Goal: Task Accomplishment & Management: Complete application form

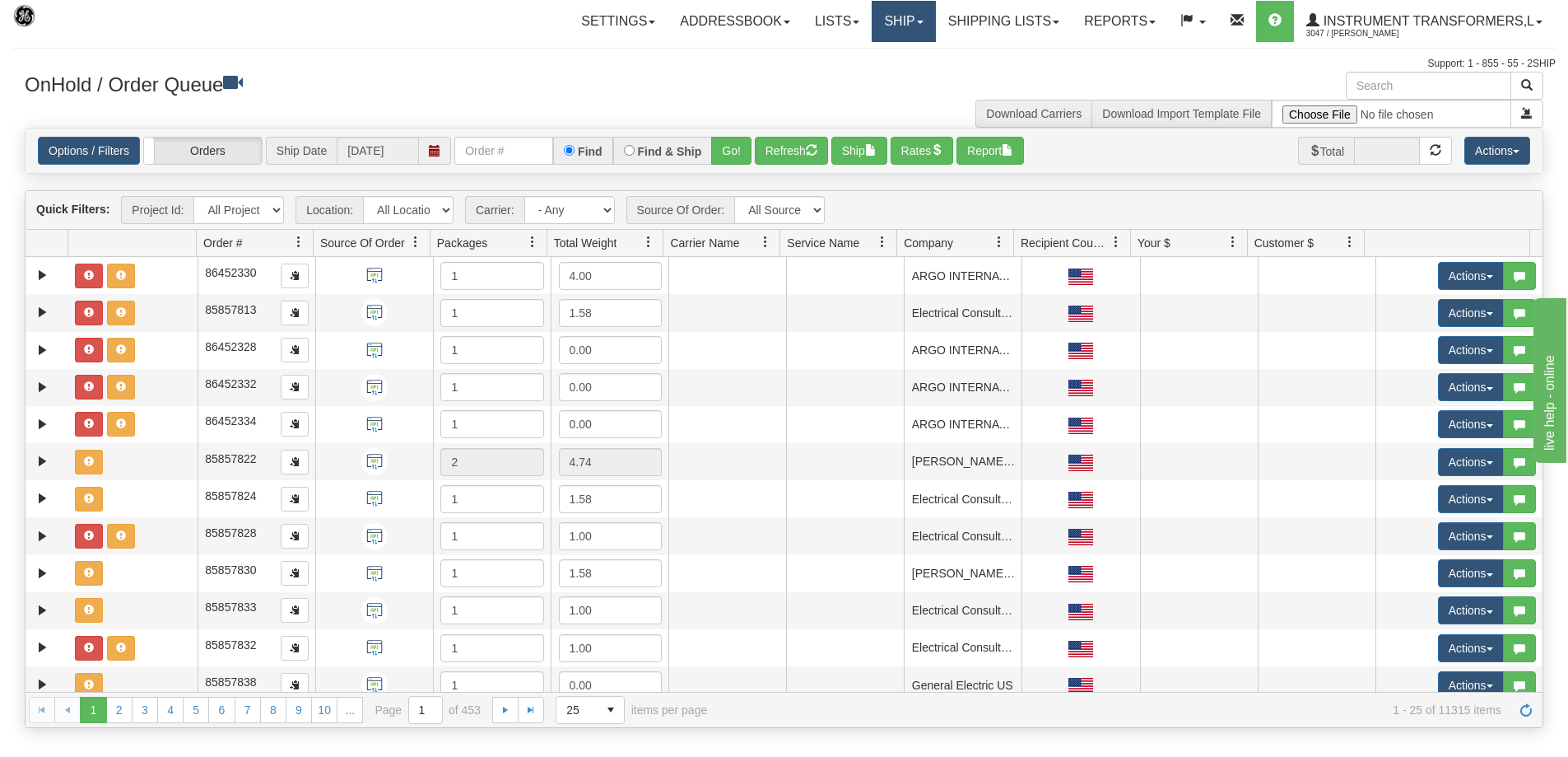
click at [887, 17] on link "Ship" at bounding box center [903, 22] width 63 height 42
click at [847, 52] on span "Ship Screen" at bounding box center [833, 57] width 62 height 13
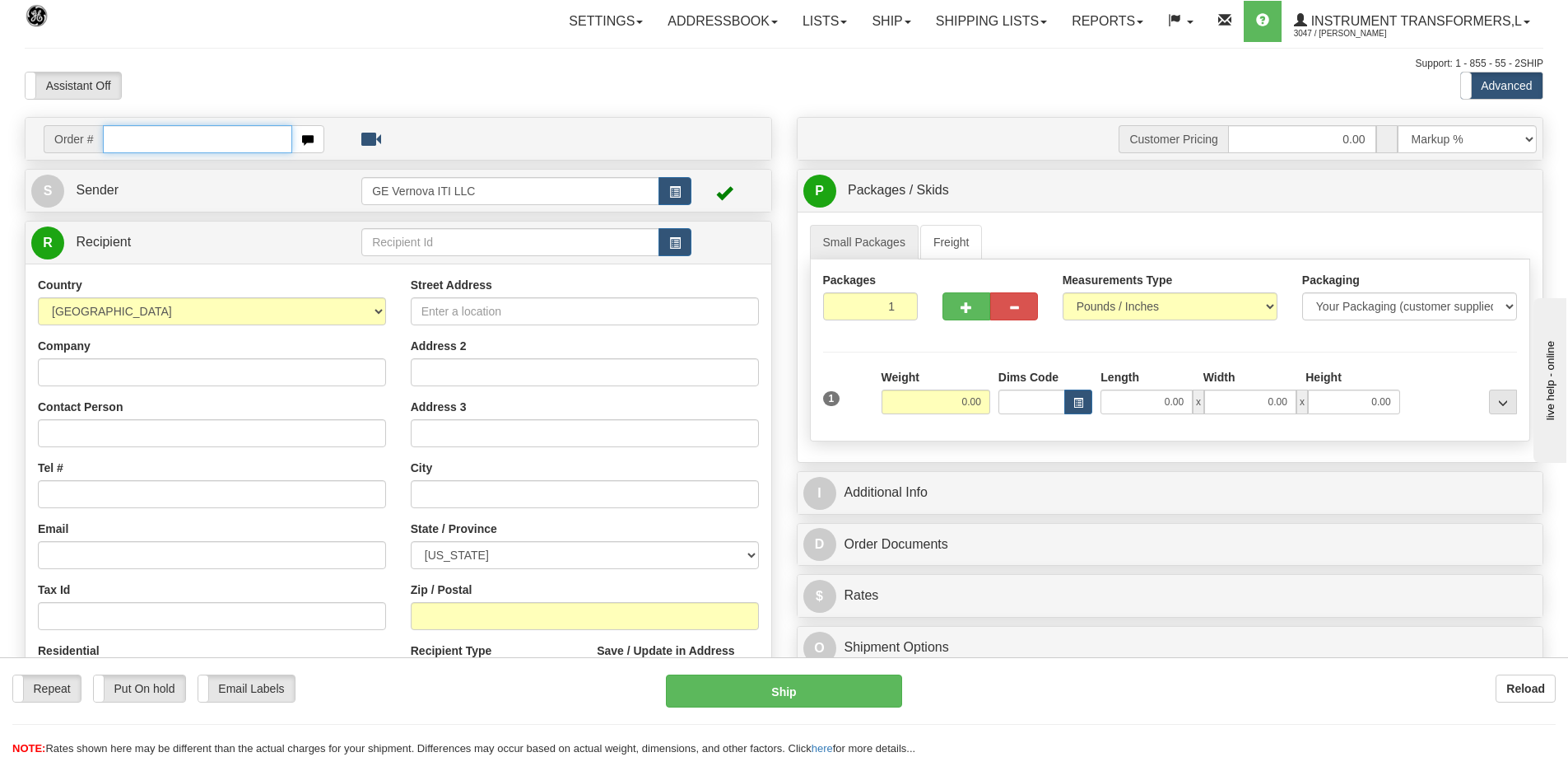
click at [189, 141] on input "text" at bounding box center [198, 139] width 190 height 28
type input "86701075"
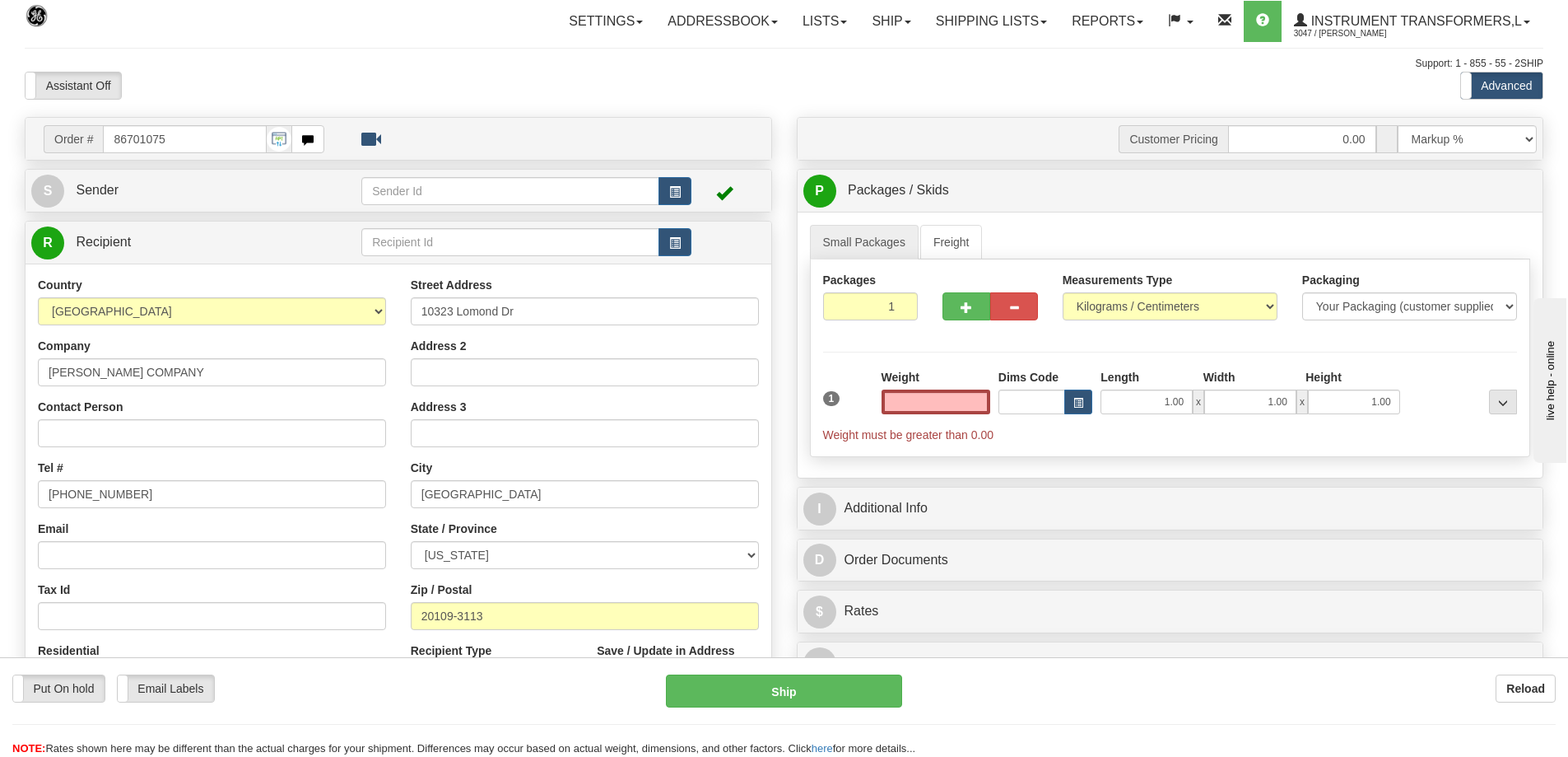
click at [937, 398] on input "text" at bounding box center [936, 401] width 109 height 25
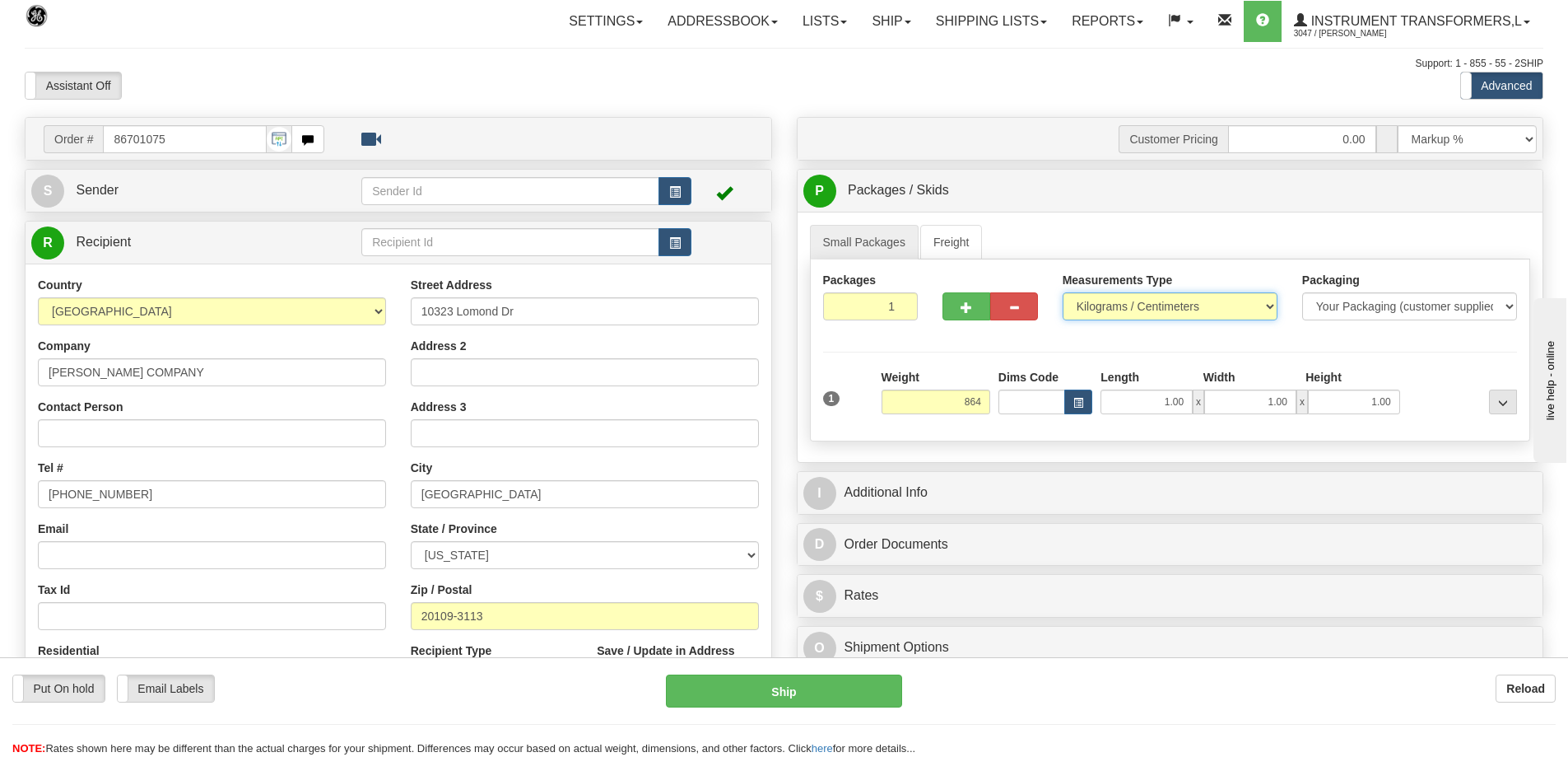
type input "864.00"
click at [1249, 307] on select "Pounds / Inches Kilograms / Centimeters" at bounding box center [1170, 306] width 214 height 28
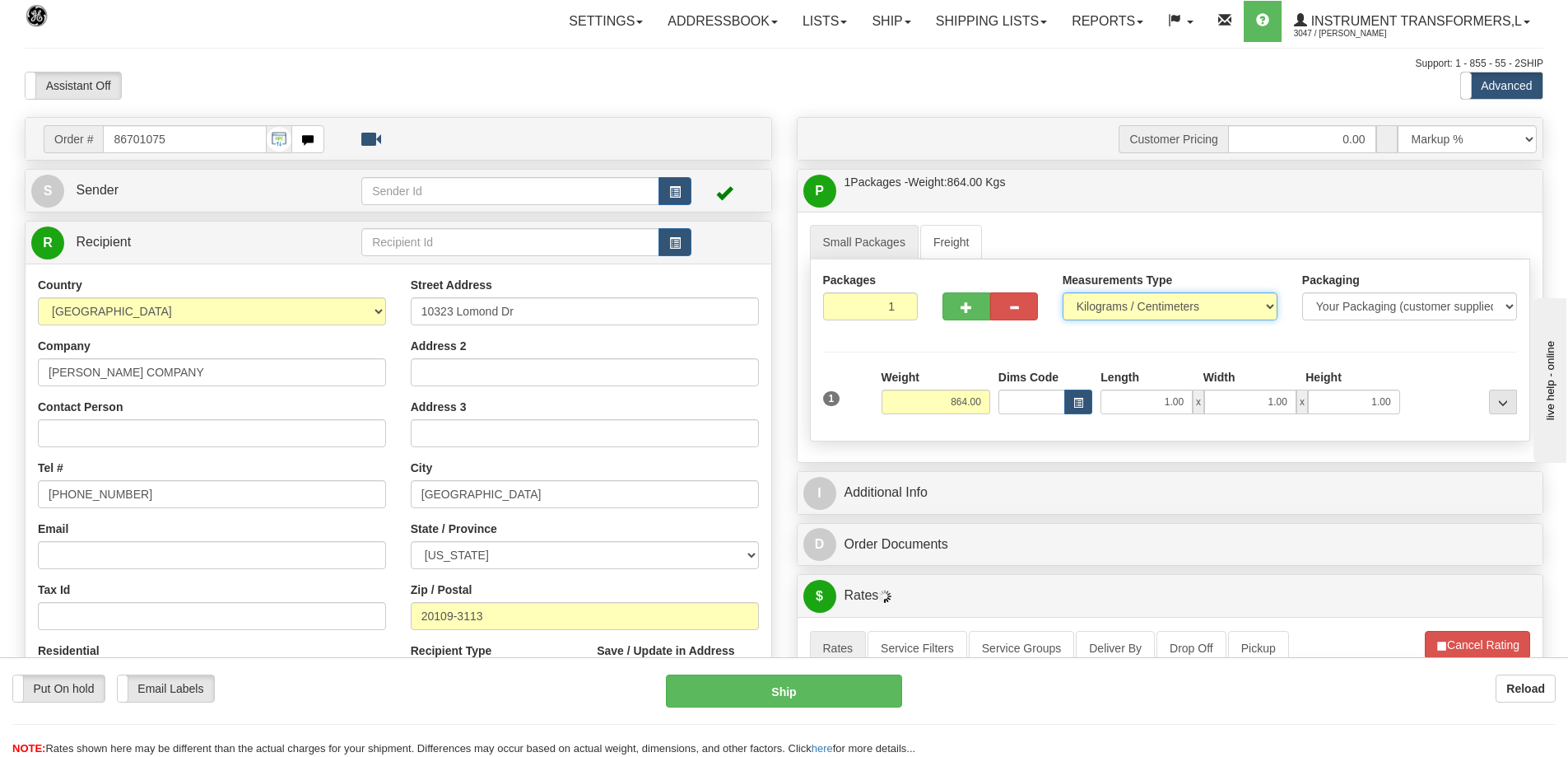
select select "0"
click at [1063, 293] on select "Pounds / Inches Kilograms / Centimeters" at bounding box center [1170, 306] width 214 height 28
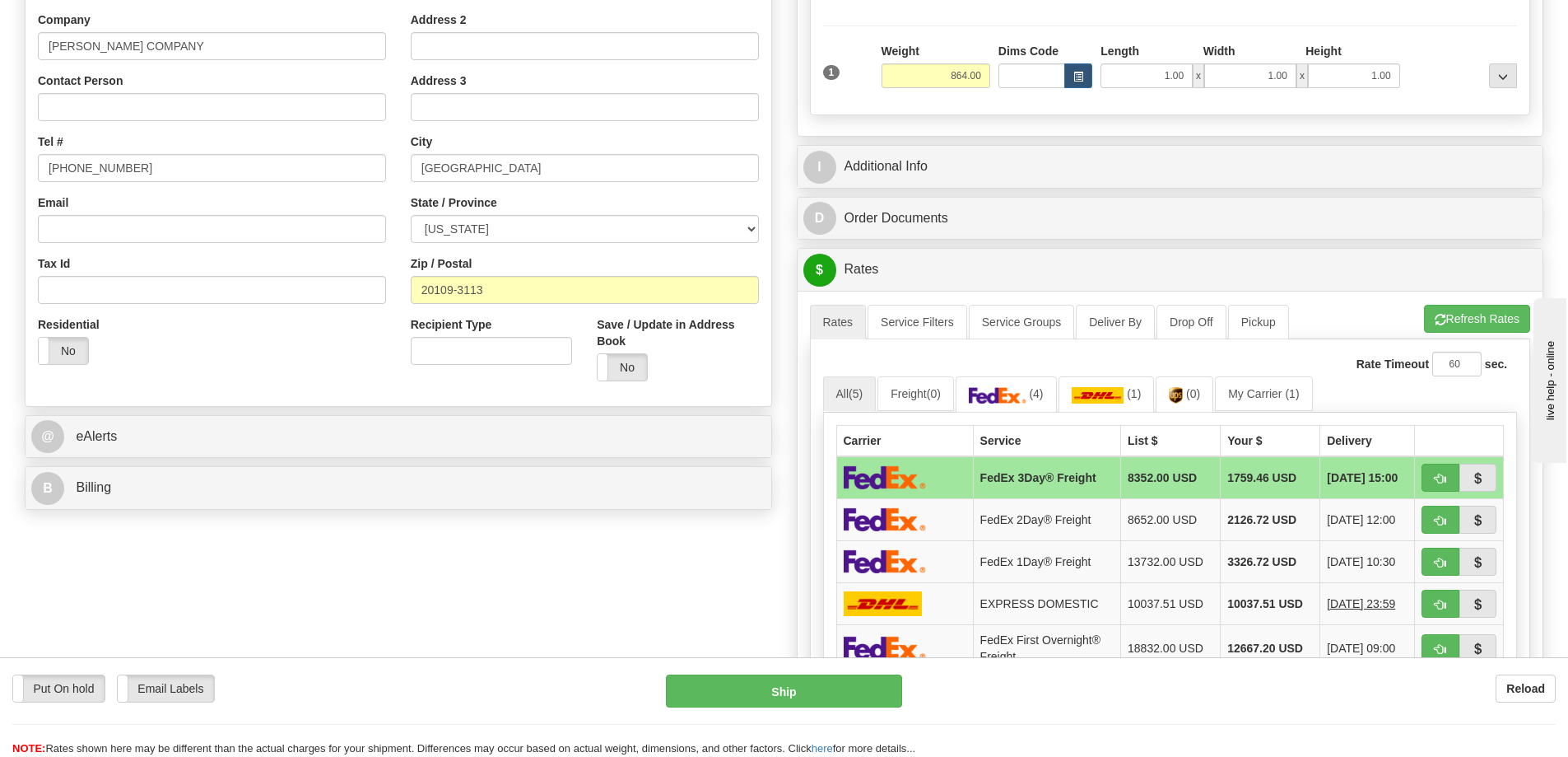
scroll to position [329, 0]
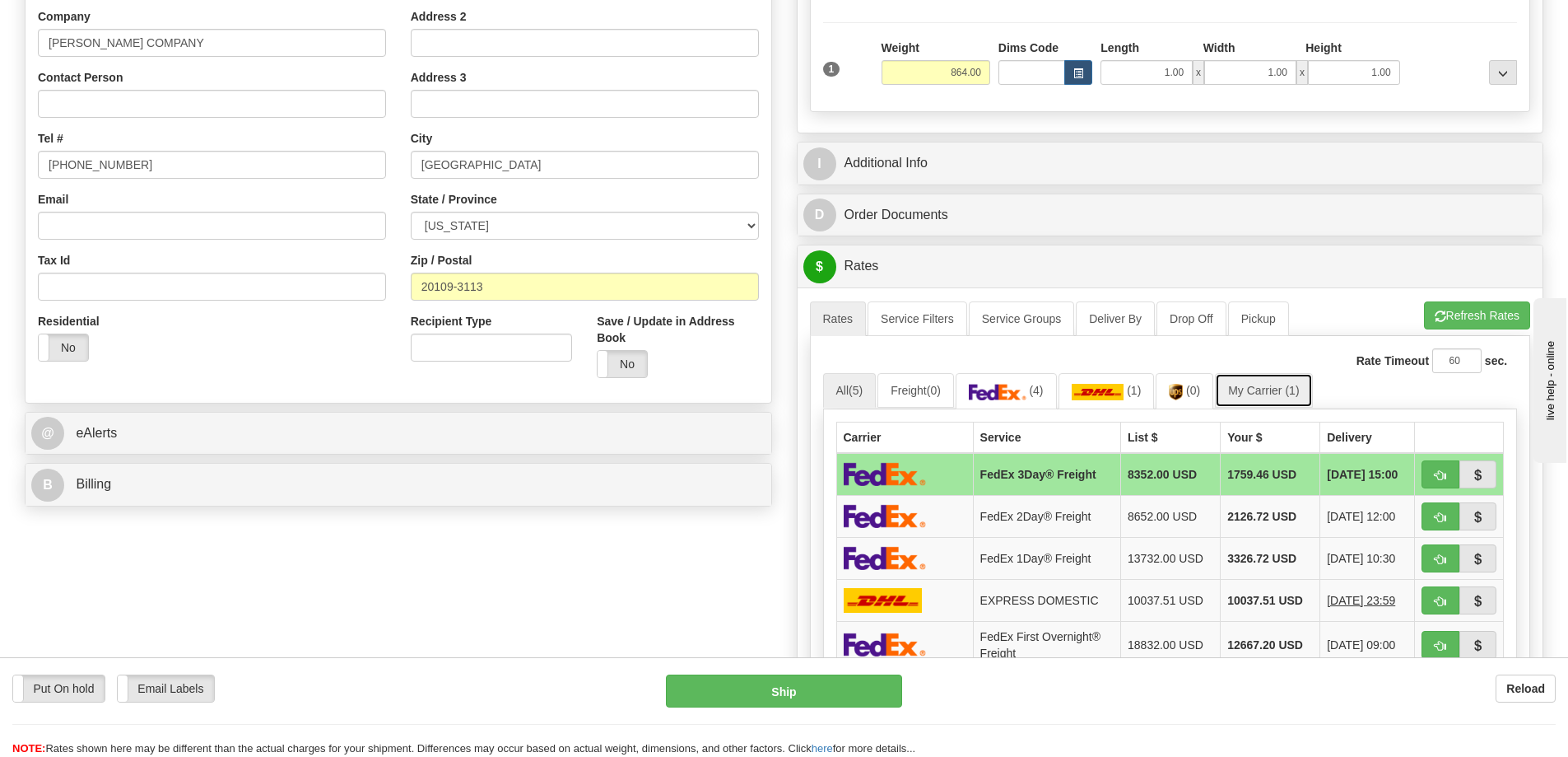
click at [1269, 394] on link "My Carrier (1)" at bounding box center [1264, 389] width 97 height 35
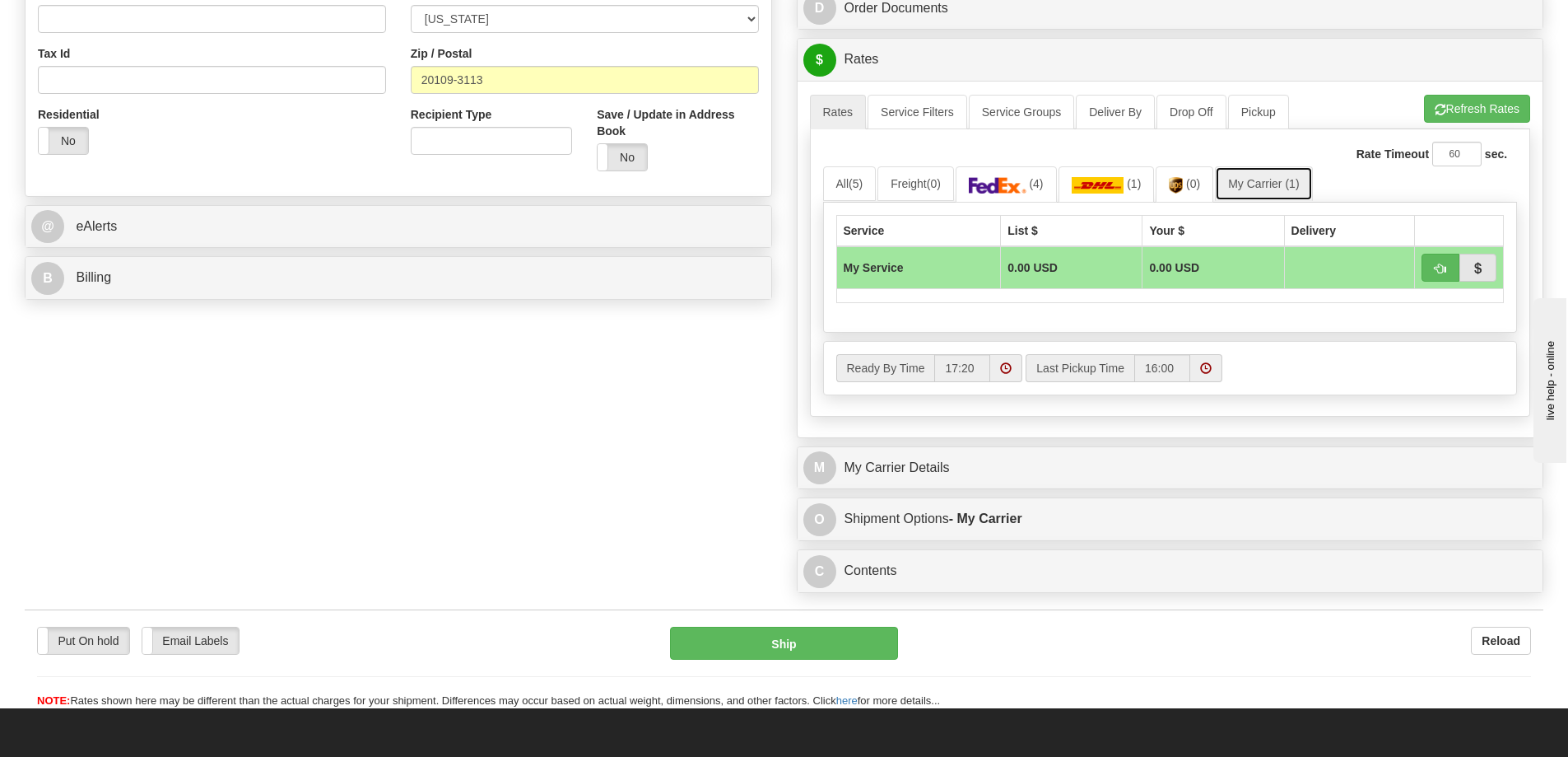
scroll to position [576, 0]
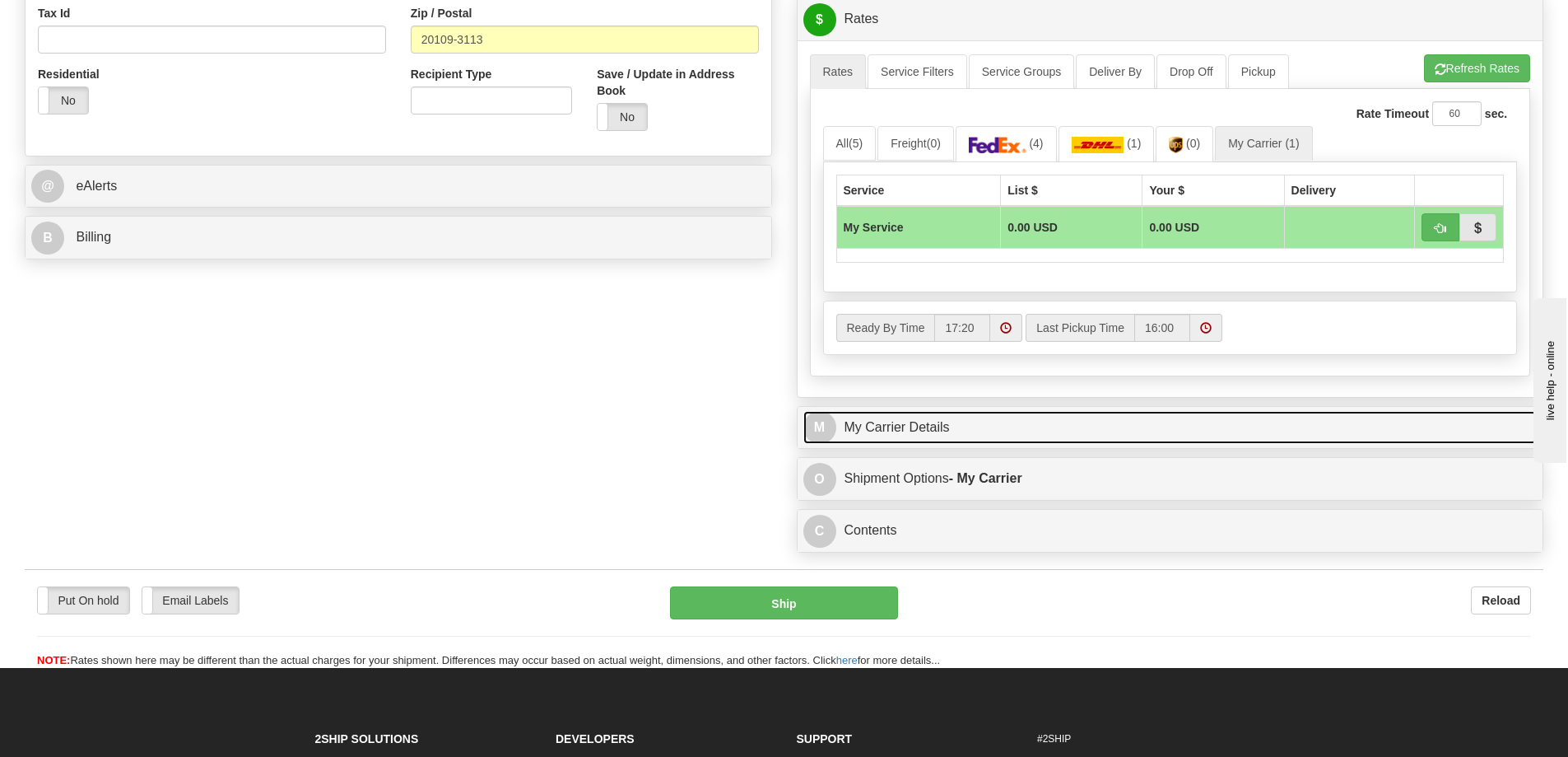
click at [986, 432] on link "M My Carrier Details" at bounding box center [1170, 428] width 734 height 34
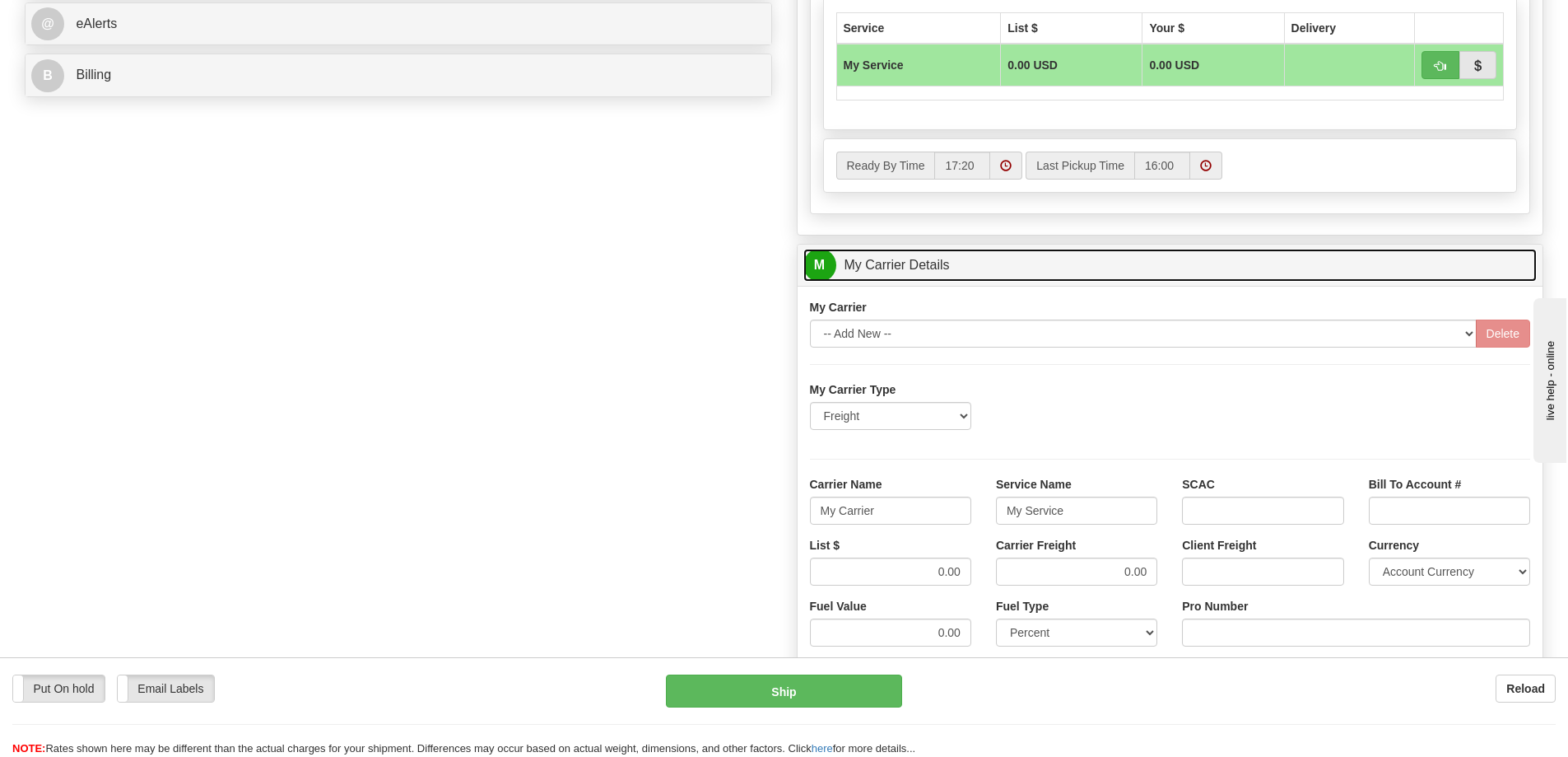
scroll to position [741, 0]
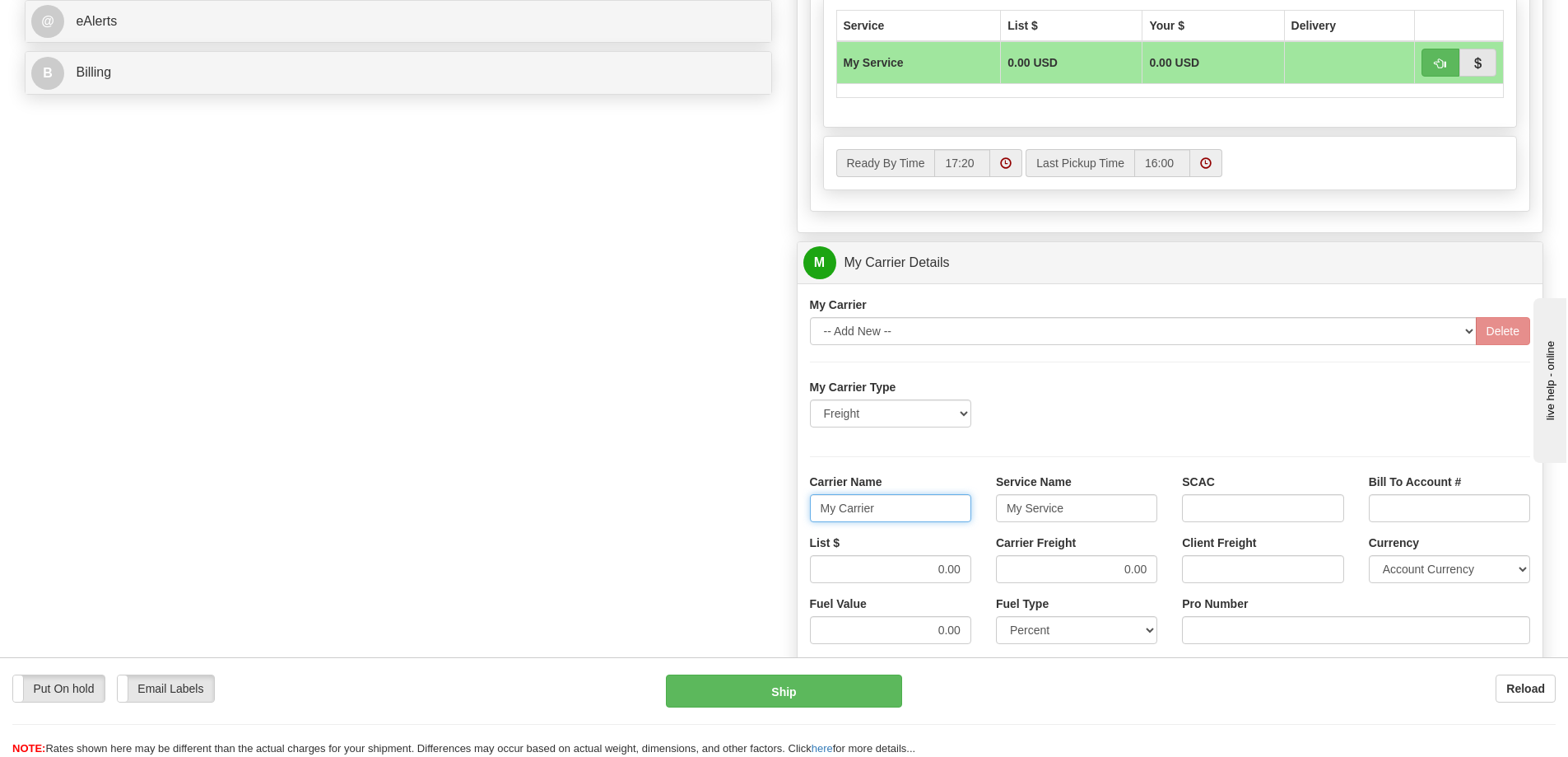
click at [893, 511] on input "My Carrier" at bounding box center [890, 508] width 161 height 28
drag, startPoint x: 893, startPoint y: 511, endPoint x: 818, endPoint y: 507, distance: 75.1
click at [818, 507] on input "My Carrier" at bounding box center [890, 508] width 161 height 28
type input "a"
type input "AVR"
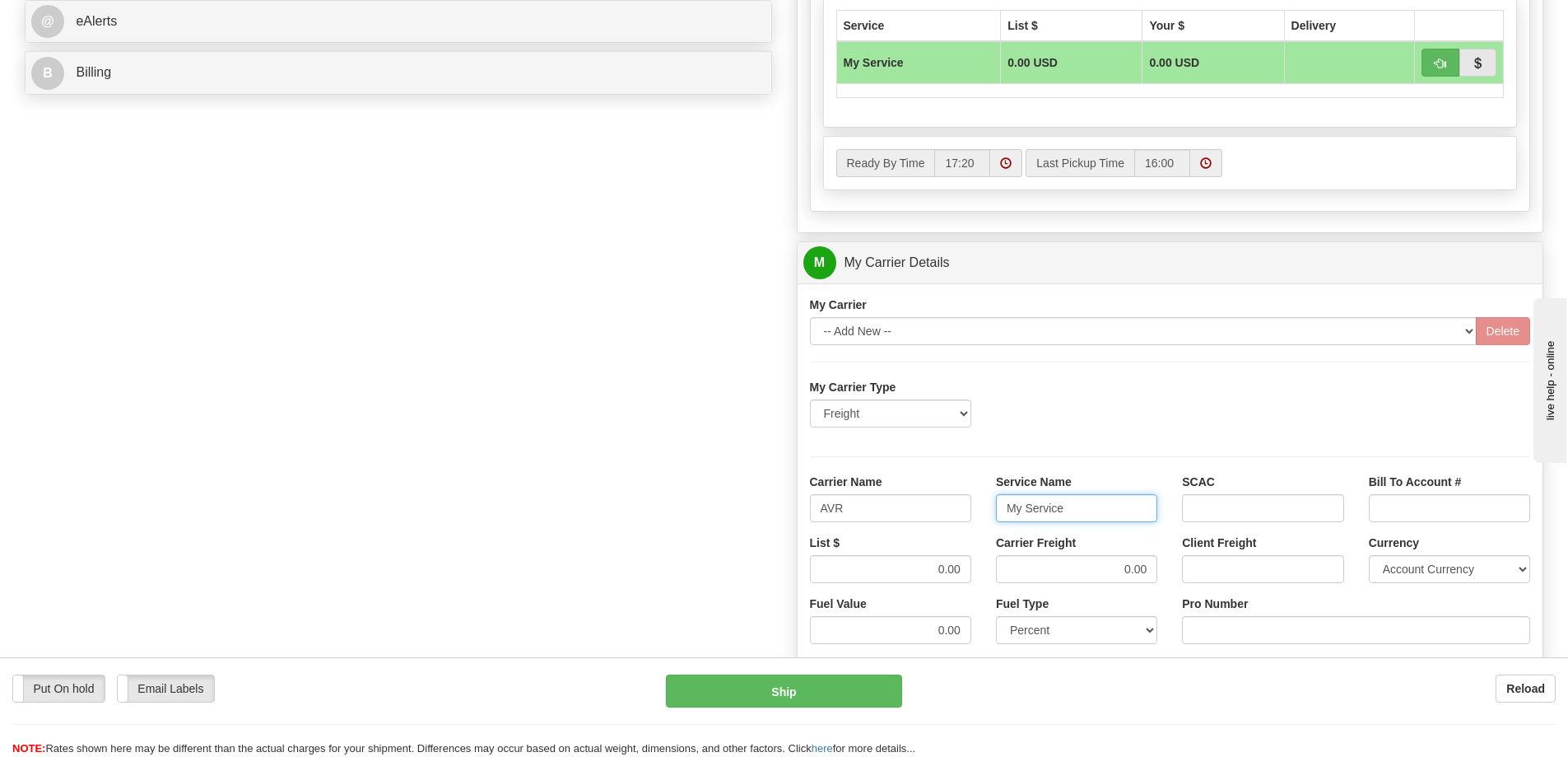
click at [1107, 511] on input "My Service" at bounding box center [1076, 508] width 161 height 28
type input "M"
type input "LTL"
click at [939, 574] on input "0.00" at bounding box center [890, 569] width 161 height 28
drag, startPoint x: 957, startPoint y: 570, endPoint x: 927, endPoint y: 566, distance: 30.3
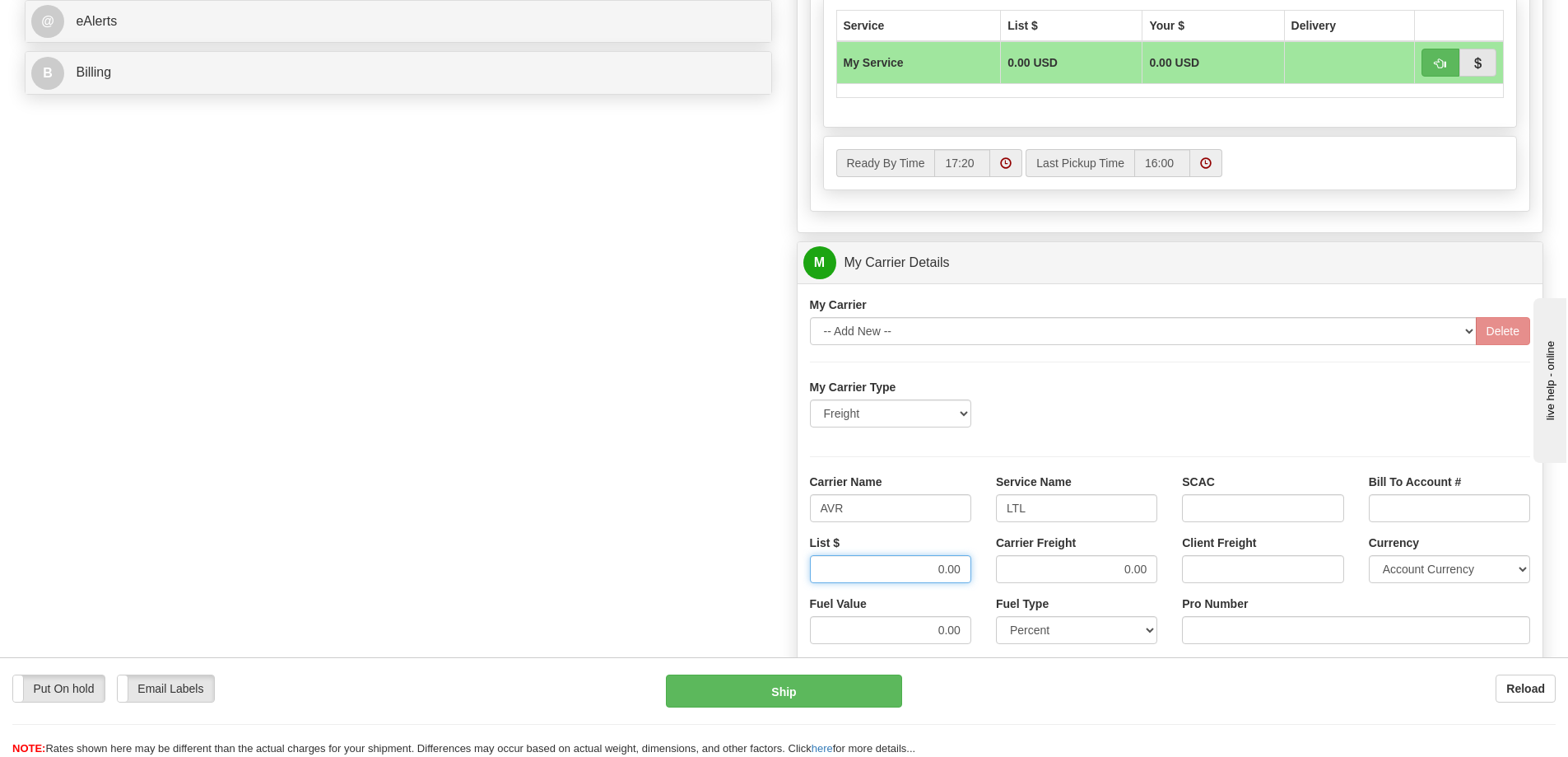
click at [927, 566] on input "0.00" at bounding box center [890, 569] width 161 height 28
click at [889, 574] on input "List $" at bounding box center [890, 569] width 161 height 28
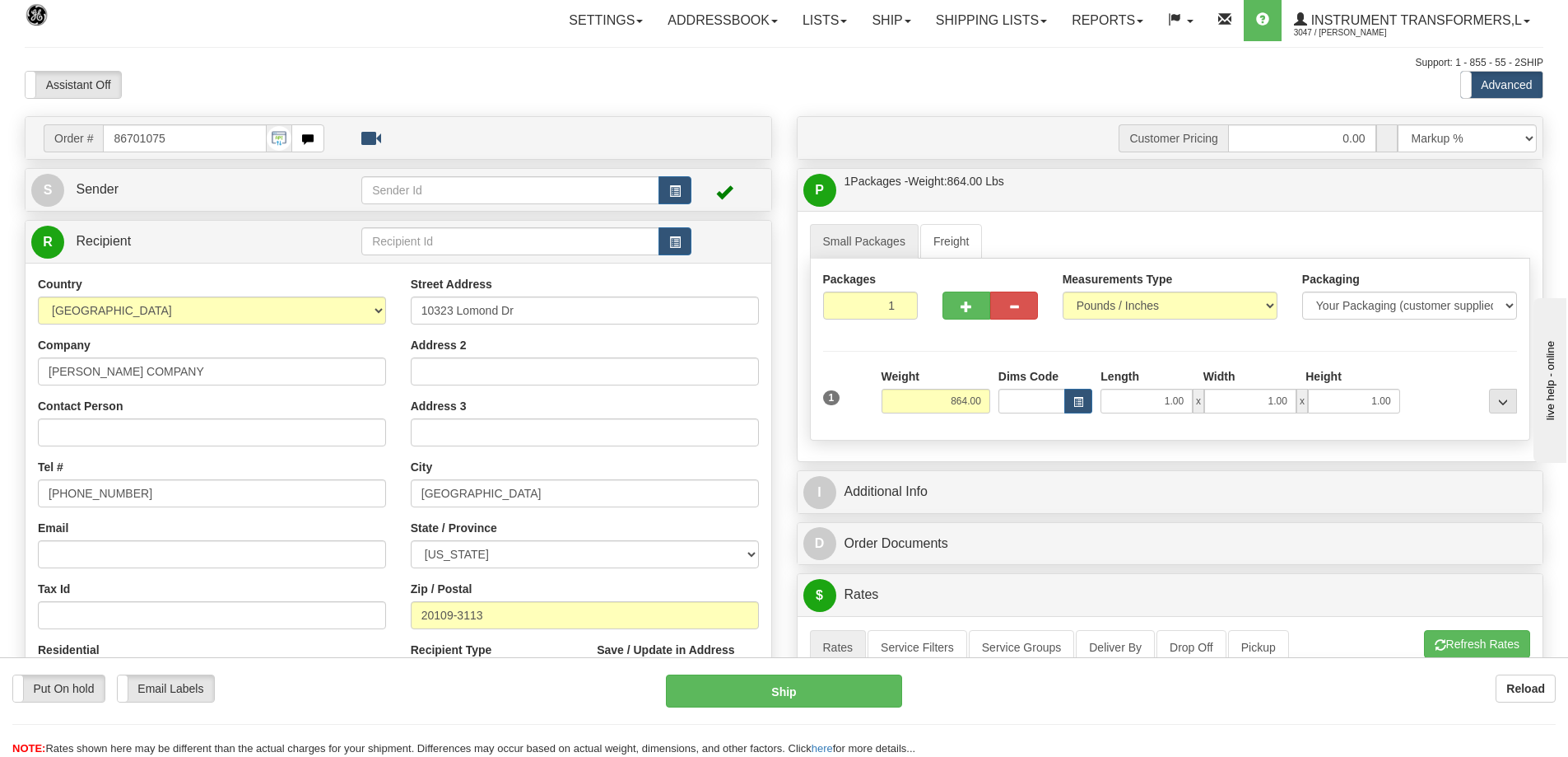
scroll to position [0, 0]
click at [981, 399] on input "864.00" at bounding box center [936, 401] width 109 height 25
type input "8"
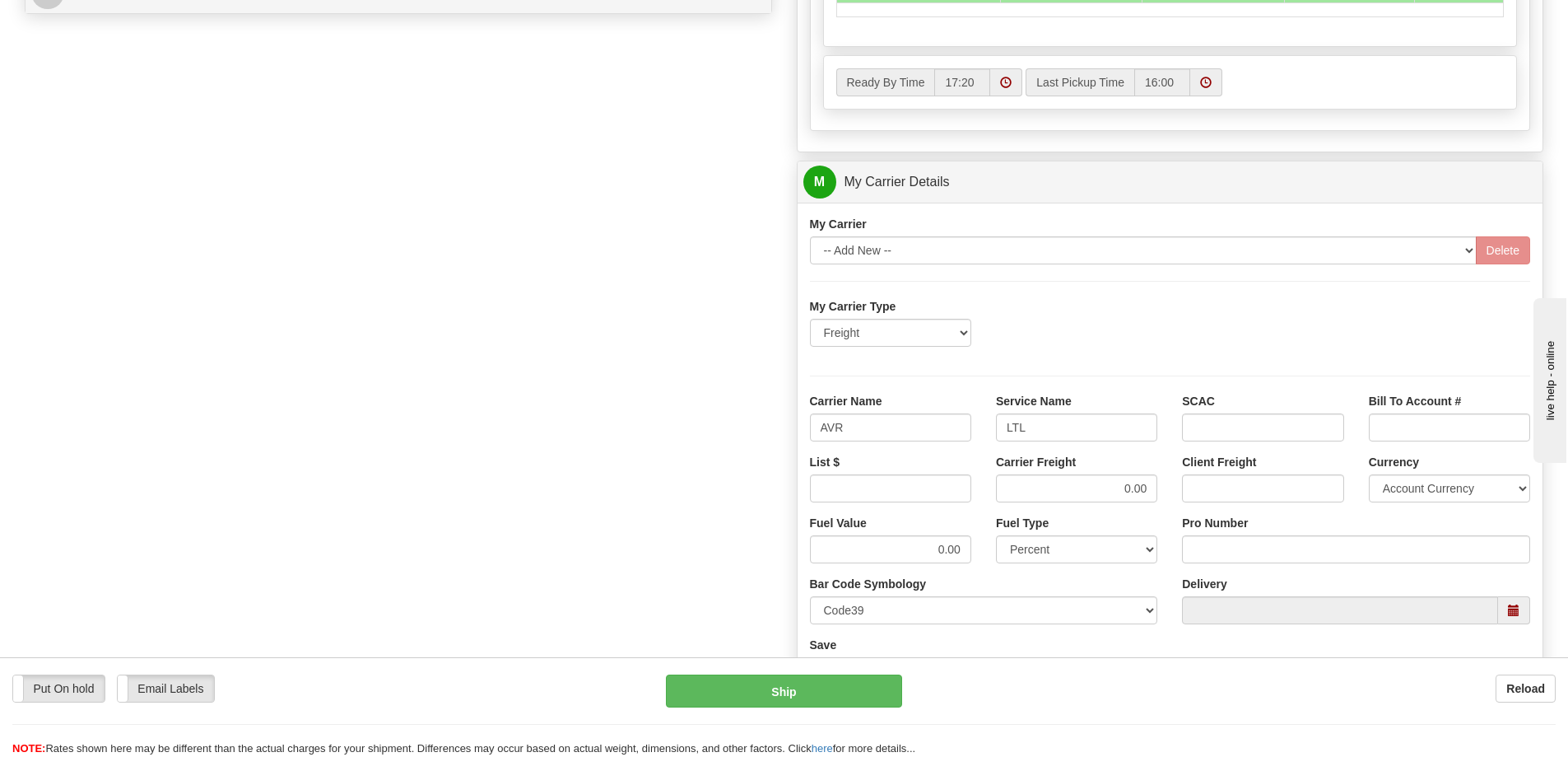
scroll to position [823, 0]
type input "904.00"
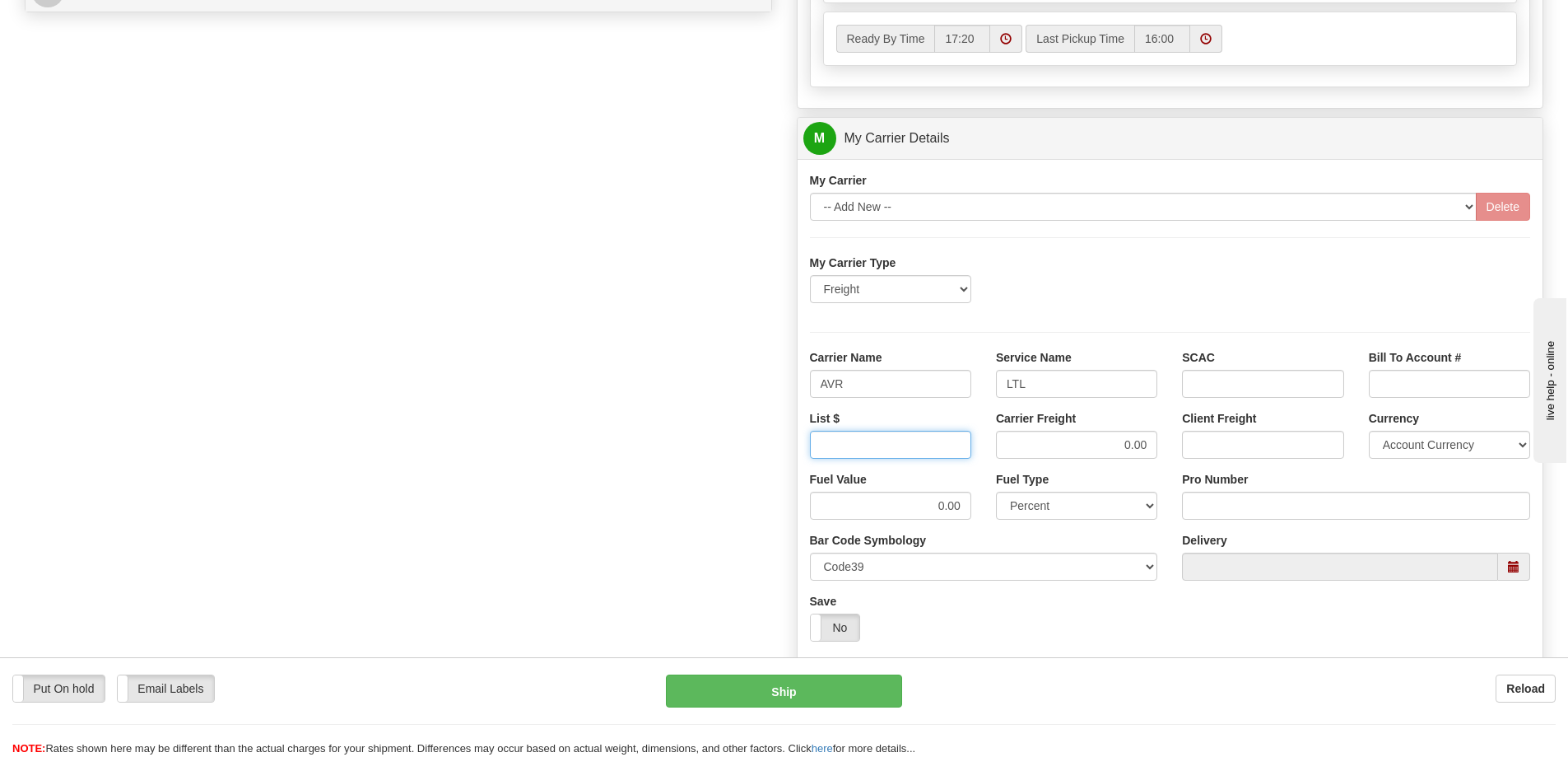
click at [869, 486] on div "My Carrier Type Freight Same-Day Small Pack Air Freight Ocean Freight Carrier N…" at bounding box center [1171, 484] width 721 height 462
type input "520"
drag, startPoint x: 1145, startPoint y: 443, endPoint x: 1118, endPoint y: 443, distance: 27.0
click at [1118, 443] on input "0.00" at bounding box center [1076, 445] width 161 height 28
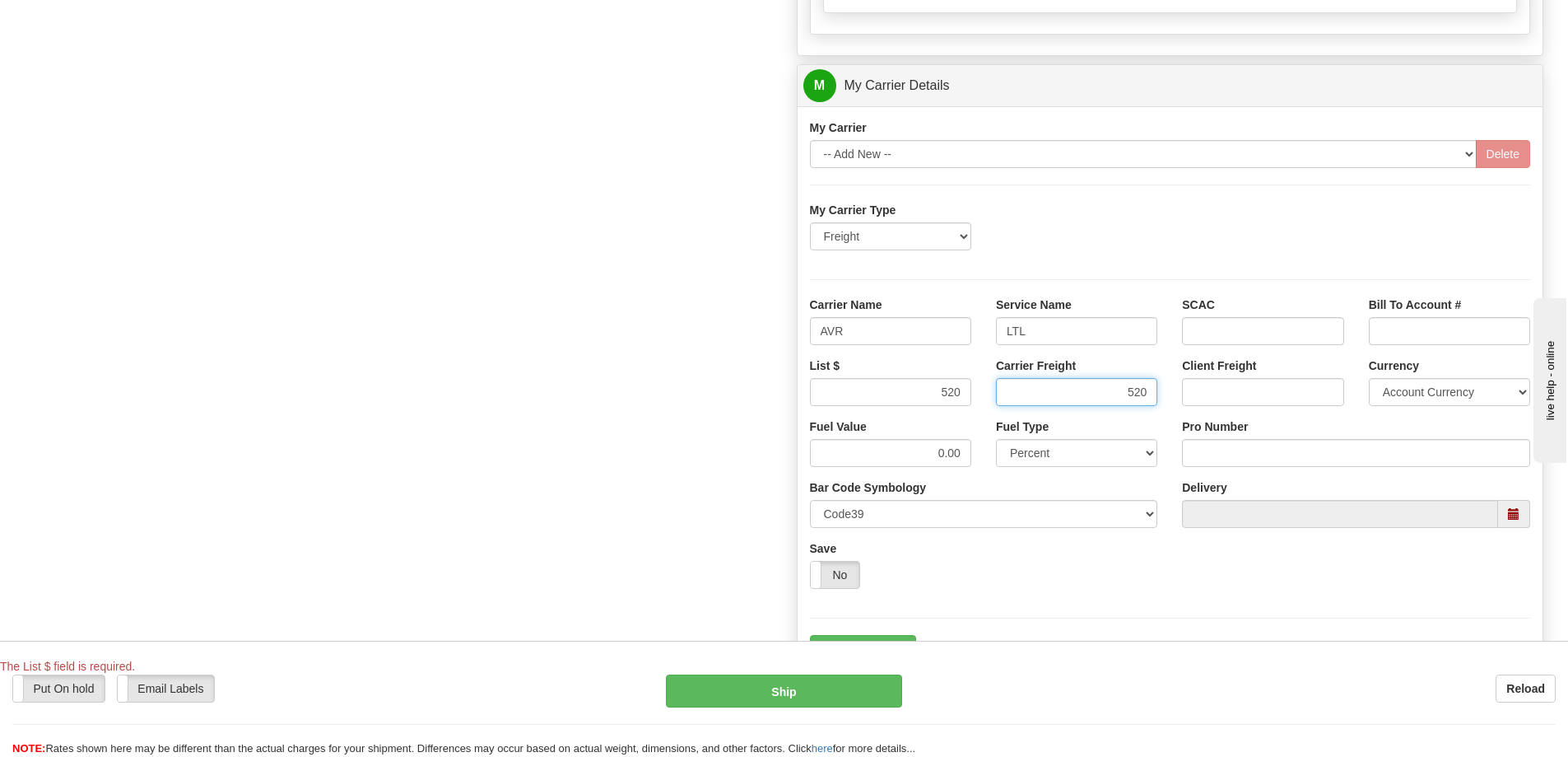
scroll to position [906, 0]
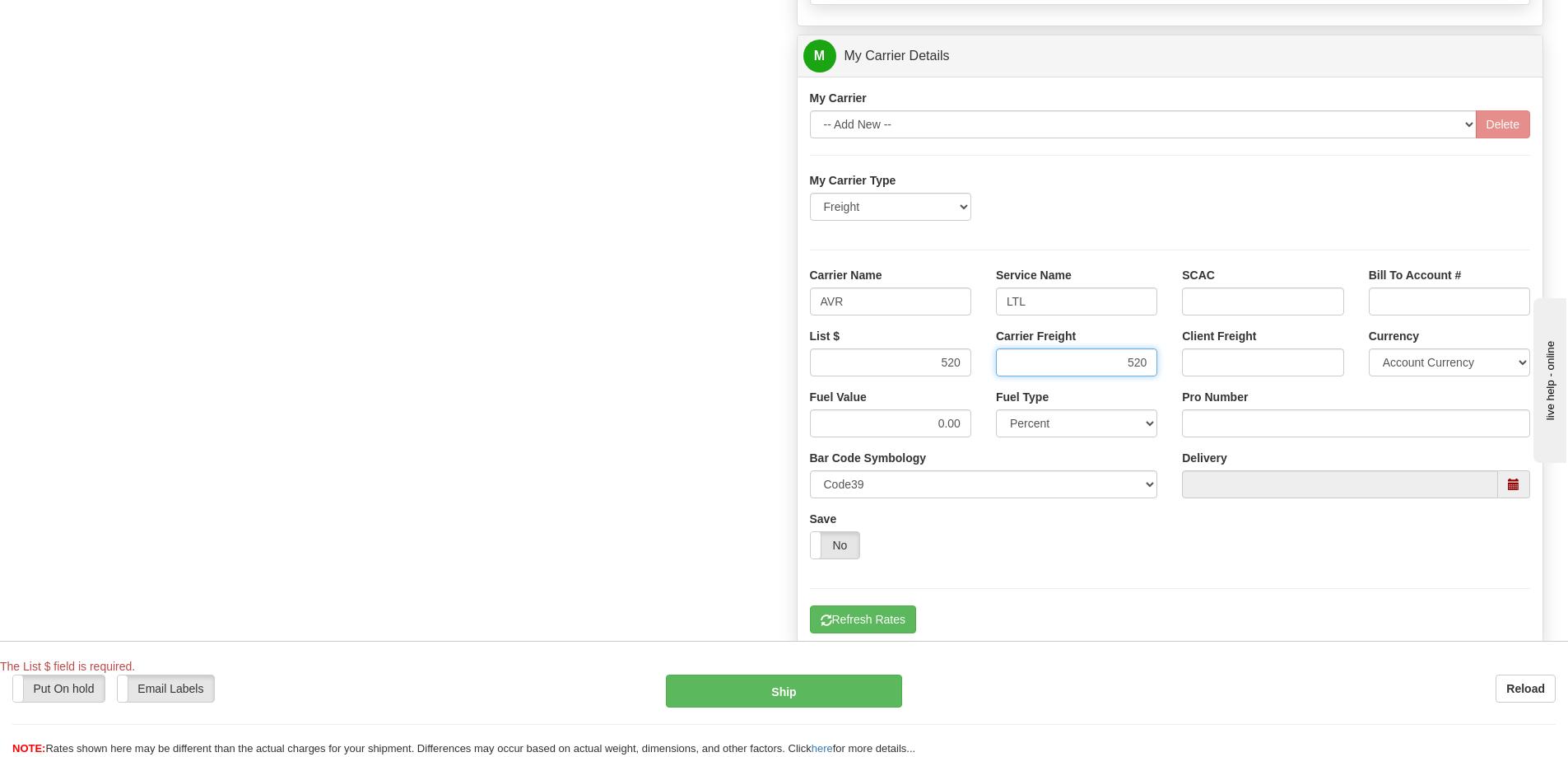
type input "520"
click at [1266, 422] on input "Pro Number" at bounding box center [1357, 423] width 348 height 28
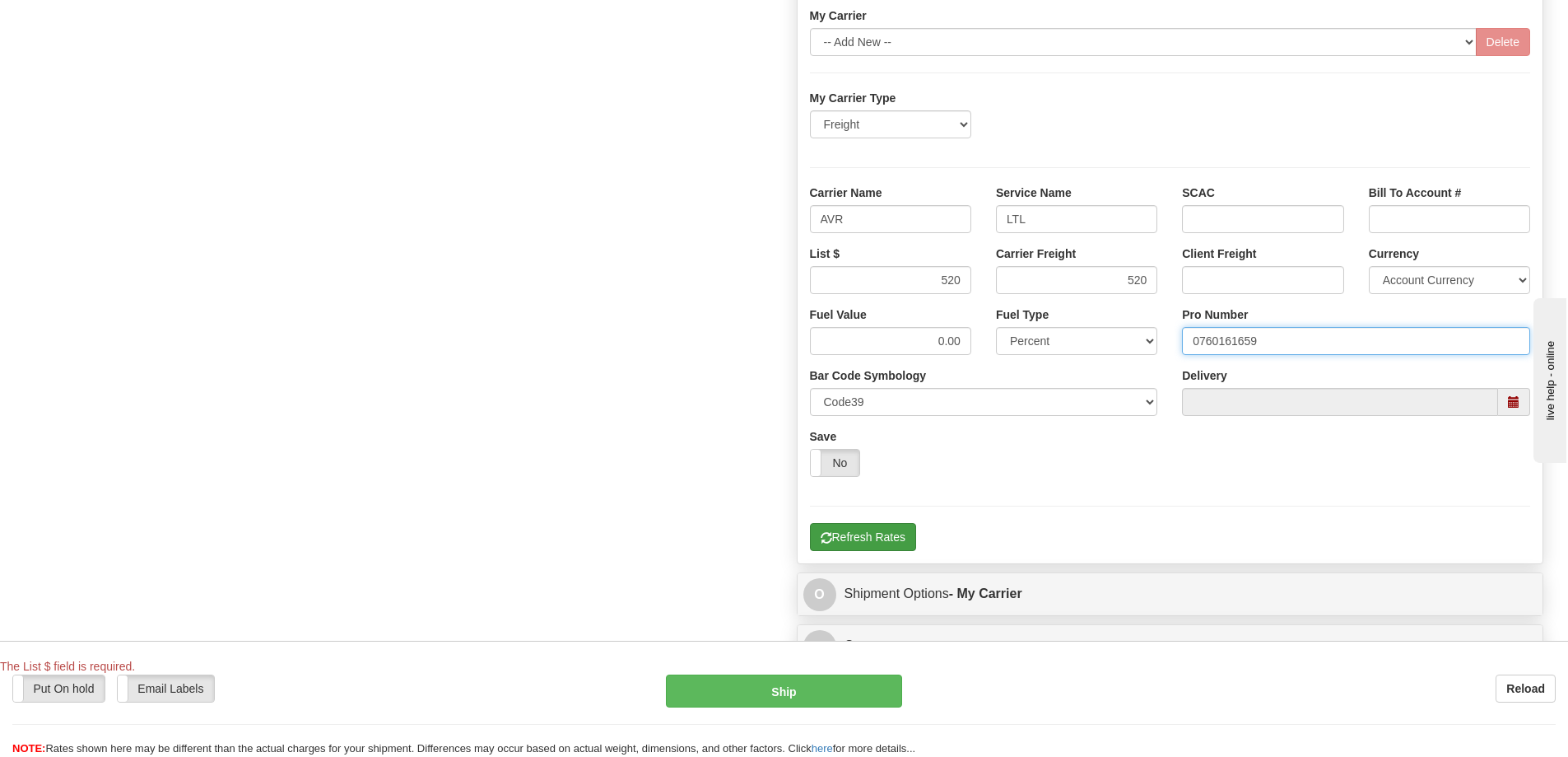
type input "0760161659"
click at [895, 532] on button "Refresh Rates" at bounding box center [863, 537] width 106 height 28
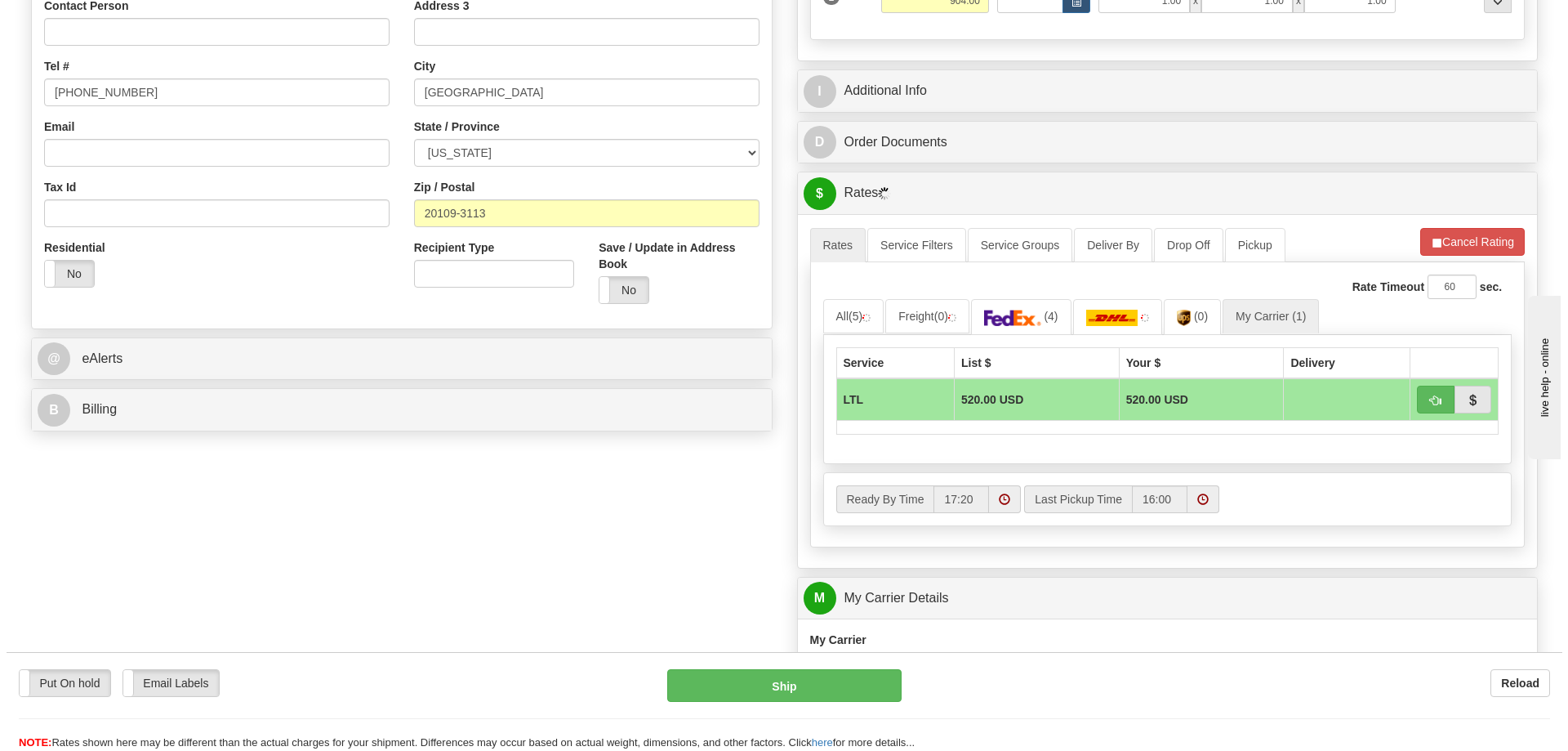
scroll to position [326, 0]
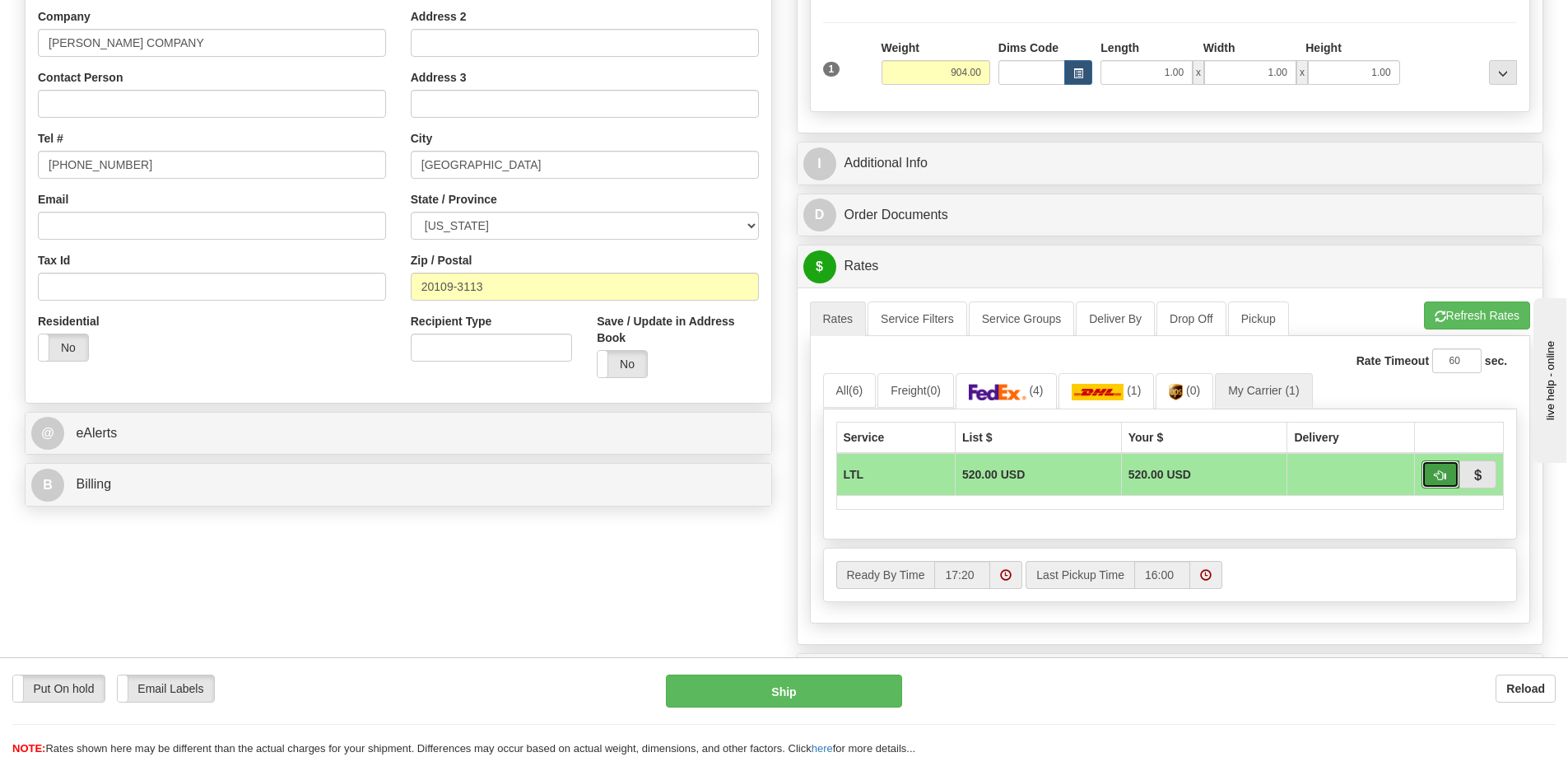
click at [1446, 473] on button "button" at bounding box center [1441, 474] width 38 height 28
type input "00"
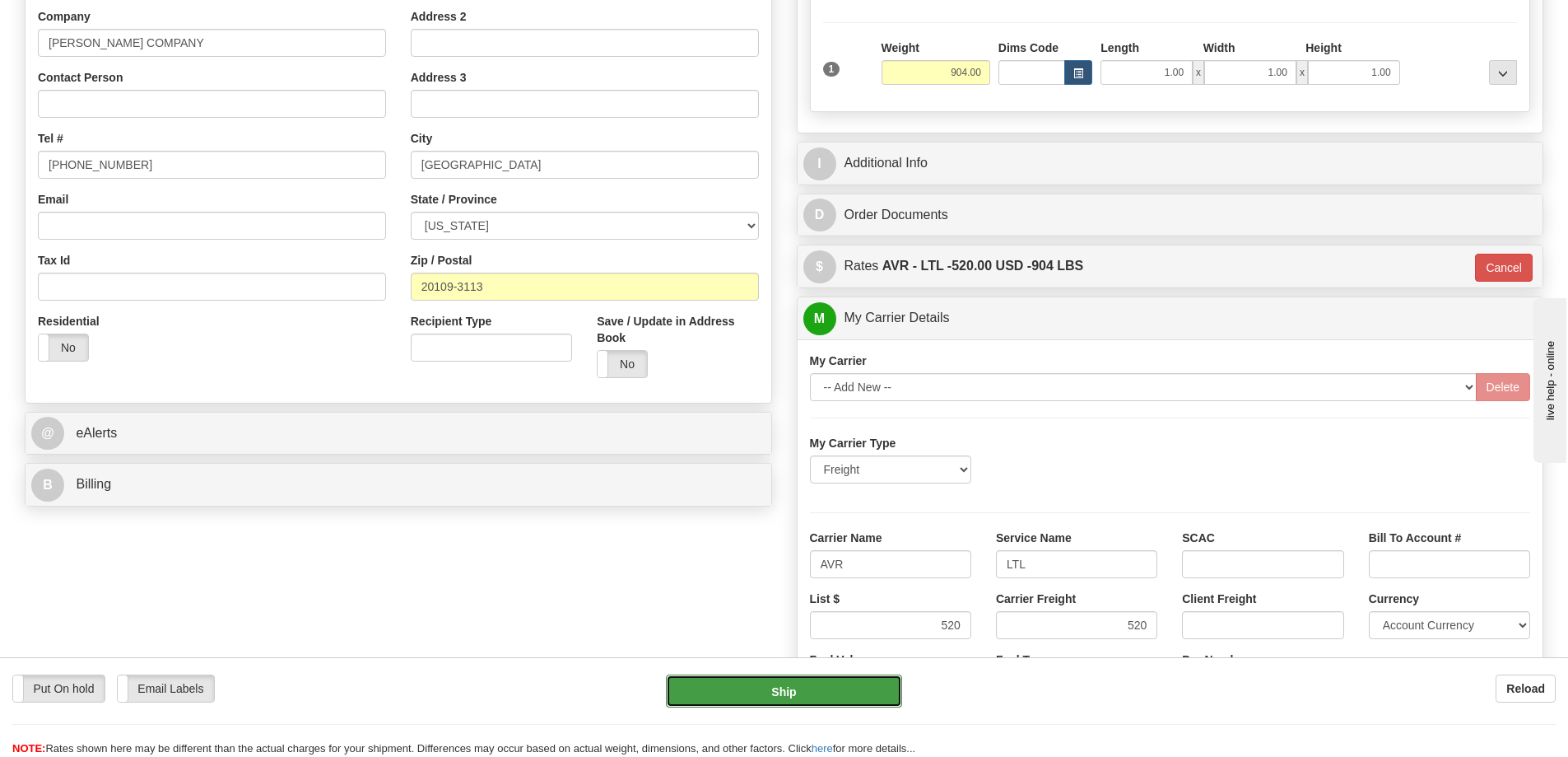
click at [871, 699] on button "Ship" at bounding box center [784, 690] width 236 height 33
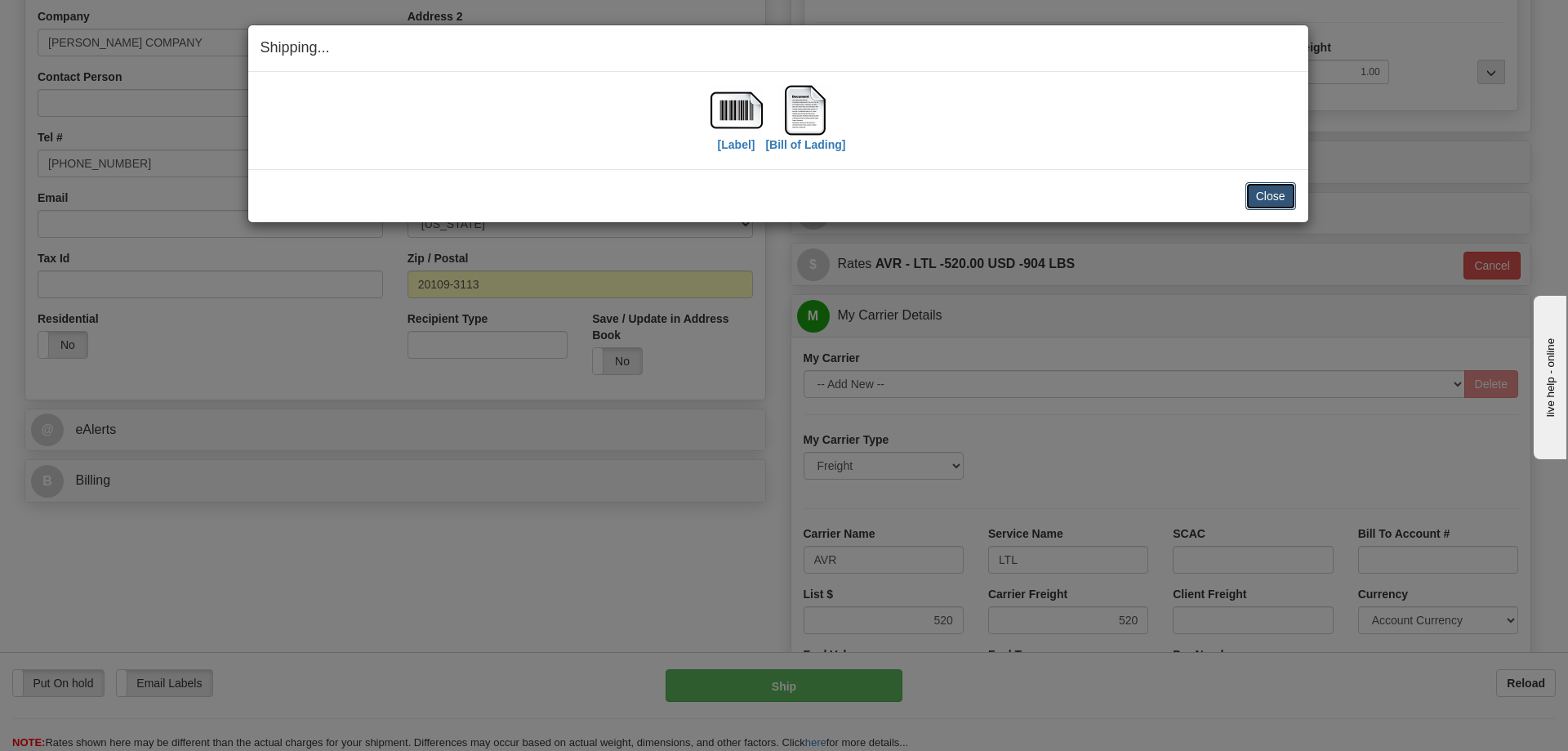
click at [1287, 193] on button "Close" at bounding box center [1271, 196] width 51 height 27
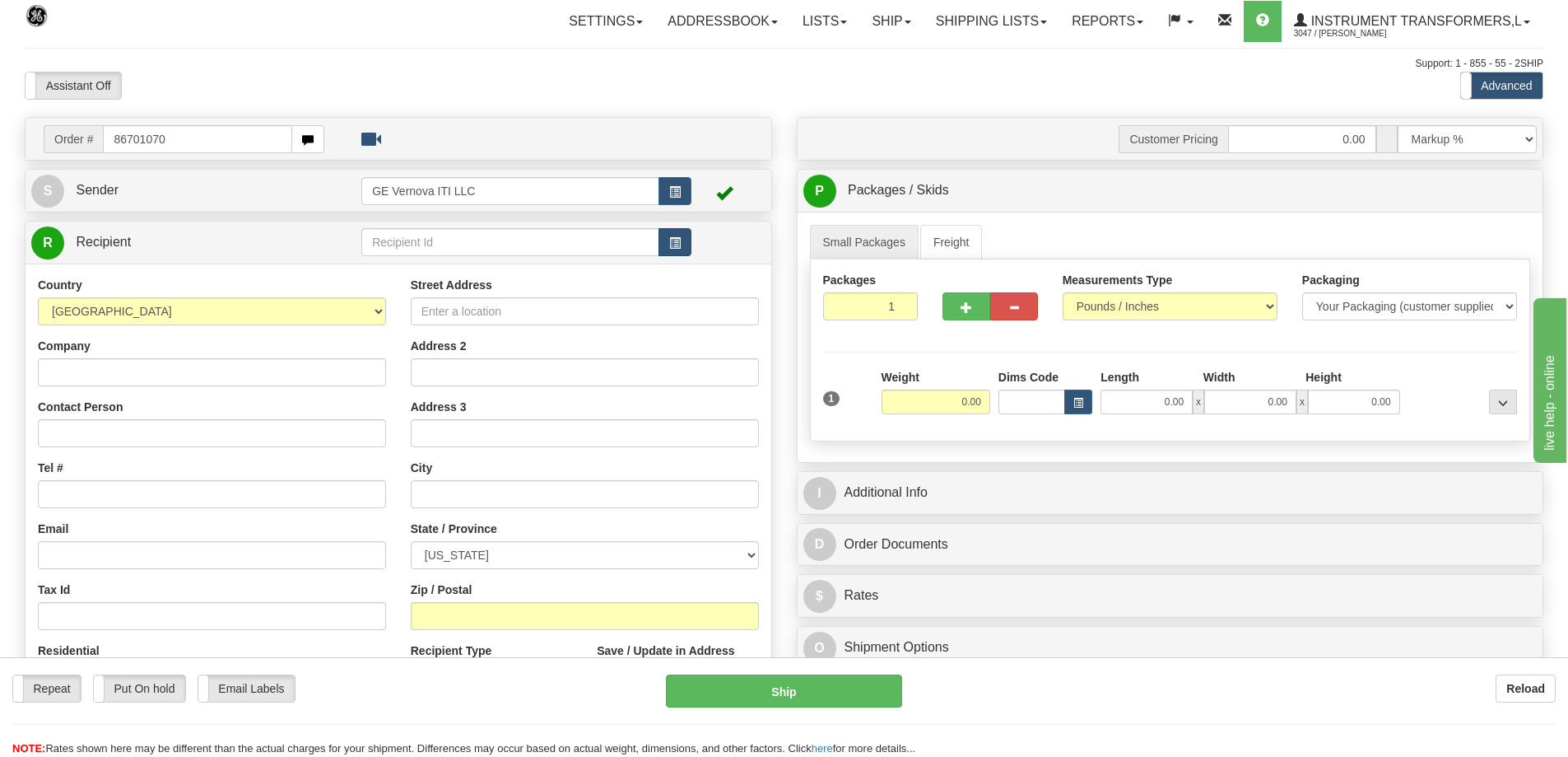
type input "86701070"
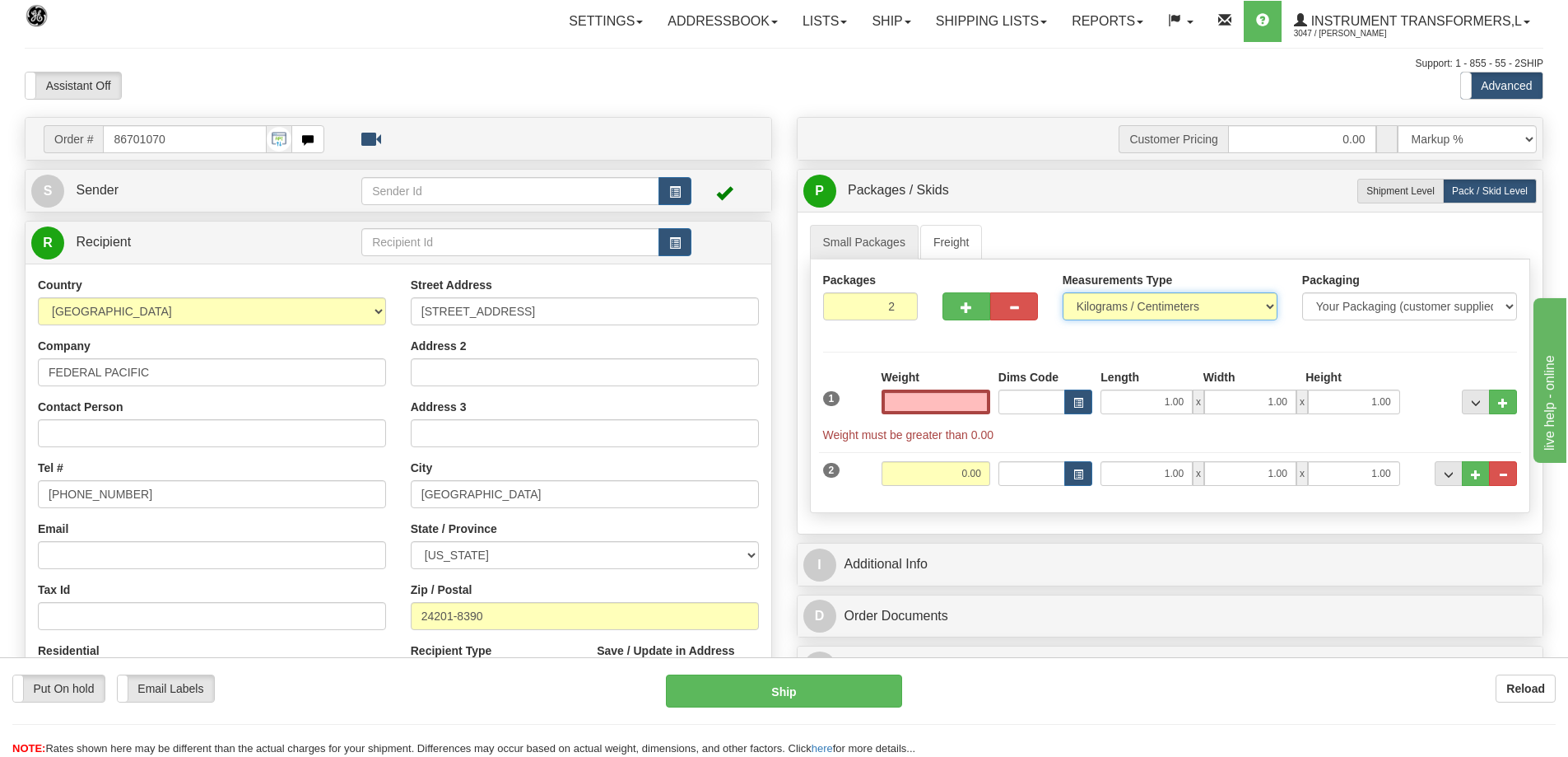
type input "0.00"
click at [1157, 314] on select "Pounds / Inches Kilograms / Centimeters" at bounding box center [1170, 306] width 214 height 28
select select "0"
click at [1063, 293] on select "Pounds / Inches Kilograms / Centimeters" at bounding box center [1170, 306] width 214 height 28
click at [974, 402] on input "0.00" at bounding box center [936, 401] width 109 height 25
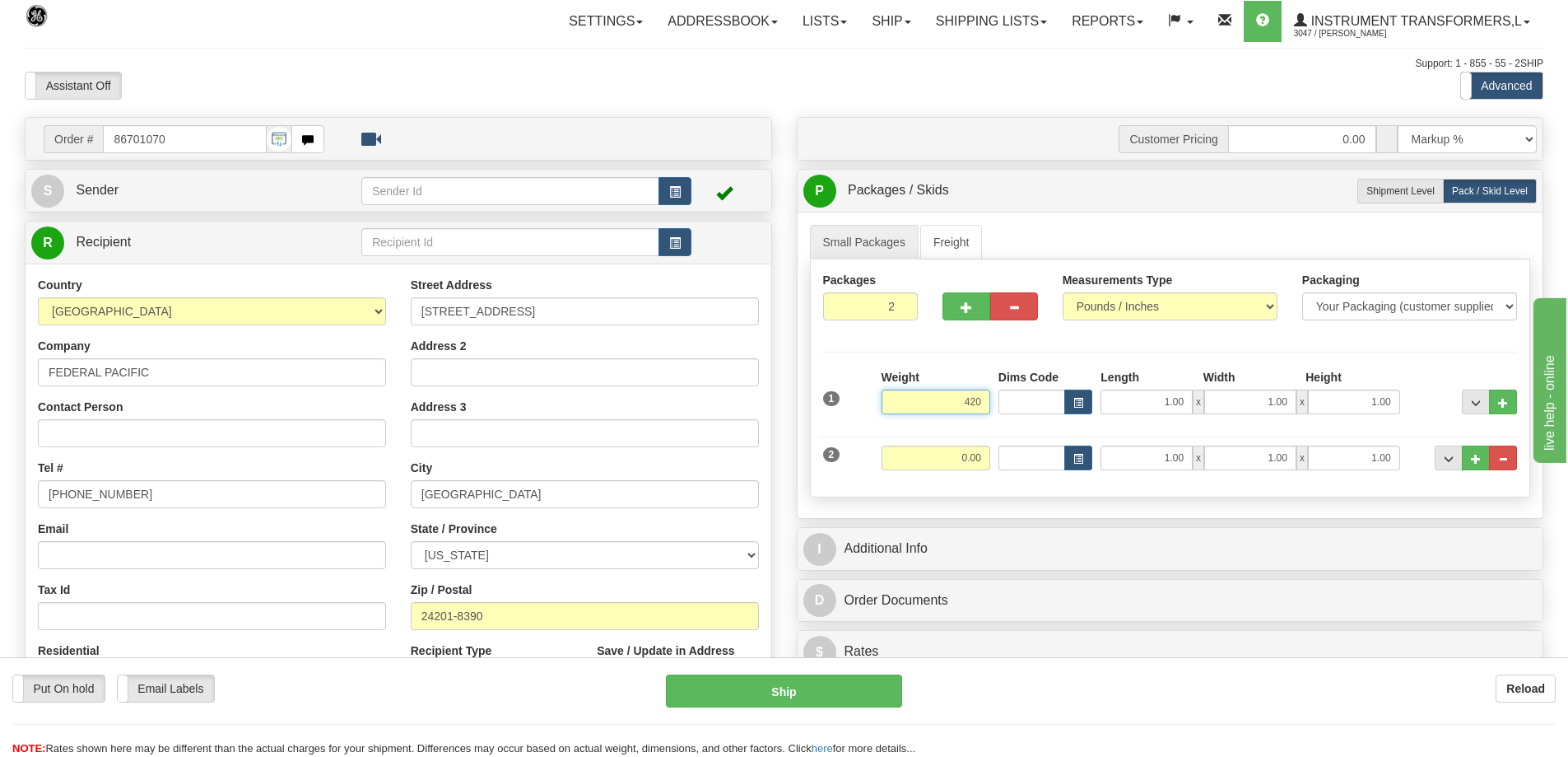
type input "420"
type input "1"
type input "420.00"
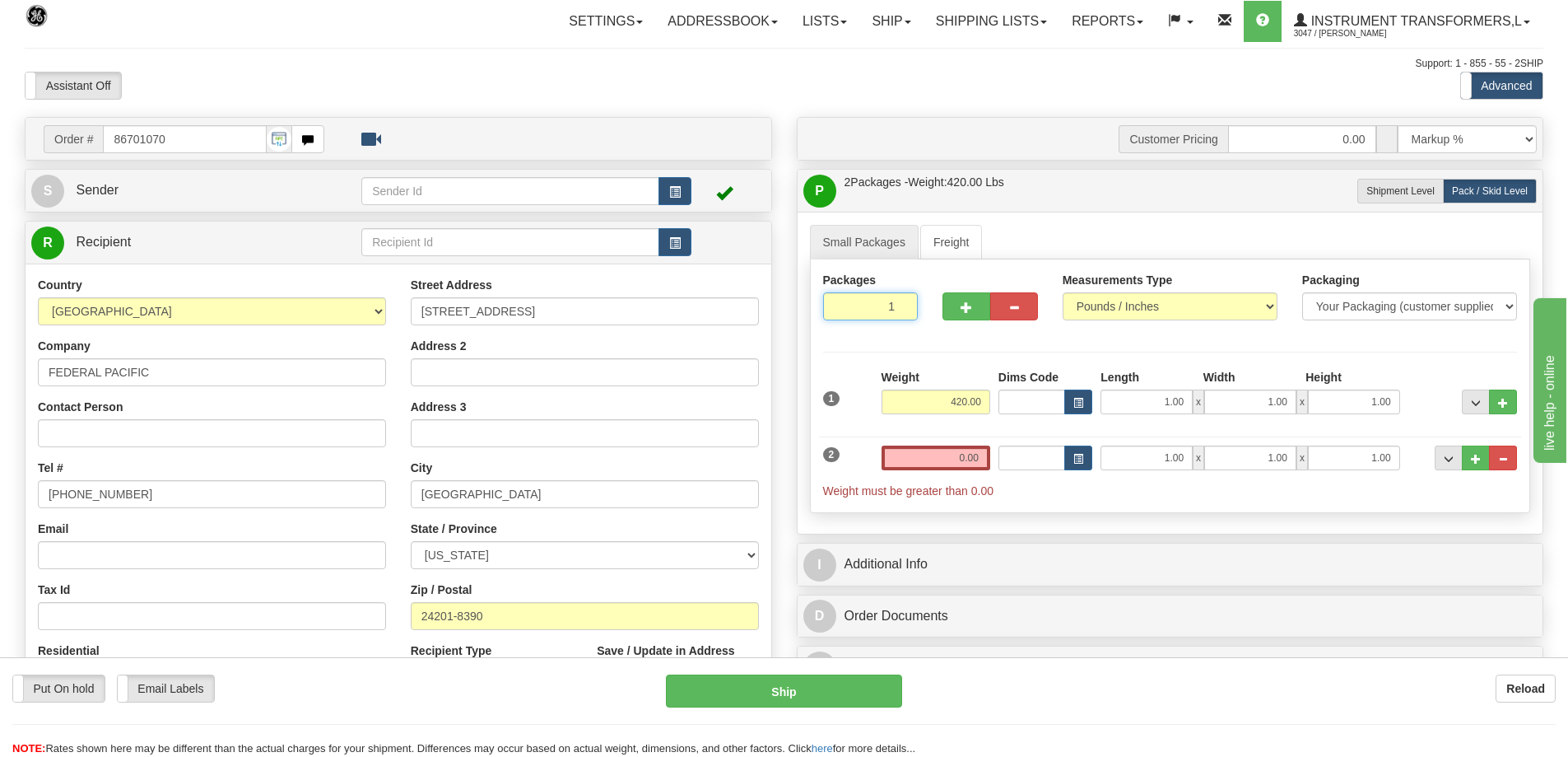
type input "1"
click at [901, 311] on input "1" at bounding box center [870, 306] width 96 height 28
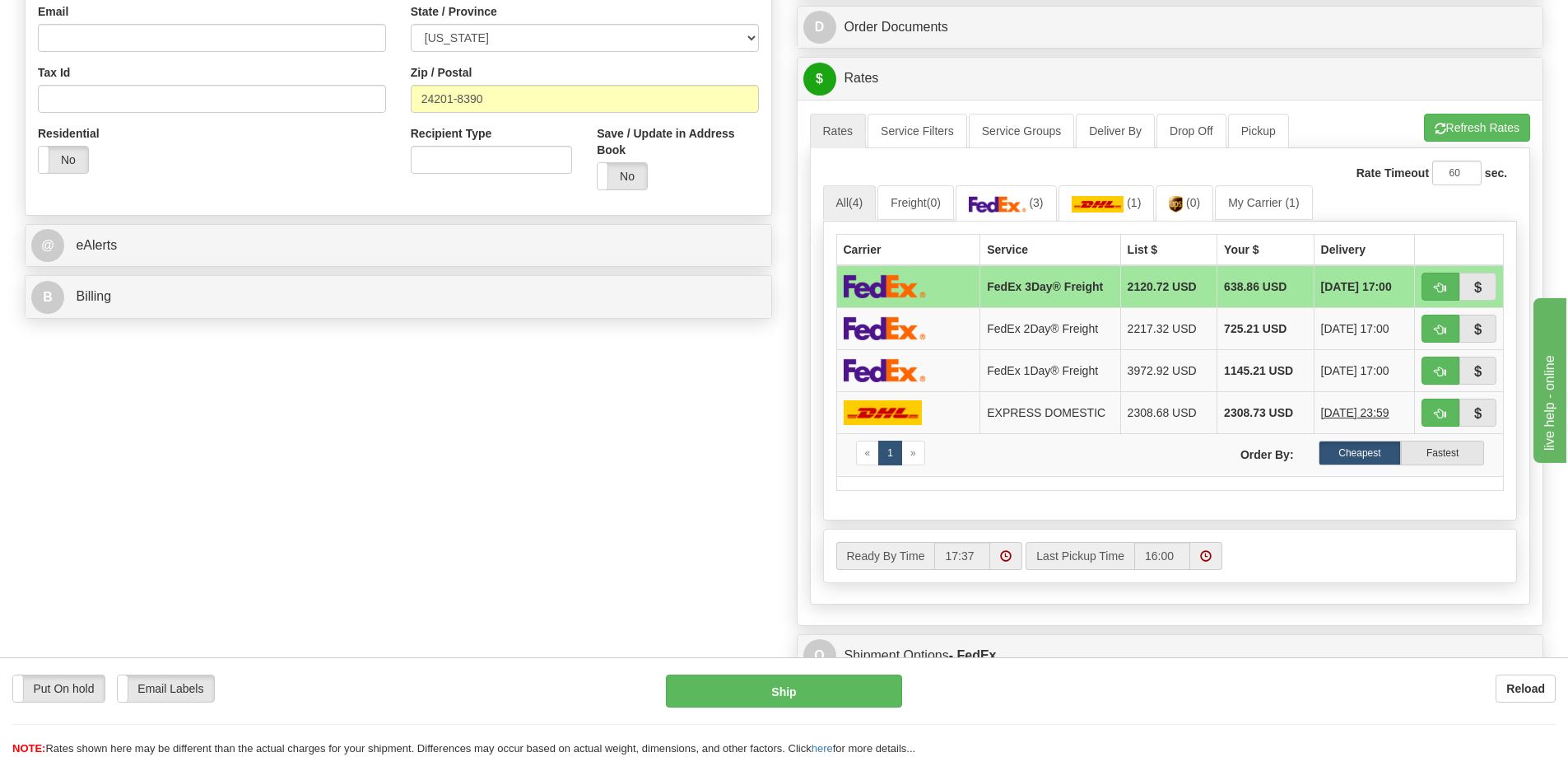
scroll to position [412, 0]
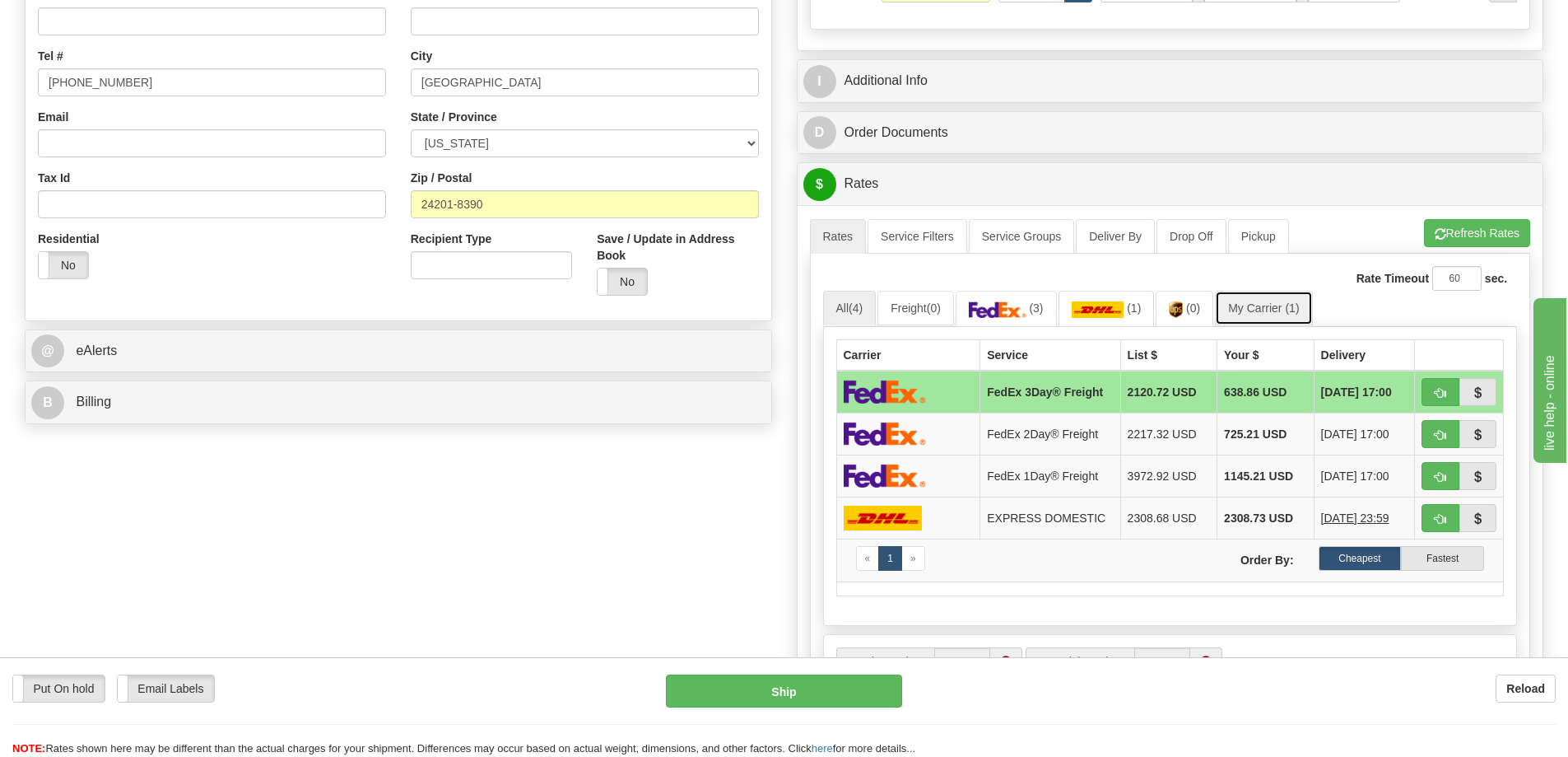
click at [1277, 310] on link "My Carrier (1)" at bounding box center [1264, 307] width 97 height 35
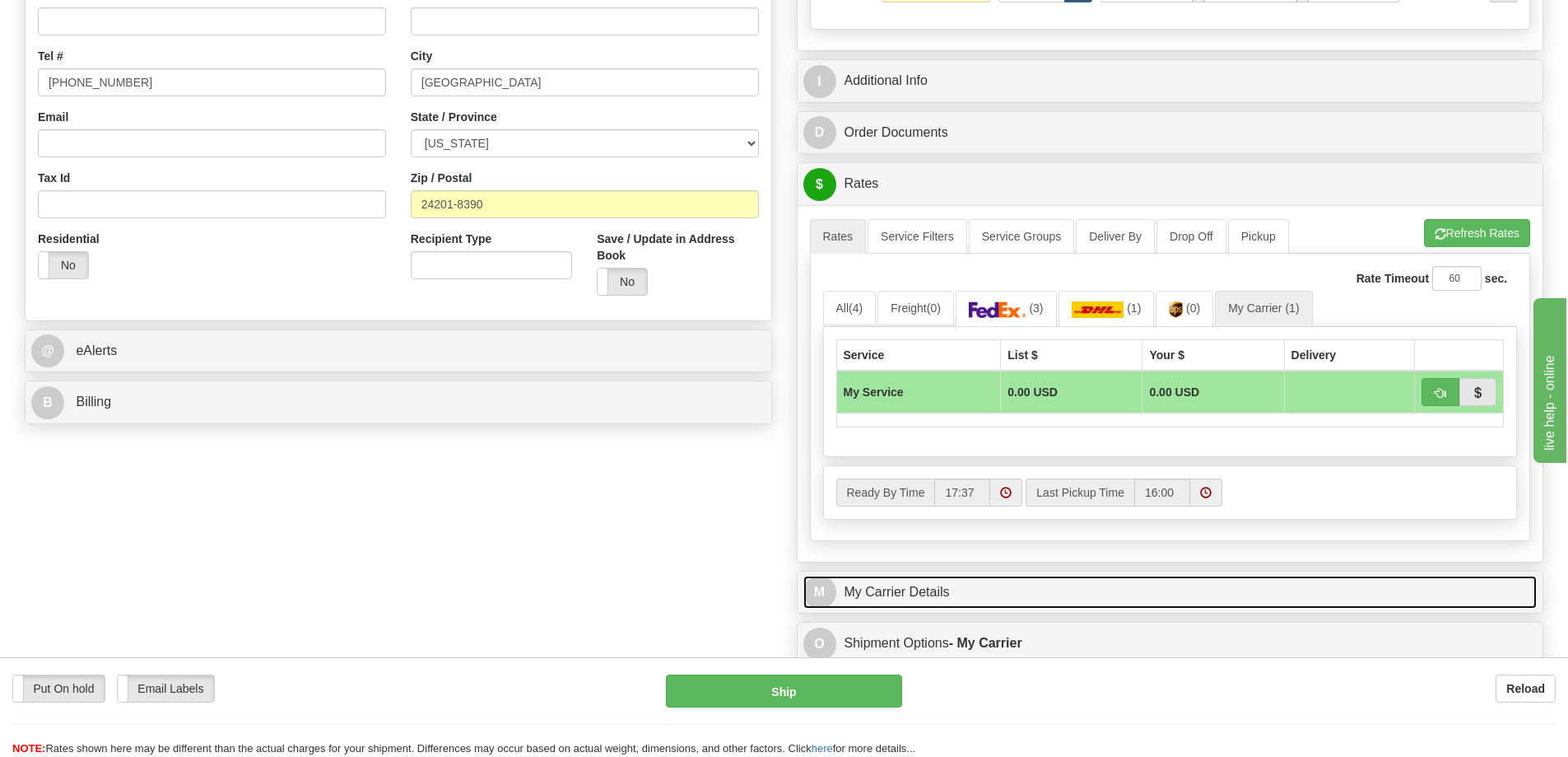
click at [955, 586] on link "M My Carrier Details" at bounding box center [1170, 592] width 734 height 34
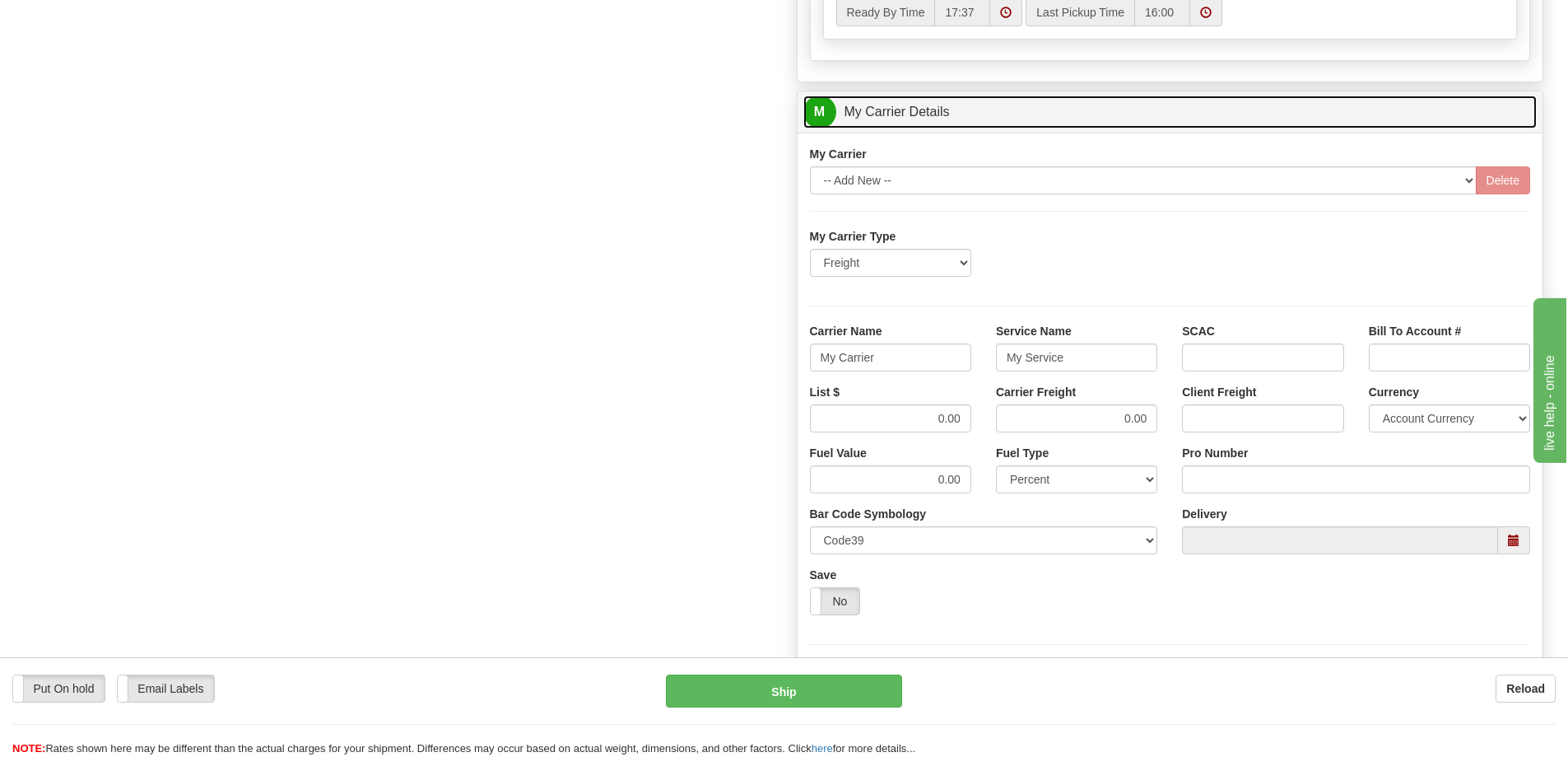
scroll to position [906, 0]
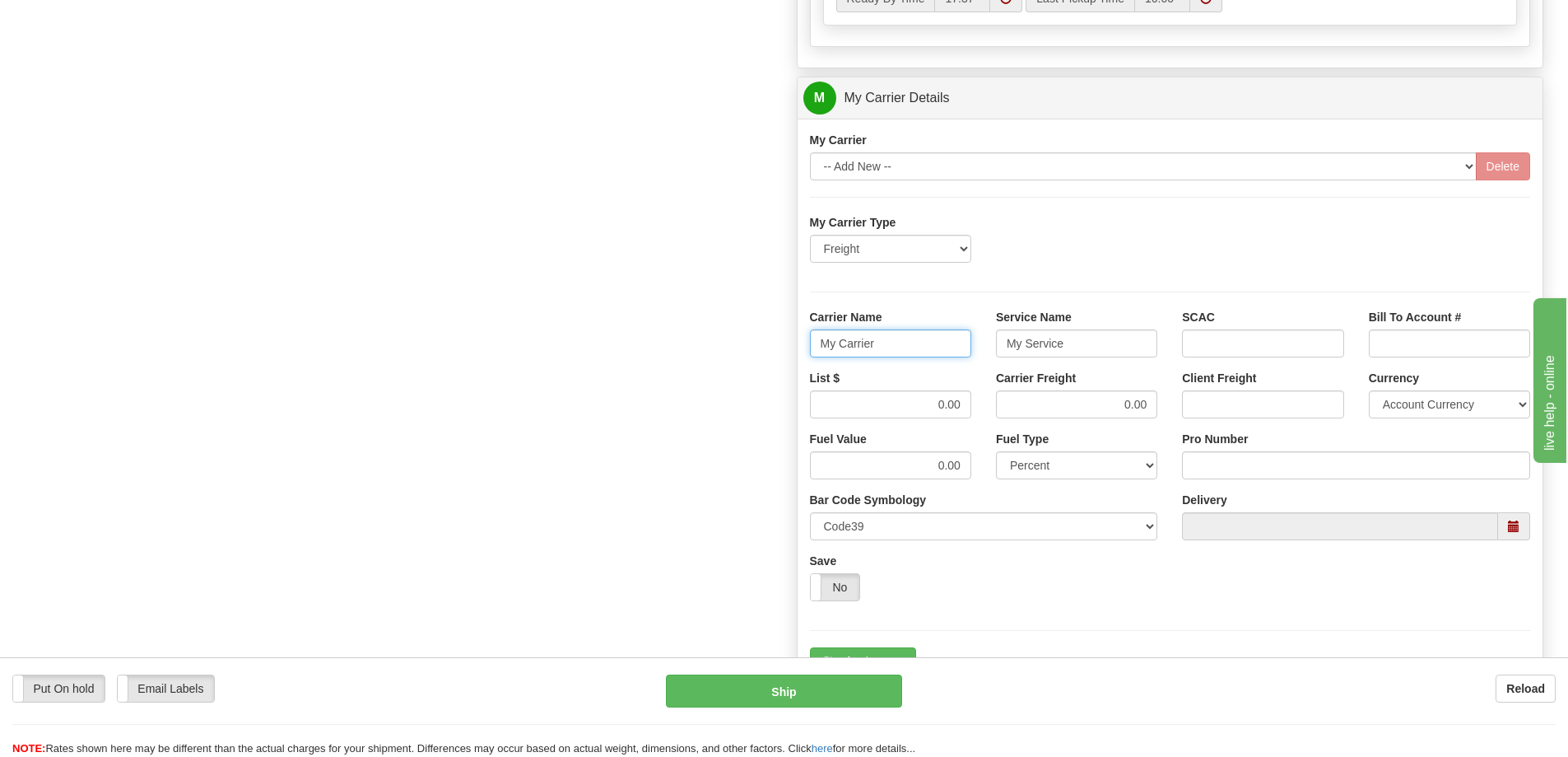
click at [910, 342] on input "My Carrier" at bounding box center [890, 343] width 161 height 28
drag, startPoint x: 910, startPoint y: 342, endPoint x: 822, endPoint y: 346, distance: 88.1
click at [822, 346] on input "My Carrier" at bounding box center [890, 343] width 161 height 28
type input "AVR"
drag, startPoint x: 1064, startPoint y: 345, endPoint x: 1004, endPoint y: 343, distance: 60.0
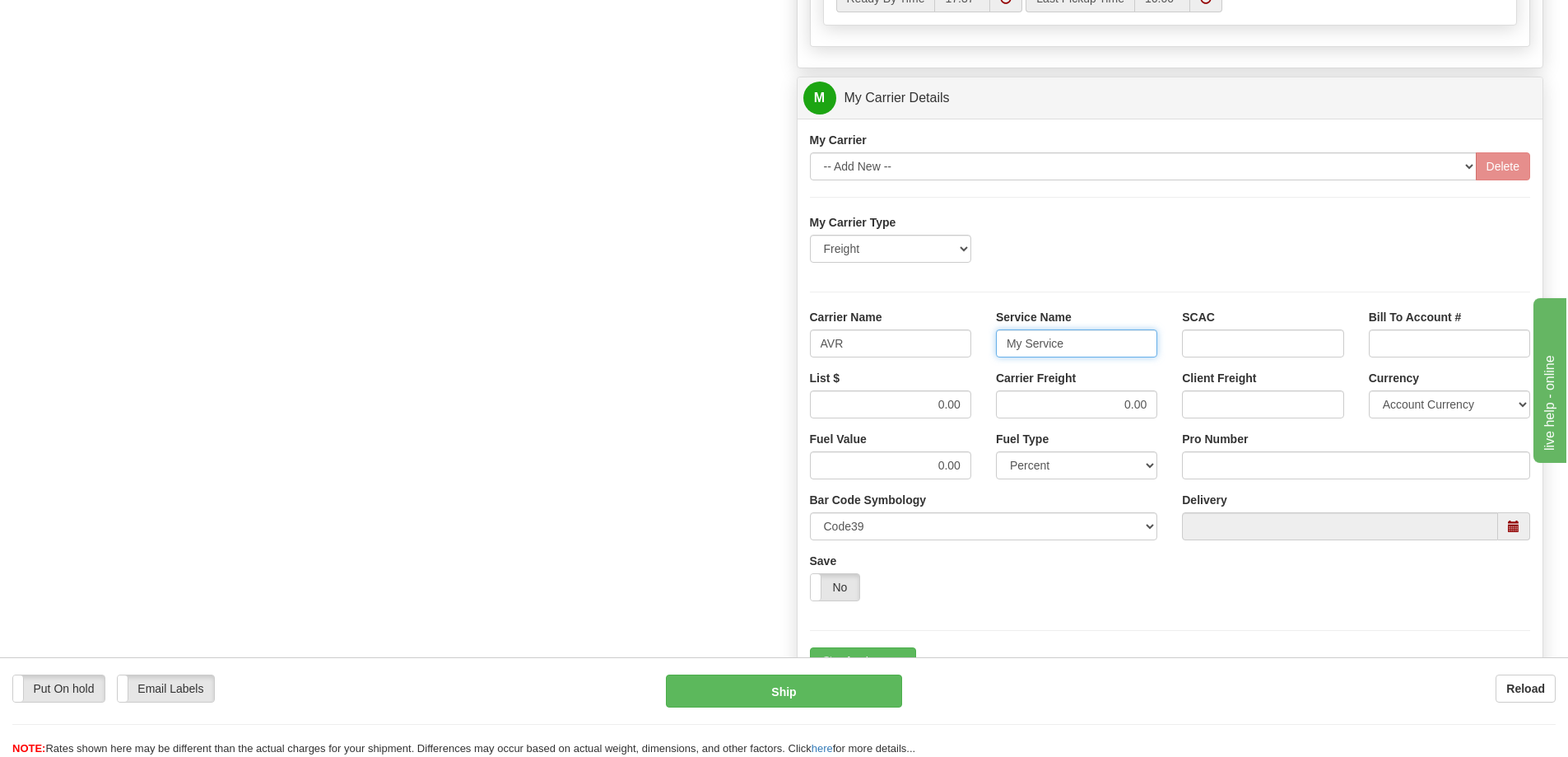
click at [1004, 343] on input "My Service" at bounding box center [1076, 343] width 161 height 28
click at [1001, 343] on input "Service Name" at bounding box center [1076, 343] width 161 height 28
click at [1010, 345] on input "Service Name" at bounding box center [1076, 343] width 161 height 28
type input "LTL"
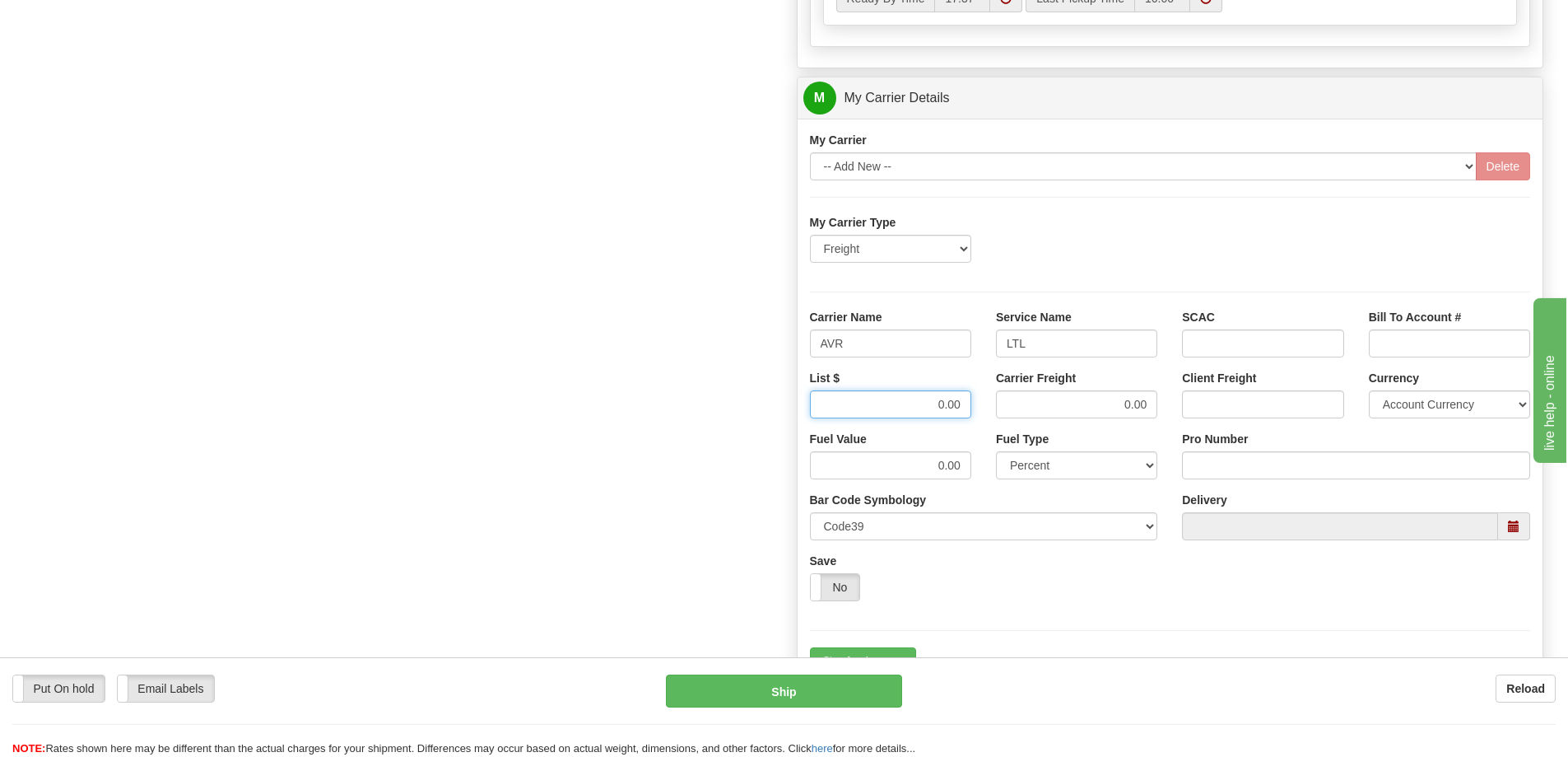
drag, startPoint x: 932, startPoint y: 406, endPoint x: 976, endPoint y: 405, distance: 44.0
click at [976, 405] on div "List $ 0.00" at bounding box center [890, 400] width 186 height 61
type input "350"
drag, startPoint x: 1123, startPoint y: 402, endPoint x: 1194, endPoint y: 399, distance: 71.1
click at [1194, 399] on div "List $ 350 Carrier Freight 0.00 Client Freight Currency Account Currency ARN AW…" at bounding box center [1170, 400] width 746 height 61
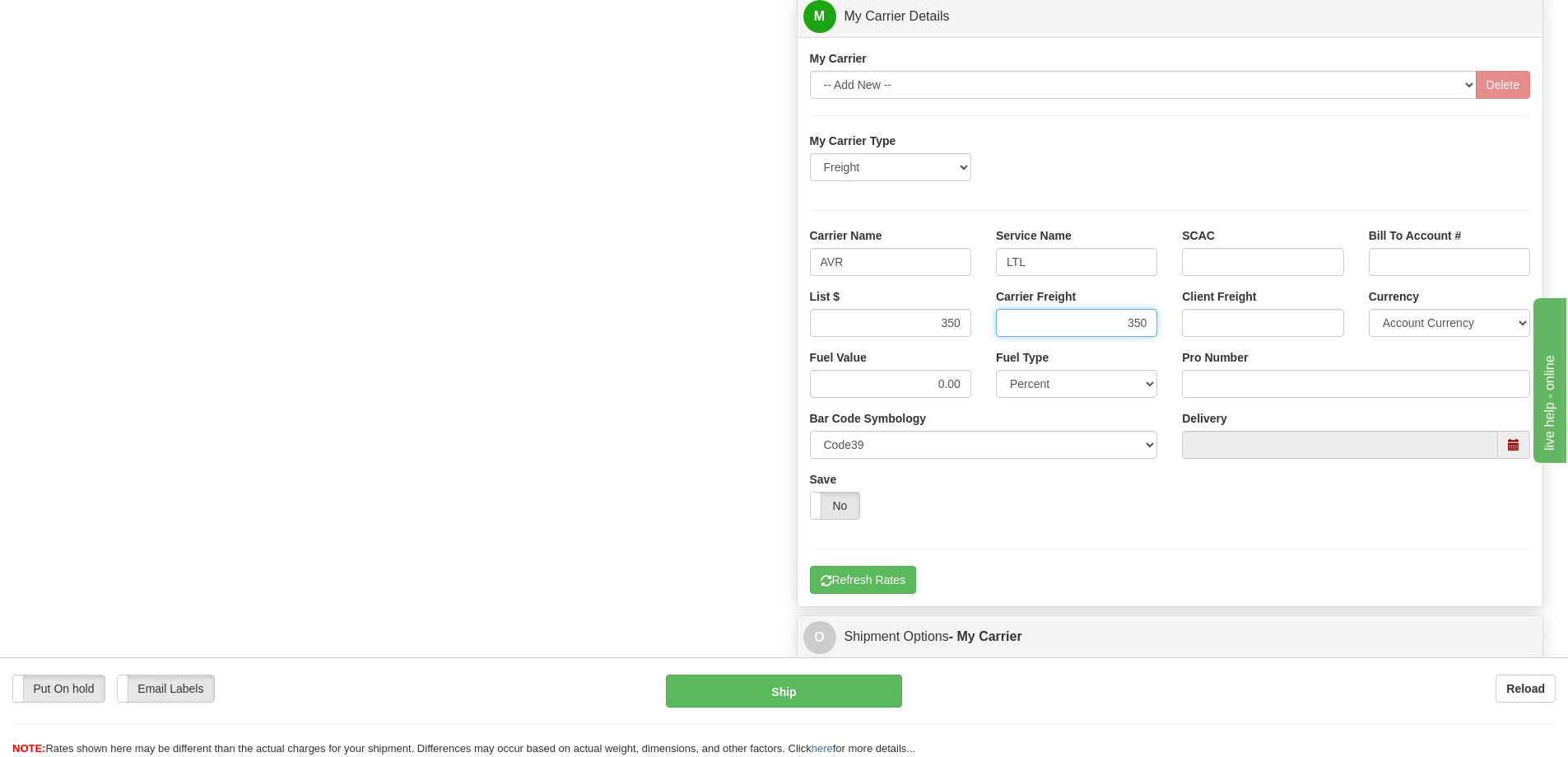
scroll to position [988, 0]
type input "350"
click at [1253, 377] on input "Pro Number" at bounding box center [1357, 382] width 348 height 28
type input "0760161658"
click at [871, 581] on button "Refresh Rates" at bounding box center [863, 579] width 106 height 28
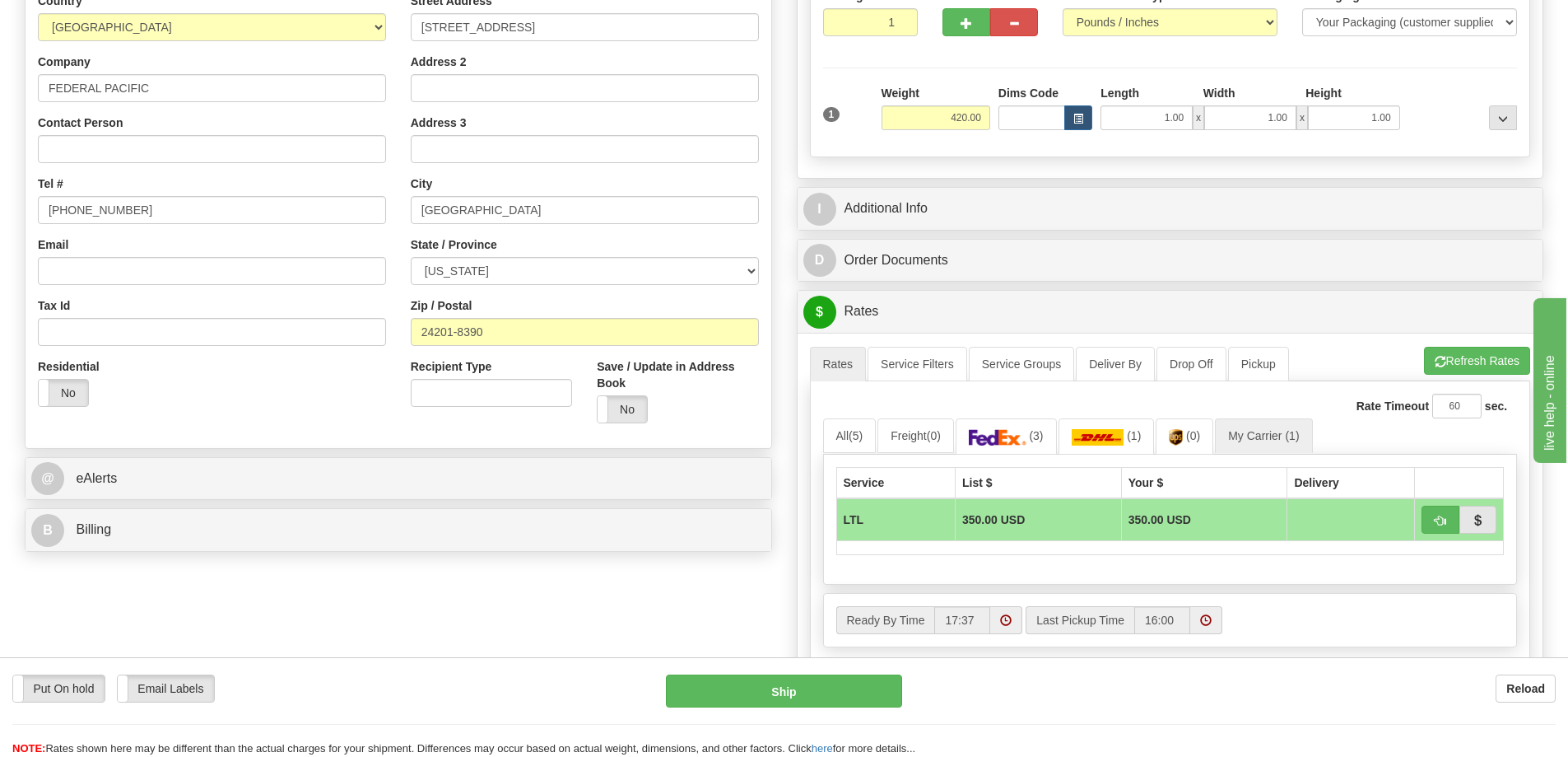
scroll to position [247, 0]
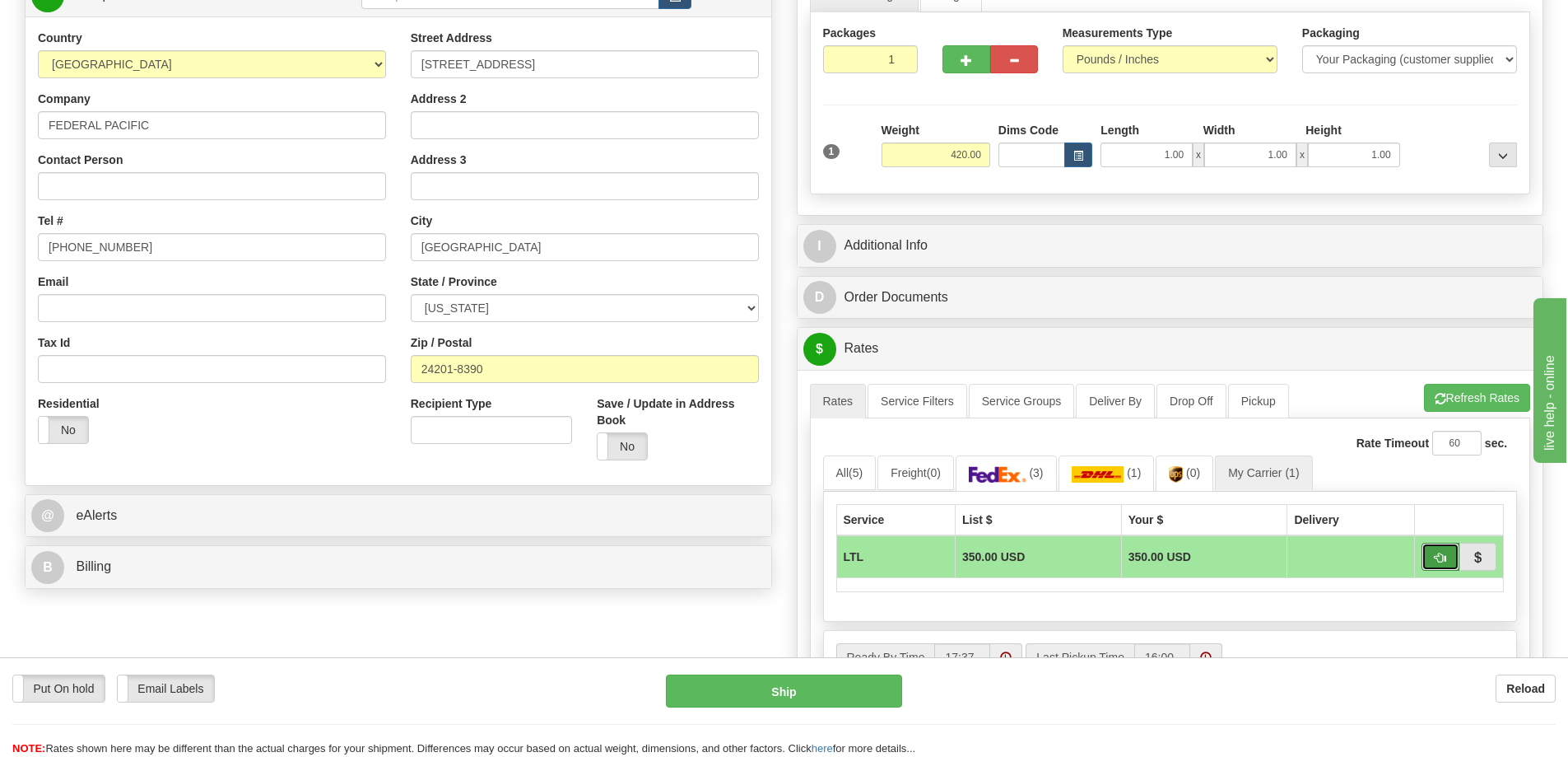
click at [1445, 560] on span "button" at bounding box center [1441, 557] width 12 height 11
type input "00"
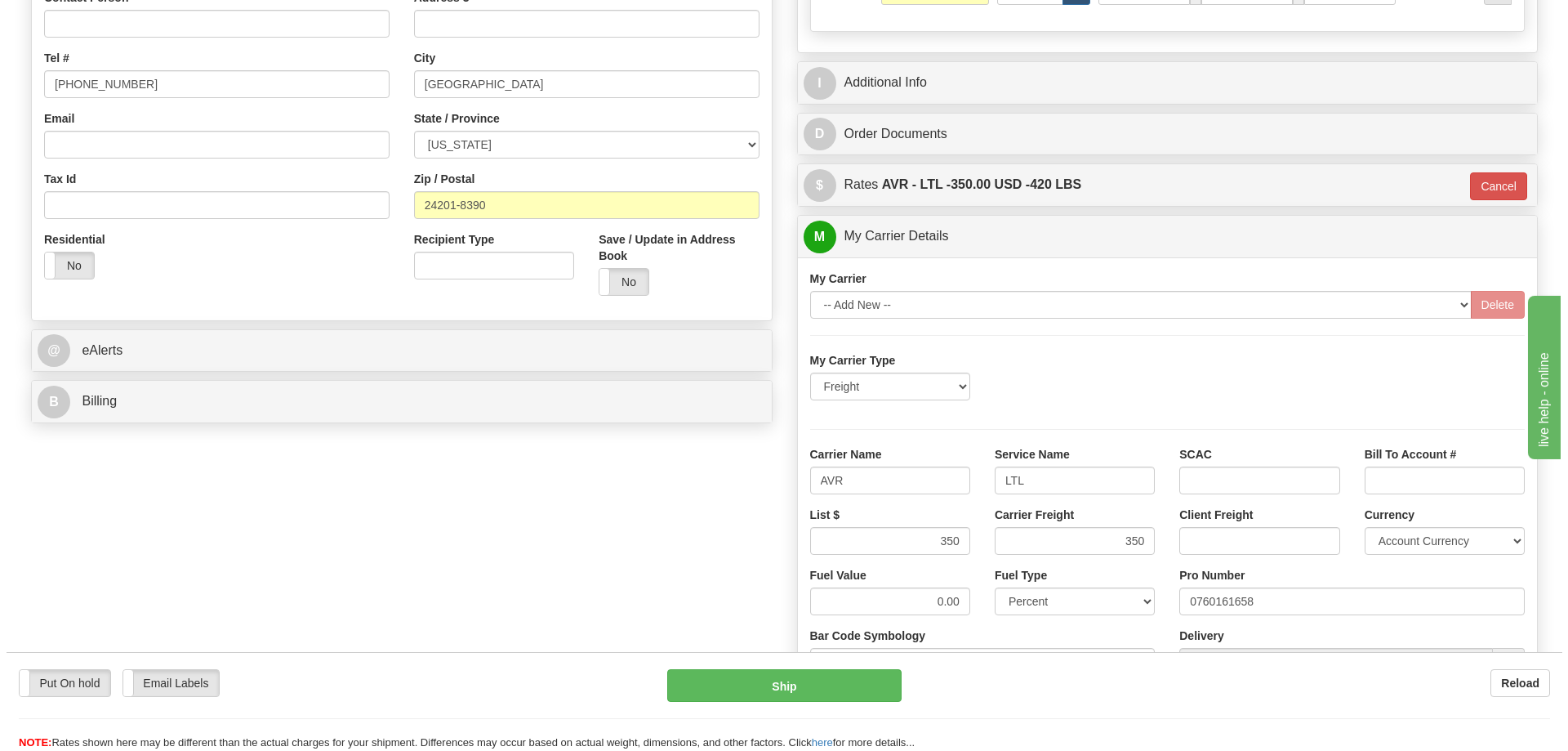
scroll to position [409, 0]
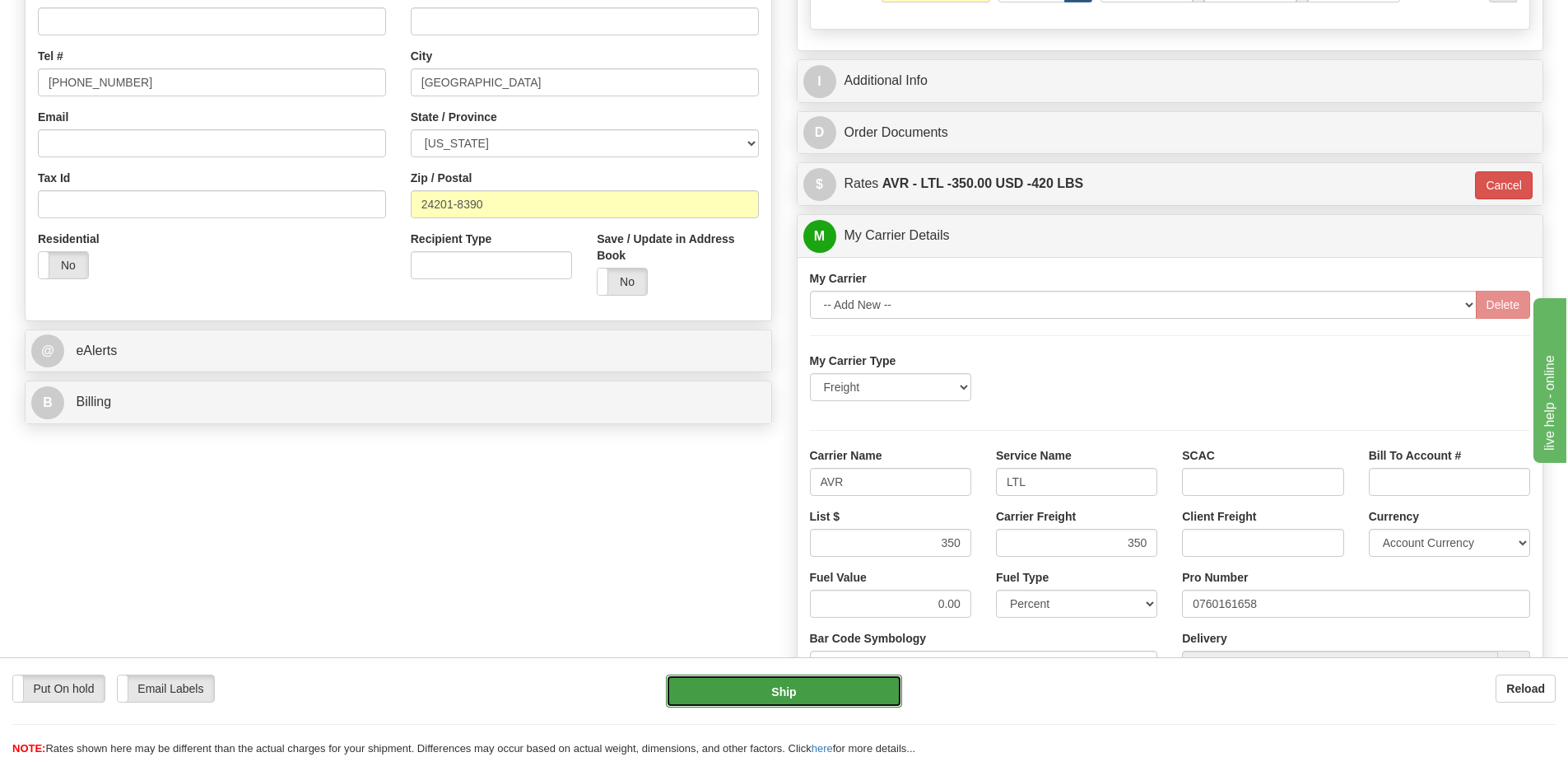
click at [814, 692] on button "Ship" at bounding box center [784, 690] width 236 height 33
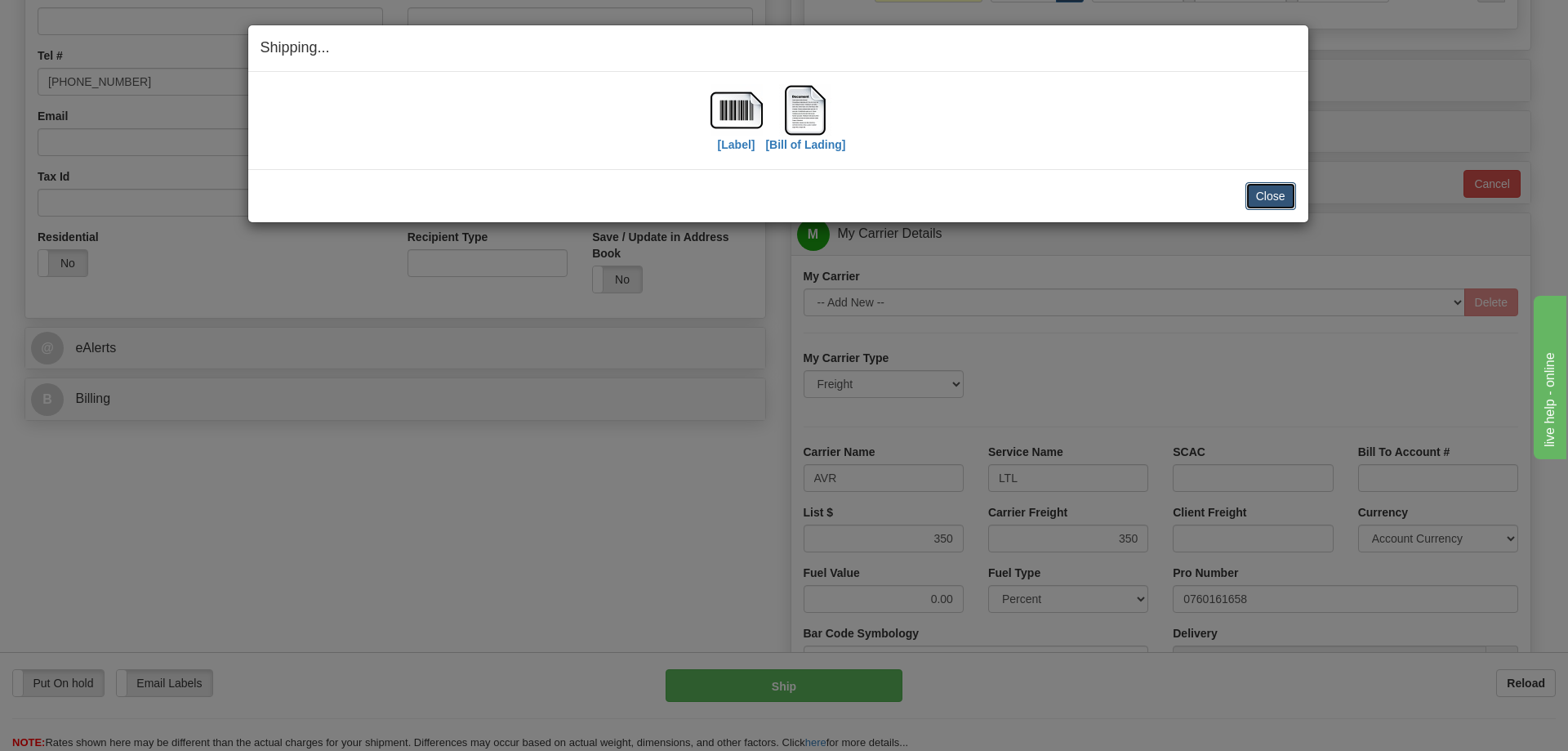
click at [1278, 187] on button "Close" at bounding box center [1271, 196] width 51 height 27
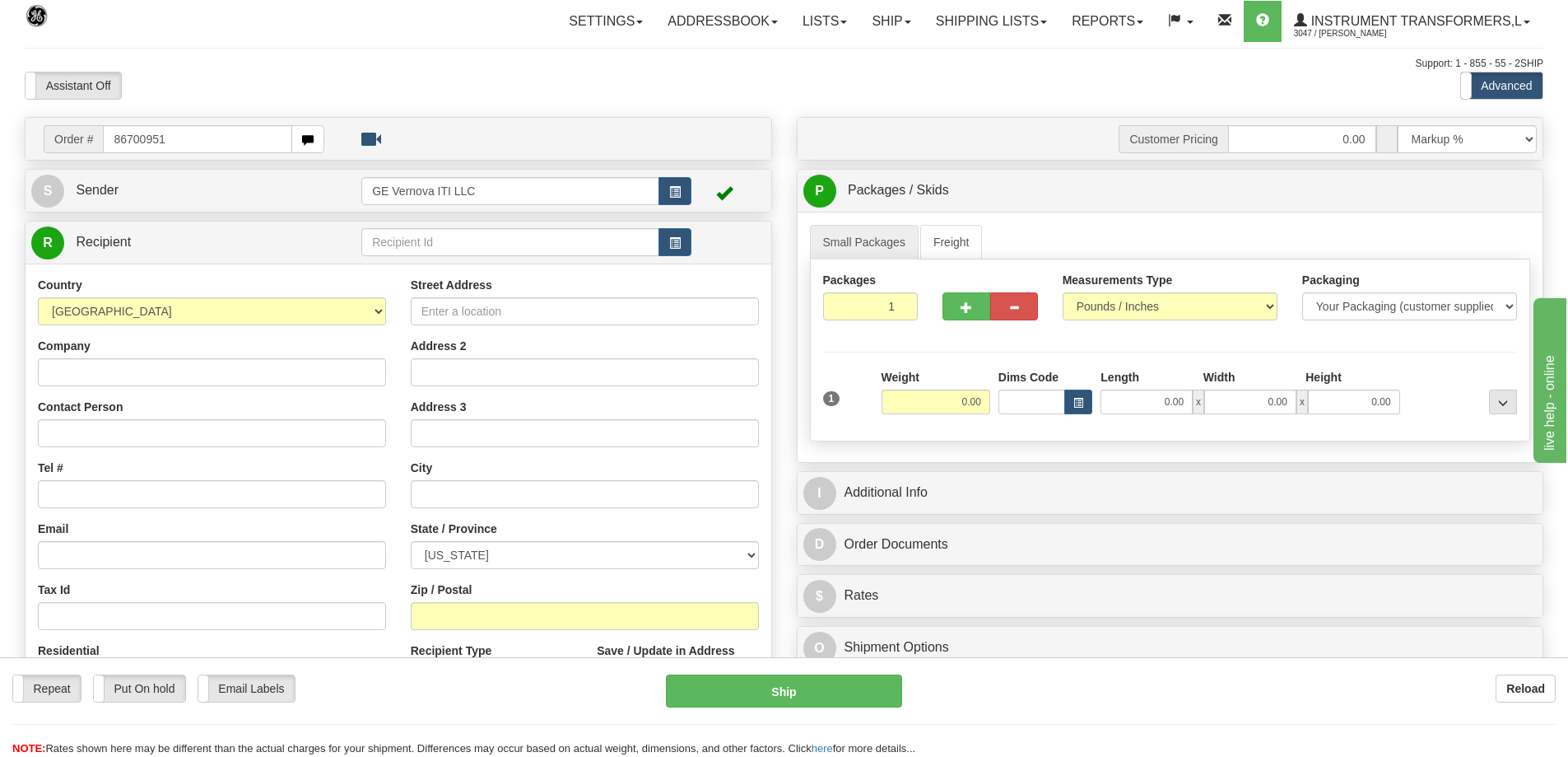
type input "86700951"
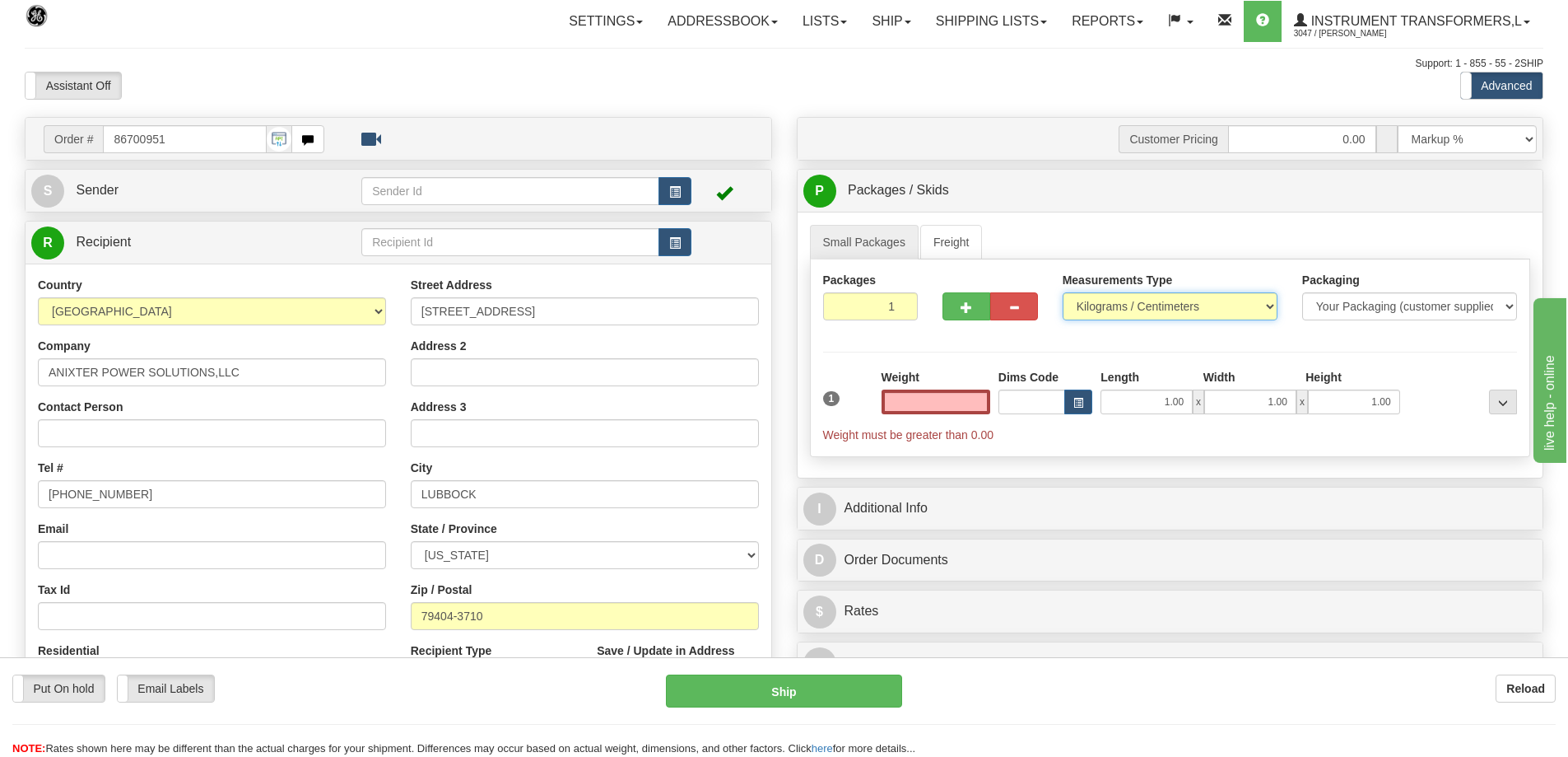
type input "0.00"
click at [1268, 308] on select "Pounds / Inches Kilograms / Centimeters" at bounding box center [1170, 306] width 214 height 28
select select "0"
click at [1063, 293] on select "Pounds / Inches Kilograms / Centimeters" at bounding box center [1170, 306] width 214 height 28
drag, startPoint x: 948, startPoint y: 394, endPoint x: 964, endPoint y: 394, distance: 16.0
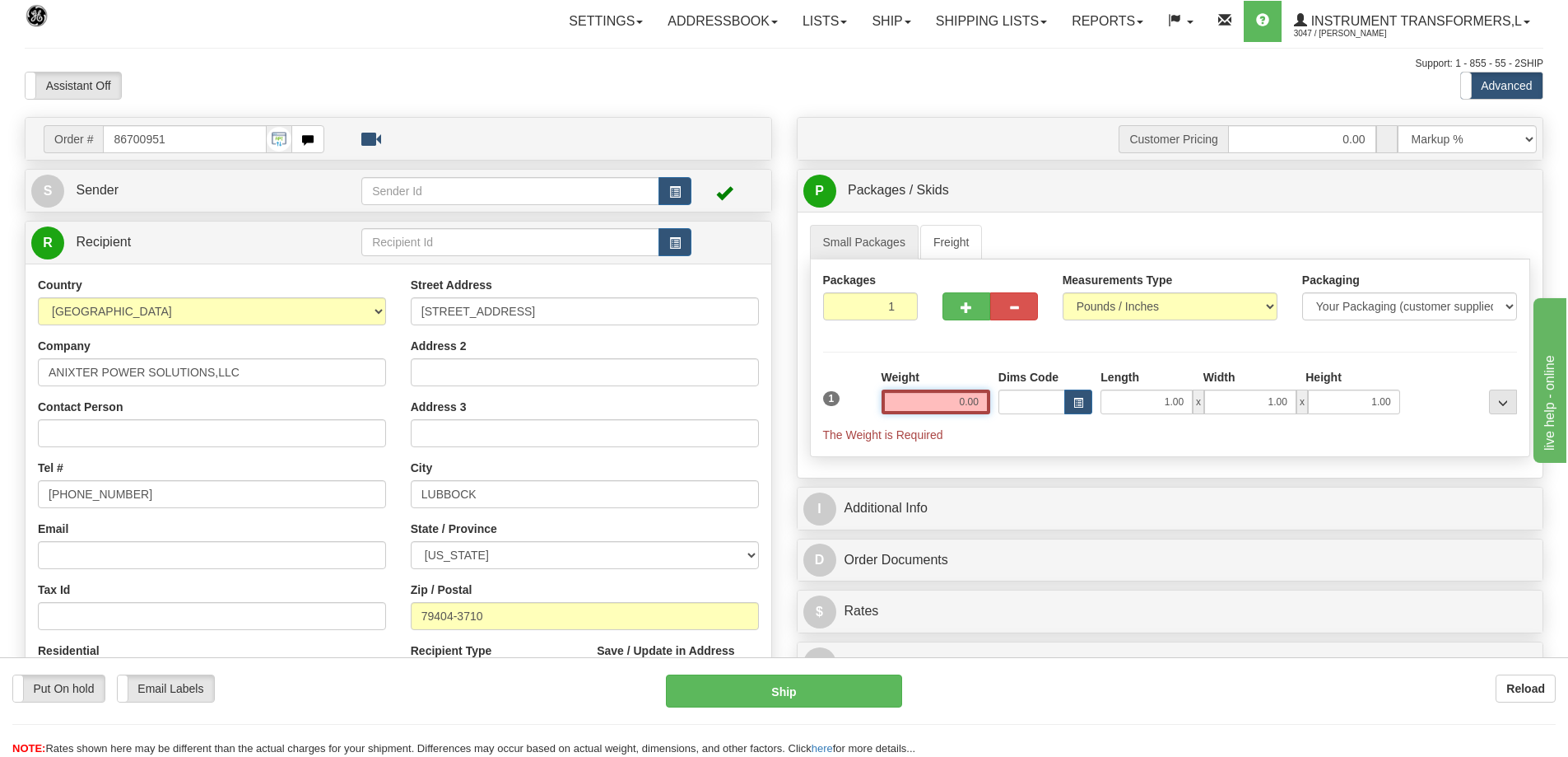
click at [964, 394] on input "0.00" at bounding box center [936, 401] width 109 height 25
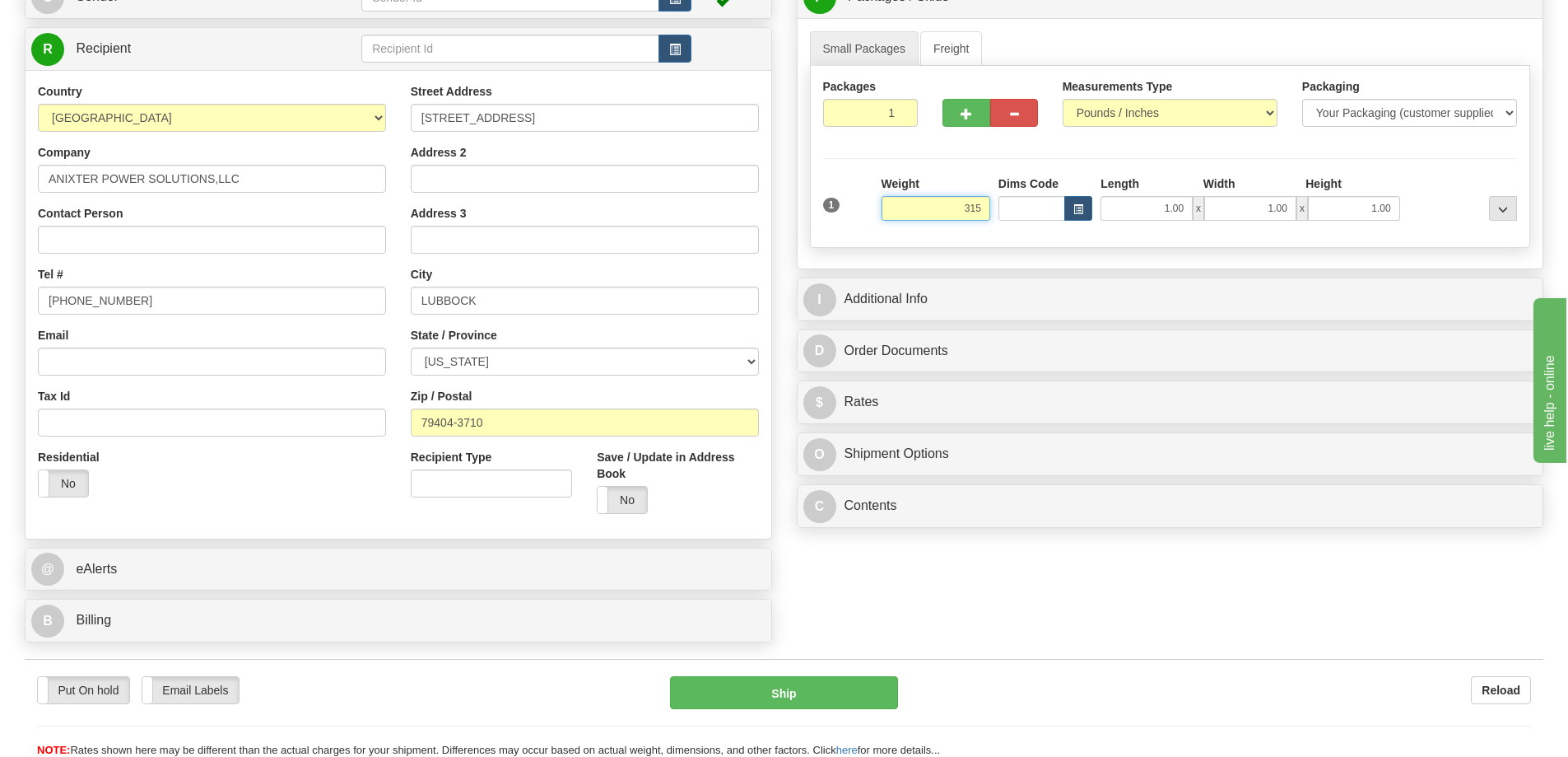
scroll to position [165, 0]
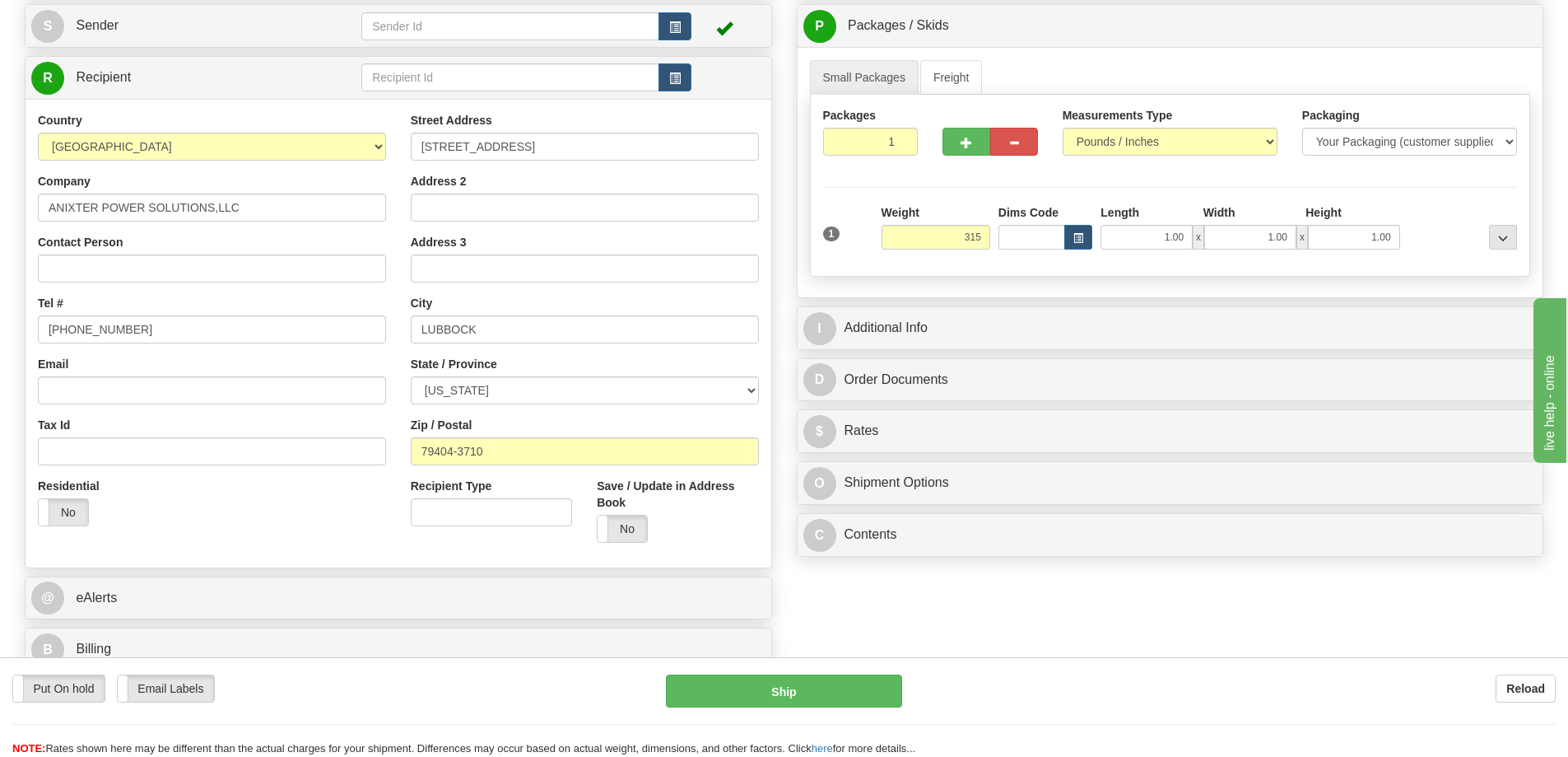
type input "315.00"
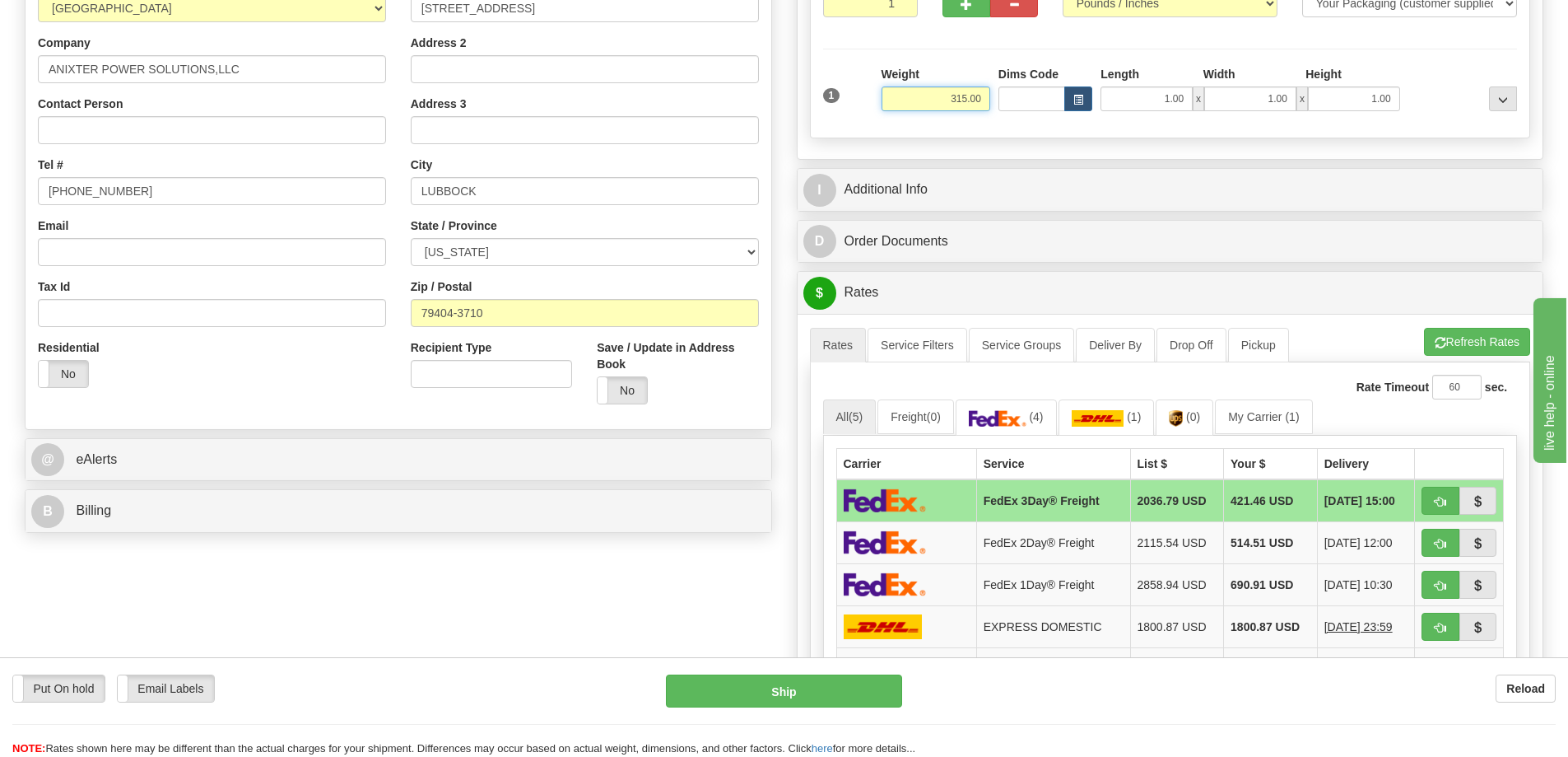
scroll to position [329, 0]
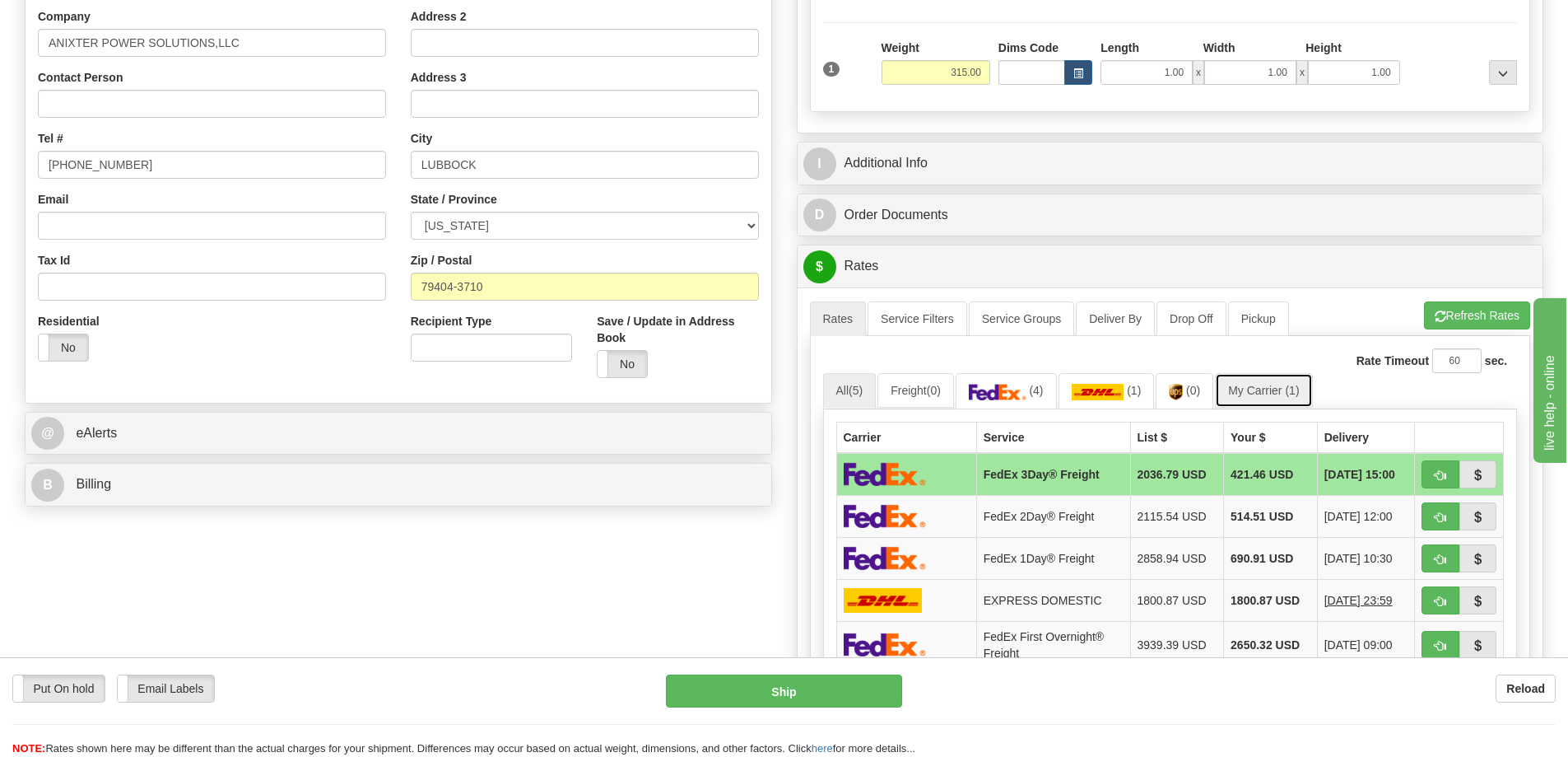
click at [1284, 395] on link "My Carrier (1)" at bounding box center [1264, 389] width 97 height 35
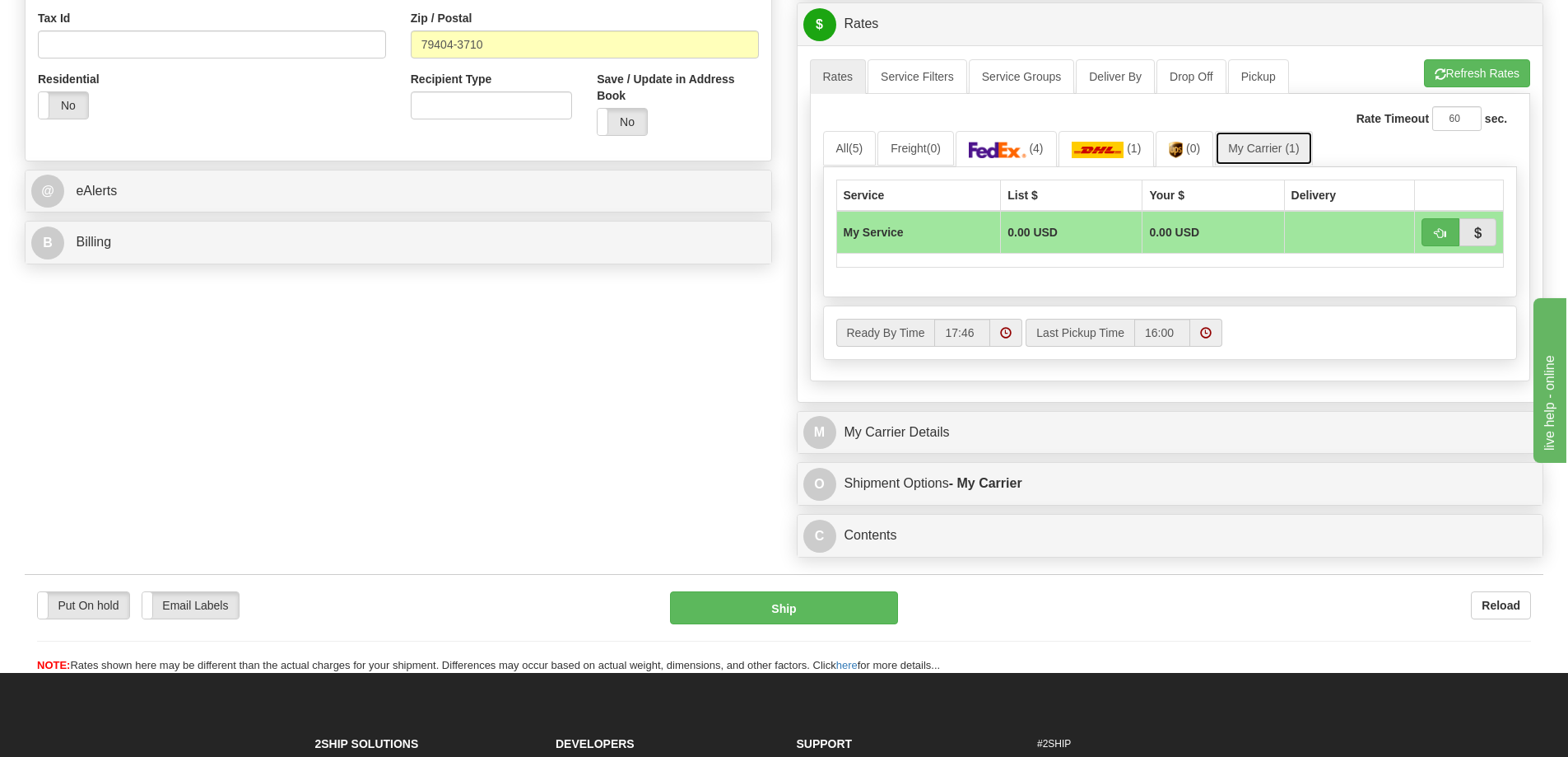
scroll to position [576, 0]
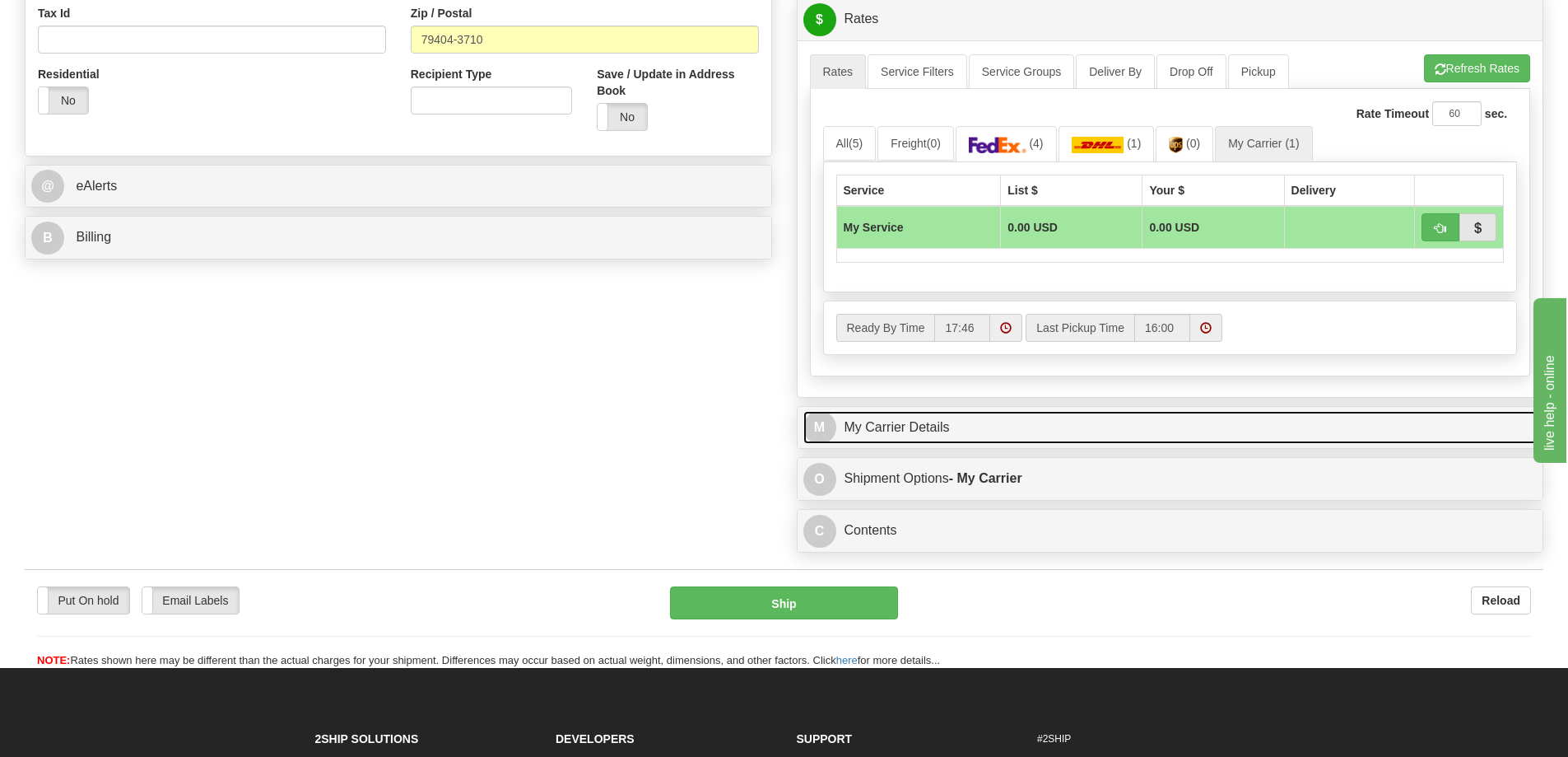
click at [1008, 422] on link "M My Carrier Details" at bounding box center [1170, 428] width 734 height 34
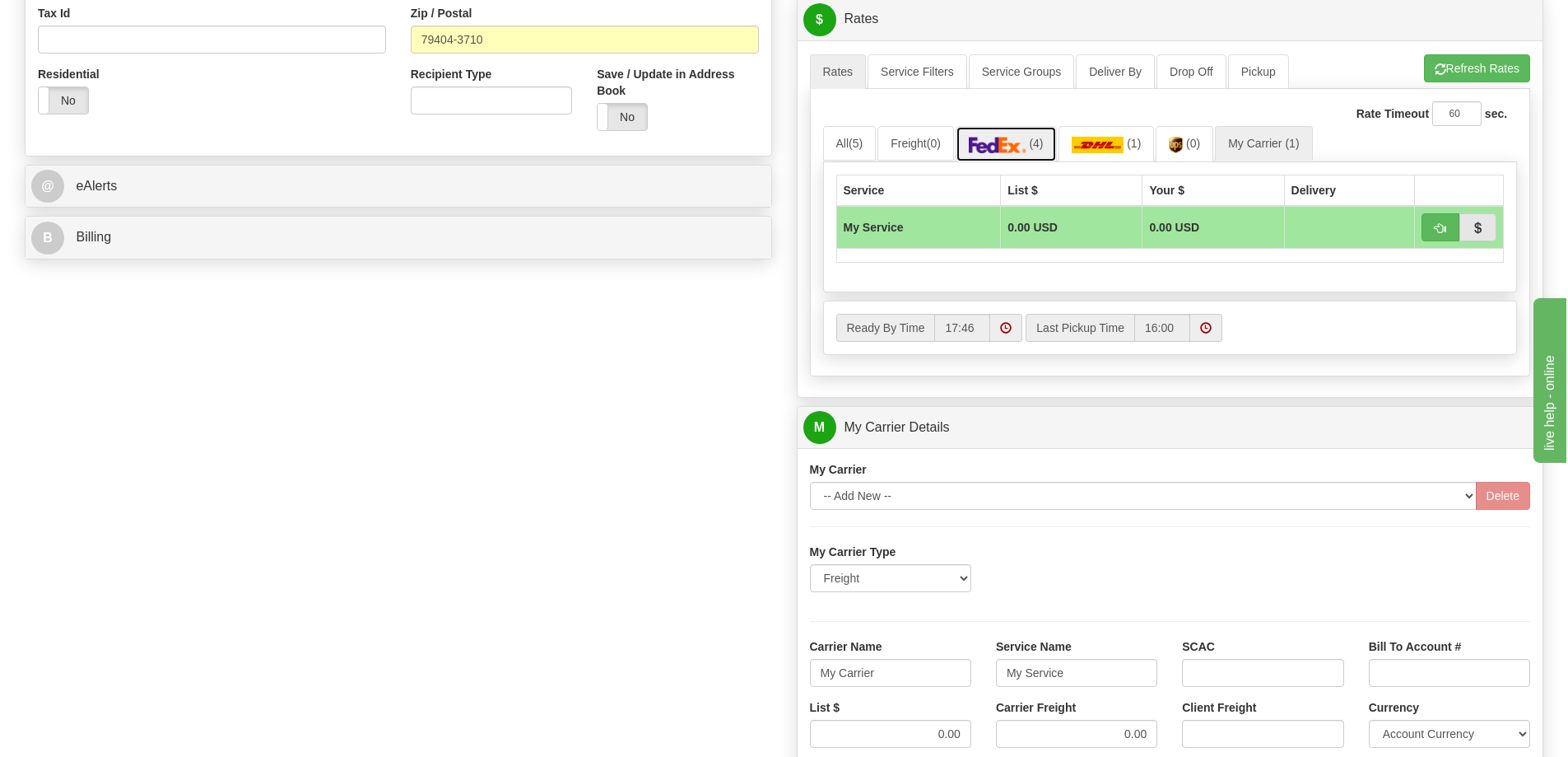
click at [1031, 134] on link "(4)" at bounding box center [1006, 143] width 101 height 36
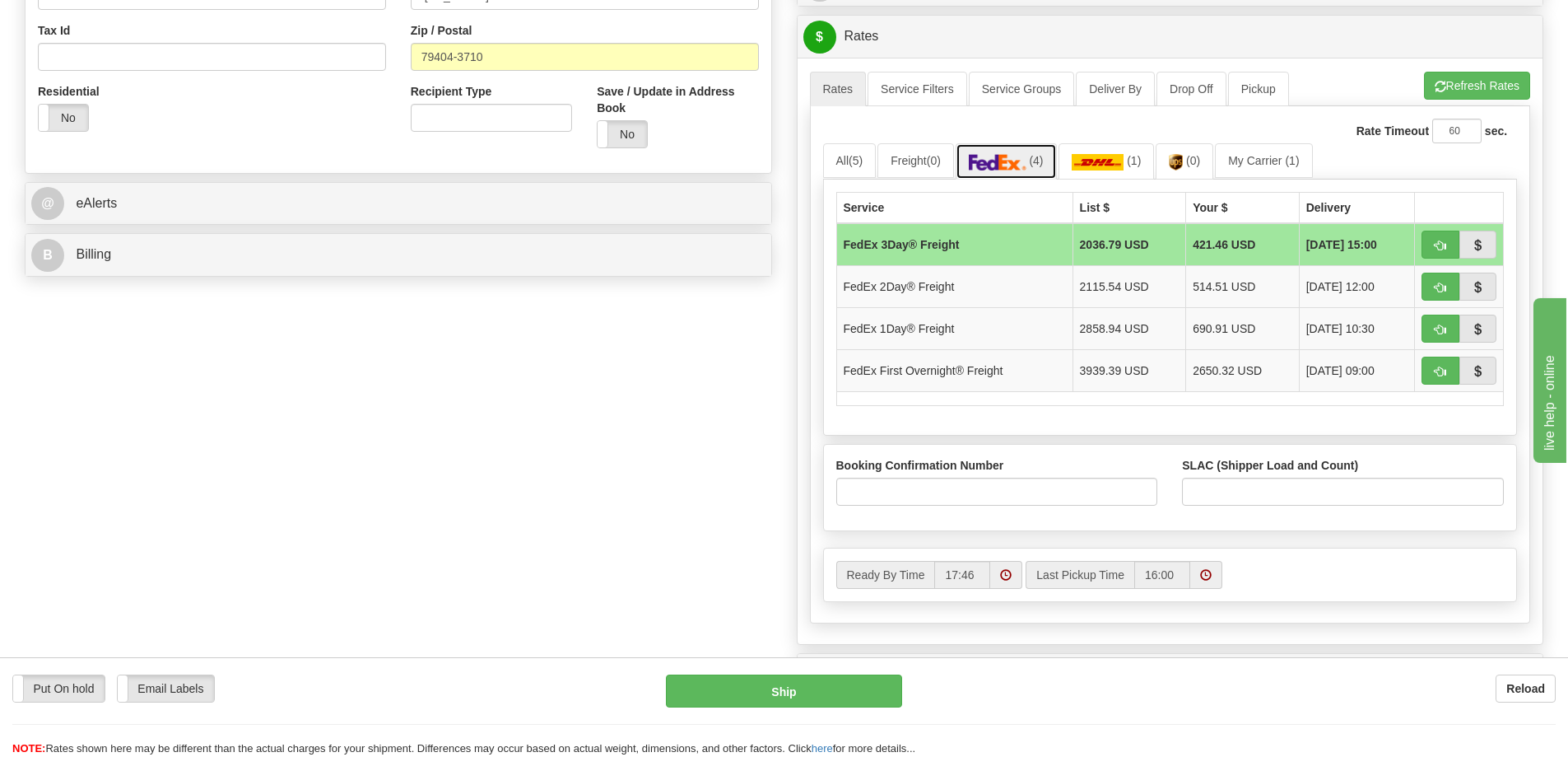
scroll to position [494, 0]
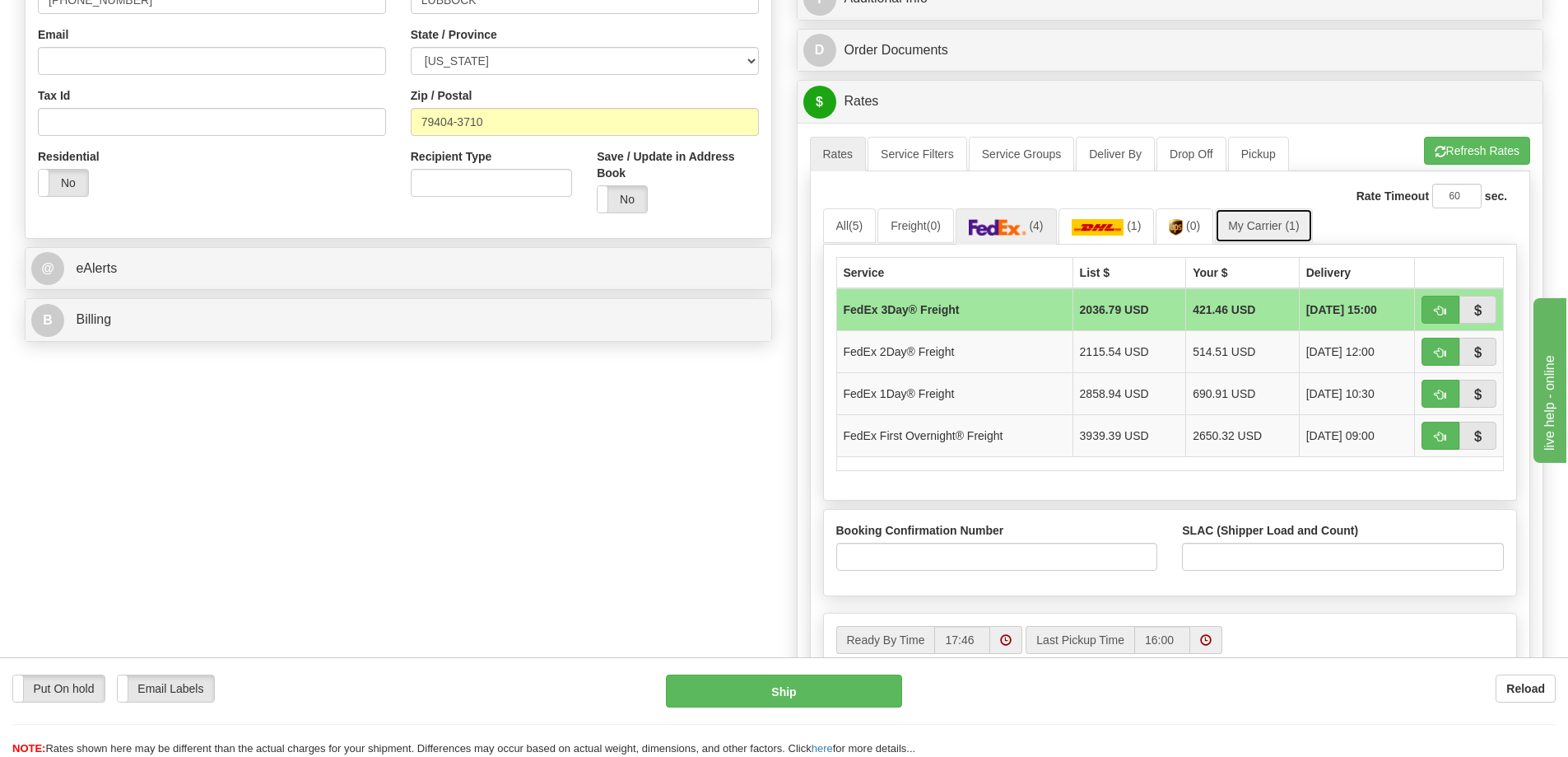
click at [1272, 227] on link "My Carrier (1)" at bounding box center [1264, 225] width 97 height 35
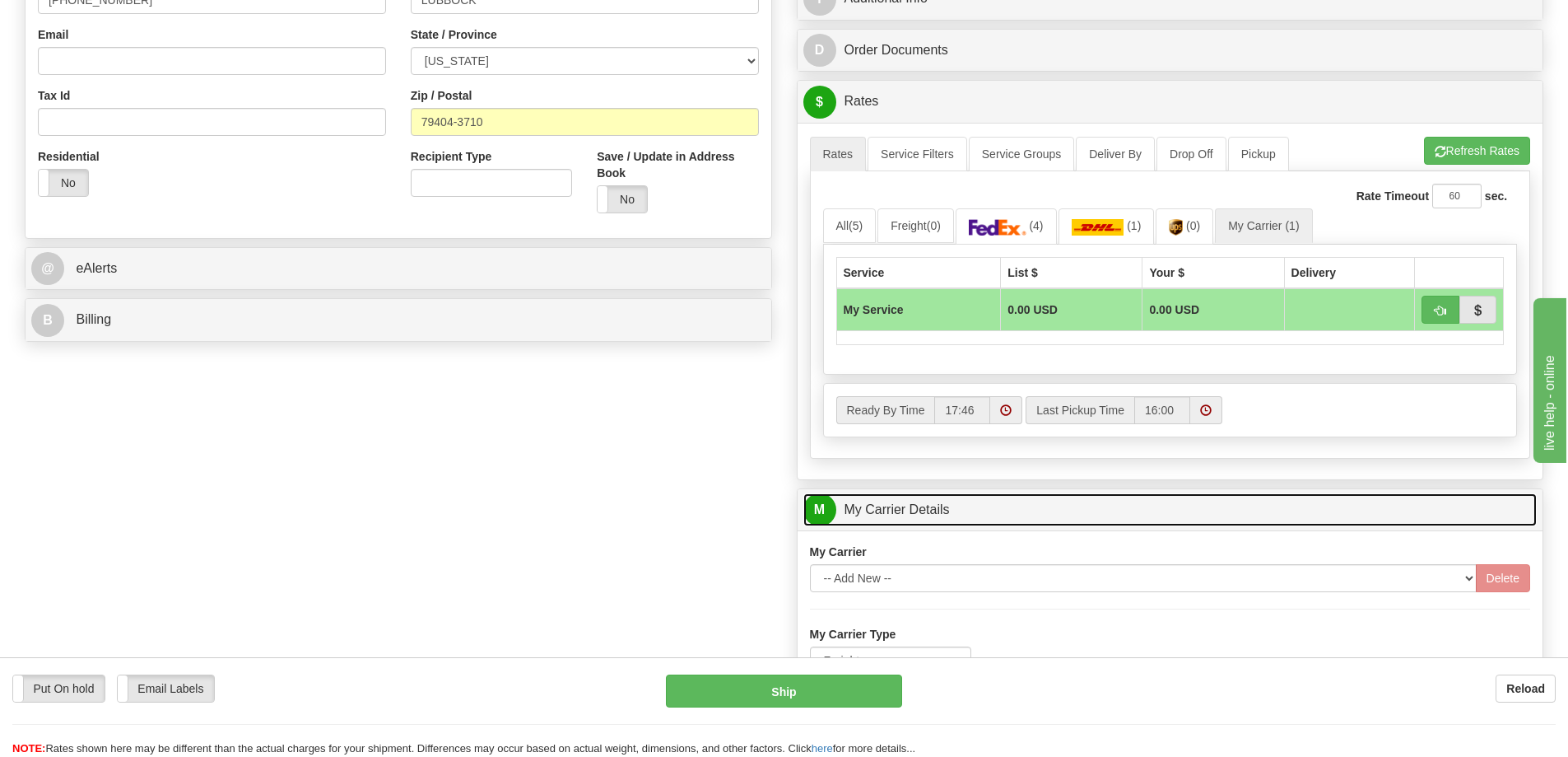
click at [956, 507] on link "M My Carrier Details" at bounding box center [1170, 510] width 734 height 34
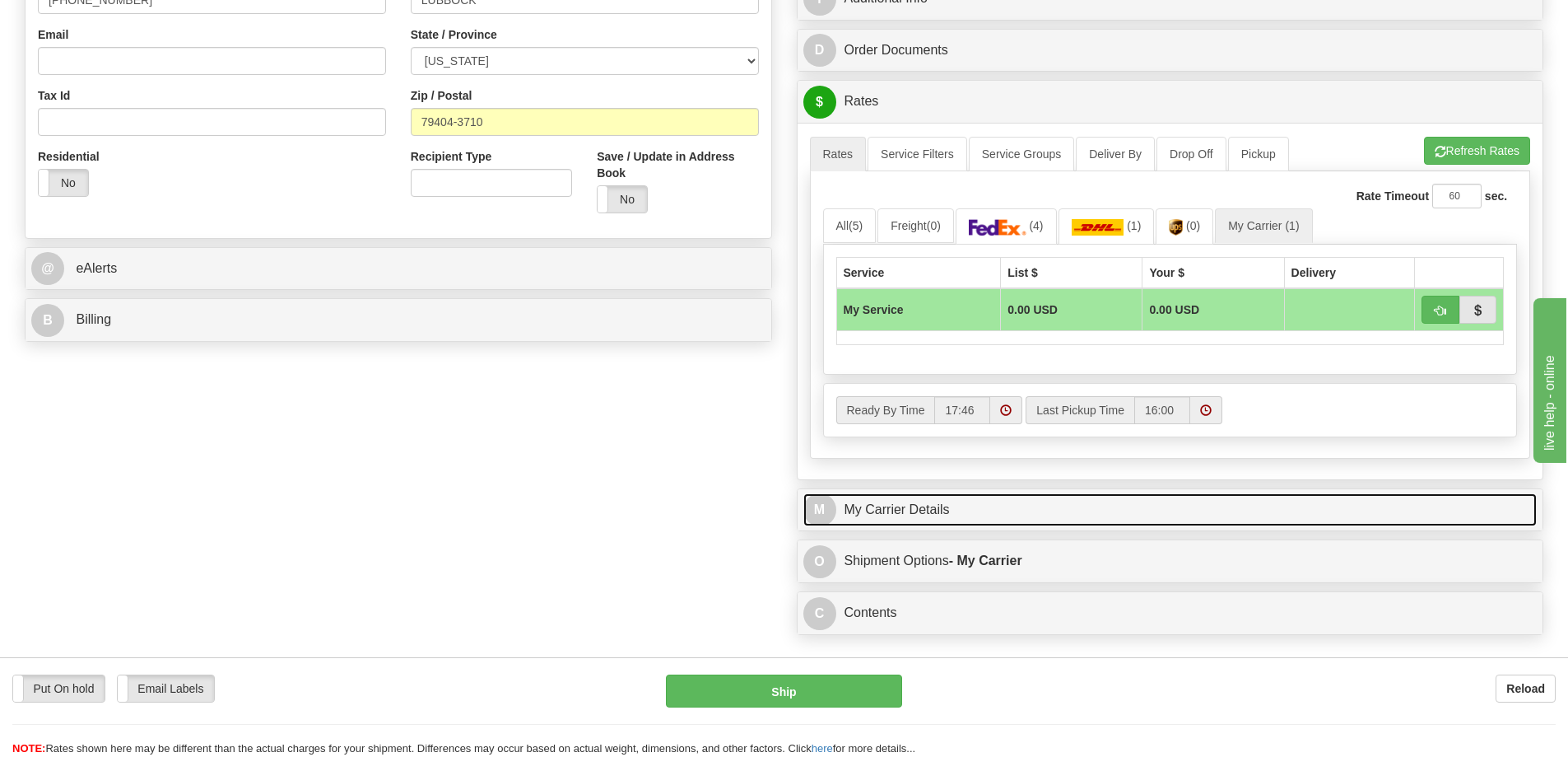
click at [956, 507] on link "M My Carrier Details" at bounding box center [1170, 510] width 734 height 34
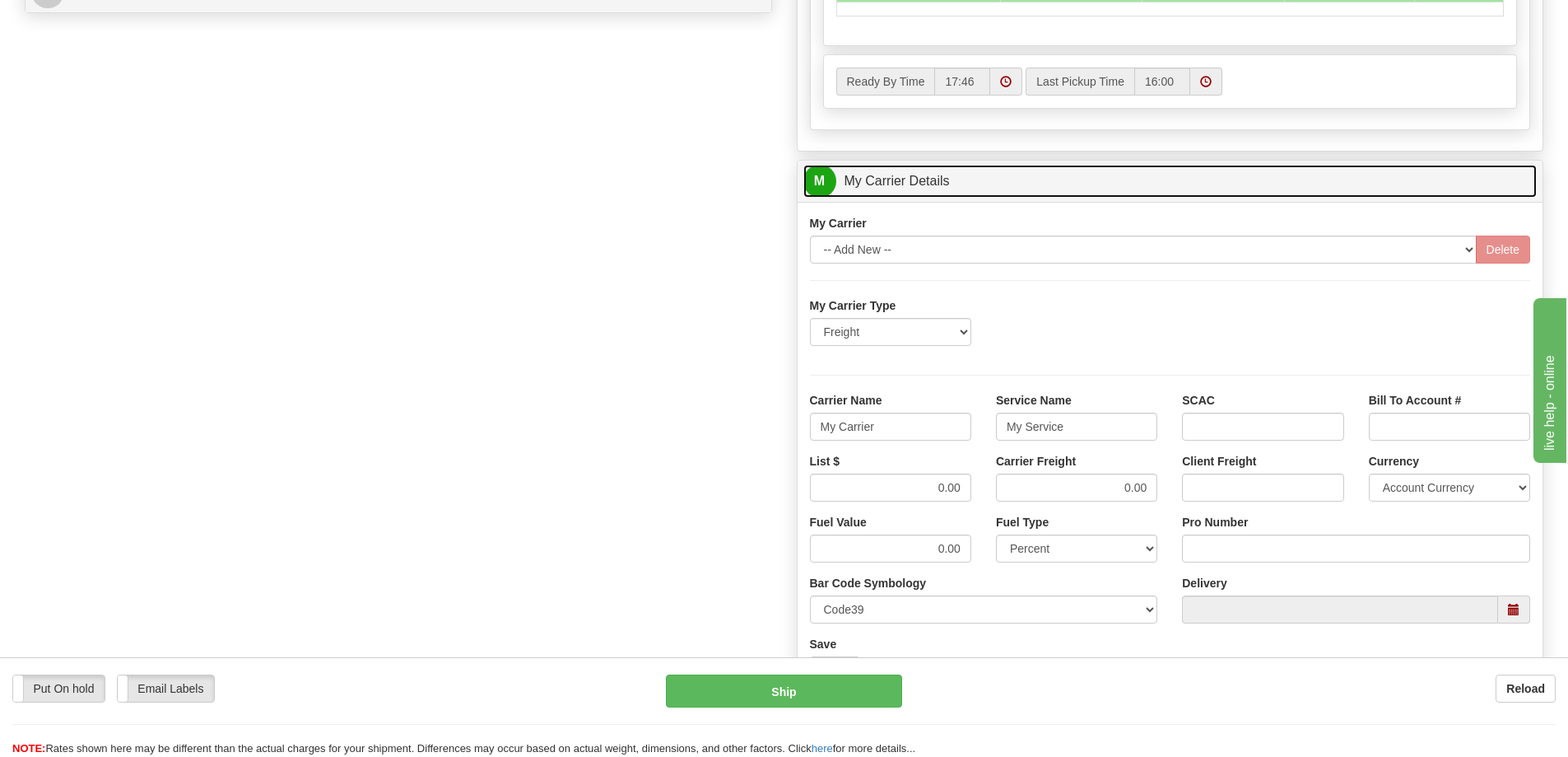
scroll to position [823, 0]
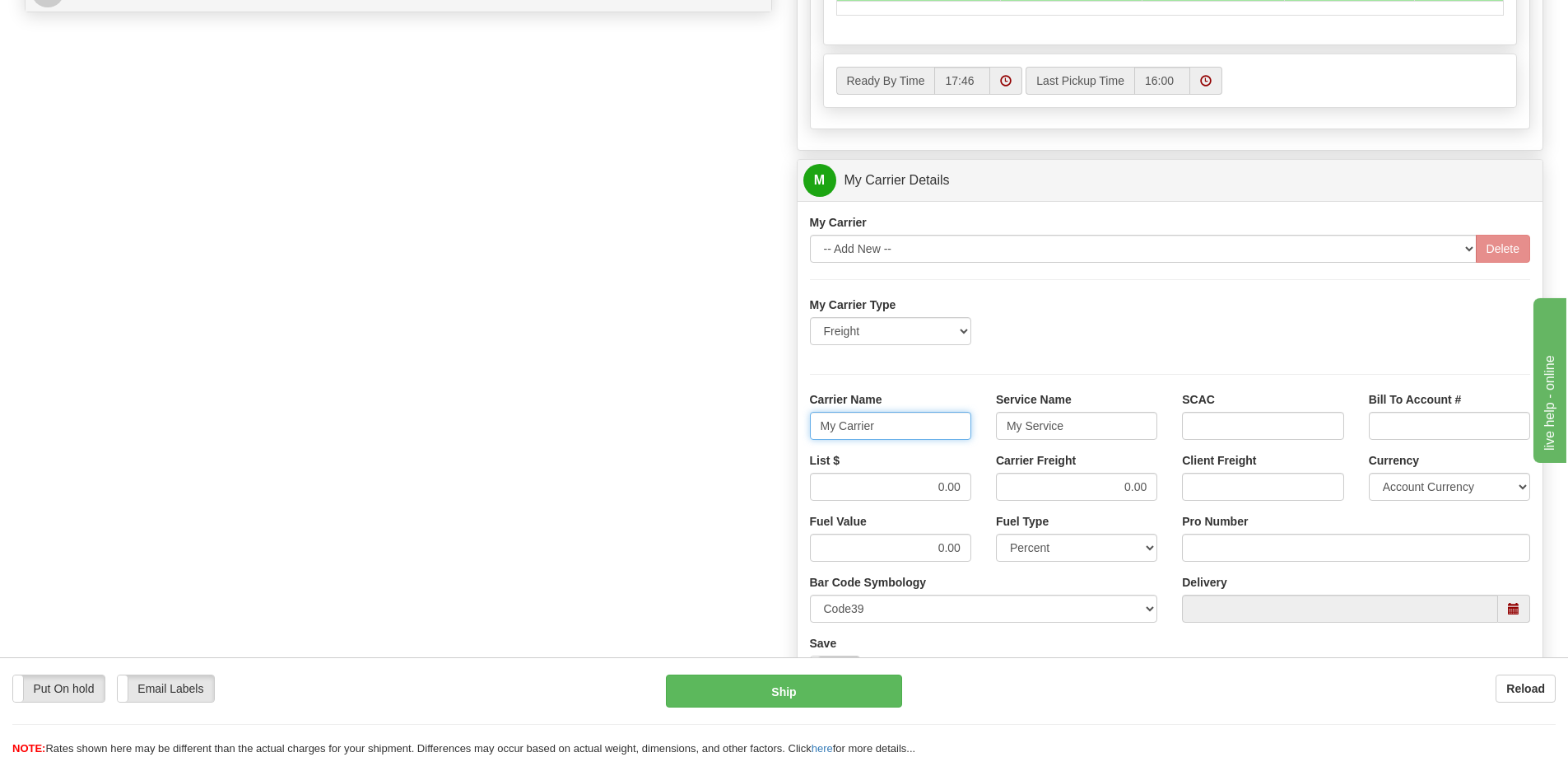
drag, startPoint x: 897, startPoint y: 427, endPoint x: 812, endPoint y: 421, distance: 85.2
click at [812, 421] on input "My Carrier" at bounding box center [890, 426] width 161 height 28
click at [840, 429] on input "Carrier Name" at bounding box center [890, 426] width 161 height 28
type input "AVR"
drag, startPoint x: 1069, startPoint y: 430, endPoint x: 997, endPoint y: 431, distance: 72.0
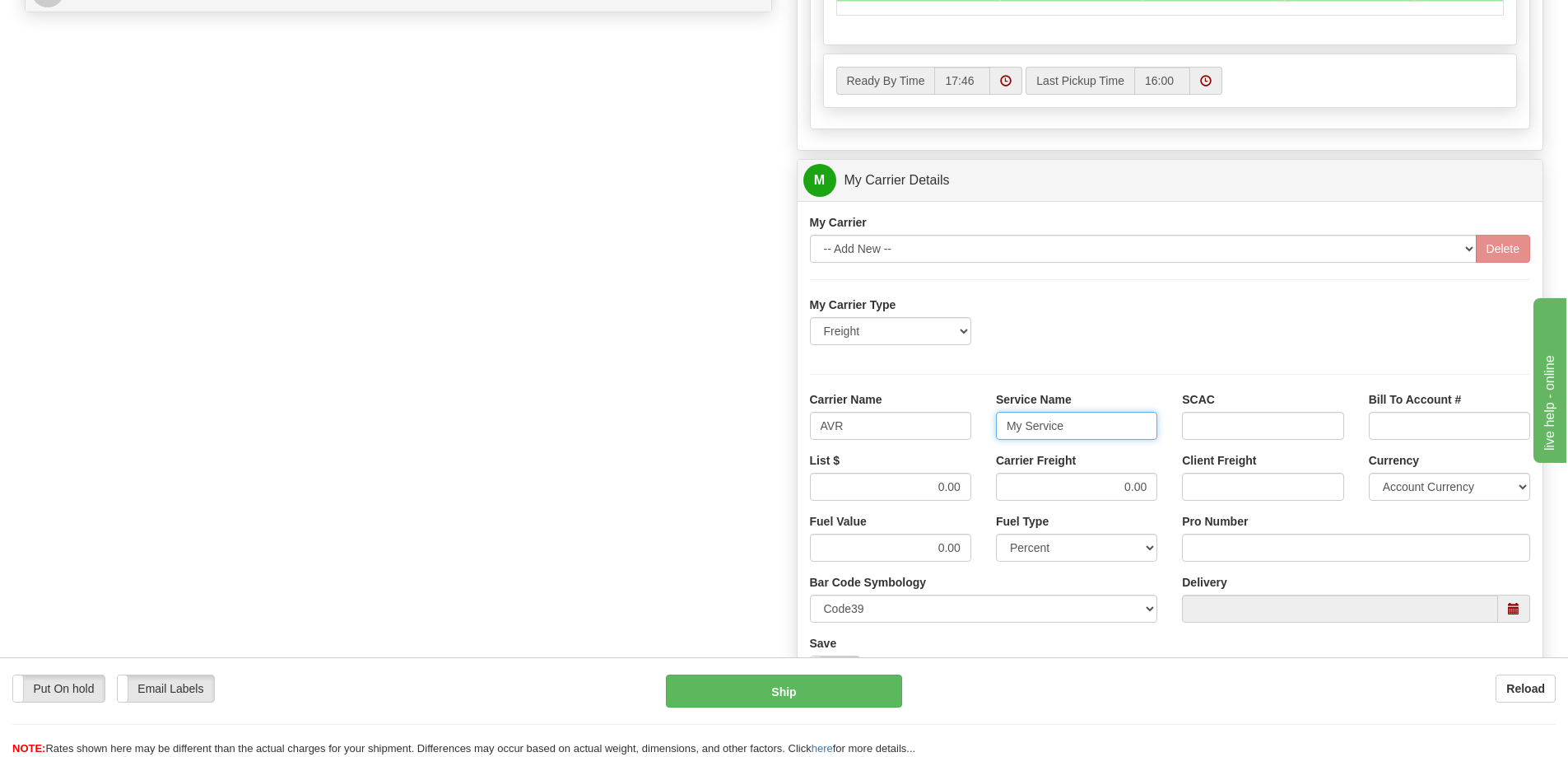
click at [997, 431] on input "My Service" at bounding box center [1076, 426] width 161 height 28
click at [1008, 429] on input "Service Name" at bounding box center [1076, 426] width 161 height 28
type input "LTL"
drag, startPoint x: 930, startPoint y: 484, endPoint x: 965, endPoint y: 482, distance: 35.1
click at [965, 482] on input "0.00" at bounding box center [890, 486] width 161 height 28
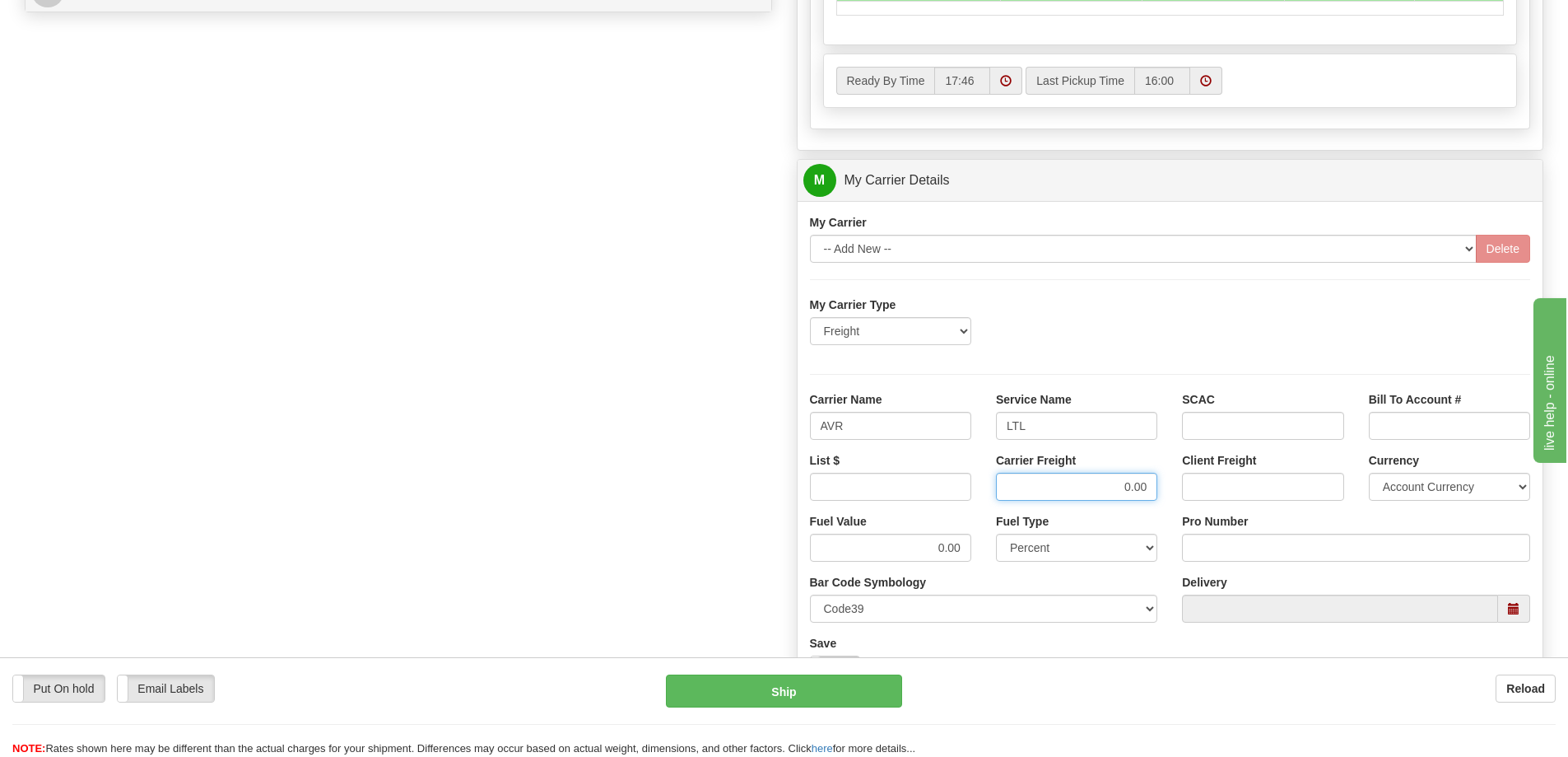
drag, startPoint x: 1148, startPoint y: 490, endPoint x: 1118, endPoint y: 490, distance: 30.0
click at [1118, 490] on input "0.00" at bounding box center [1076, 486] width 161 height 28
click at [955, 478] on input "List $" at bounding box center [890, 486] width 161 height 28
type input "400"
click at [1067, 491] on input "Carrier Freight" at bounding box center [1076, 486] width 161 height 28
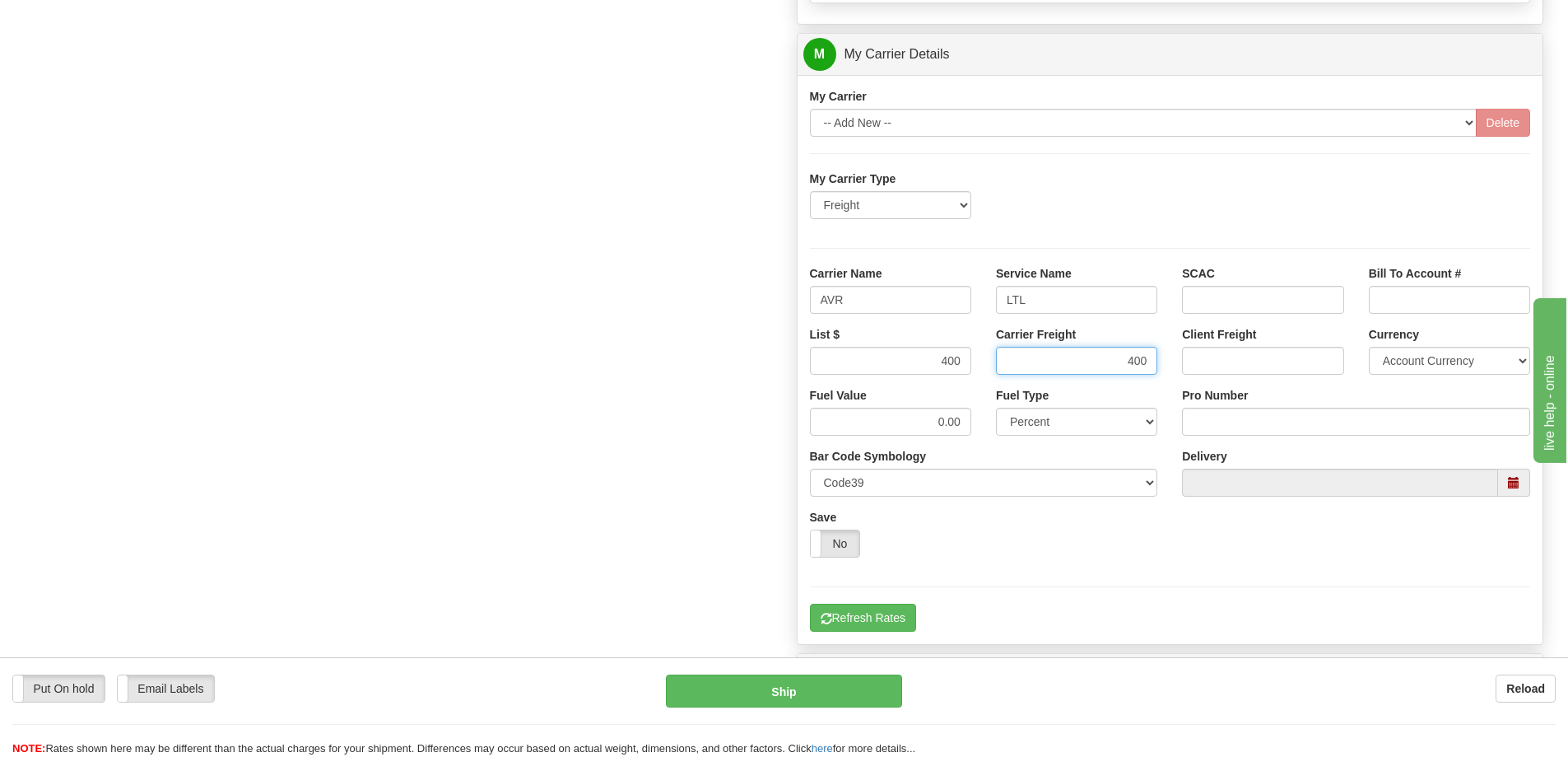
scroll to position [988, 0]
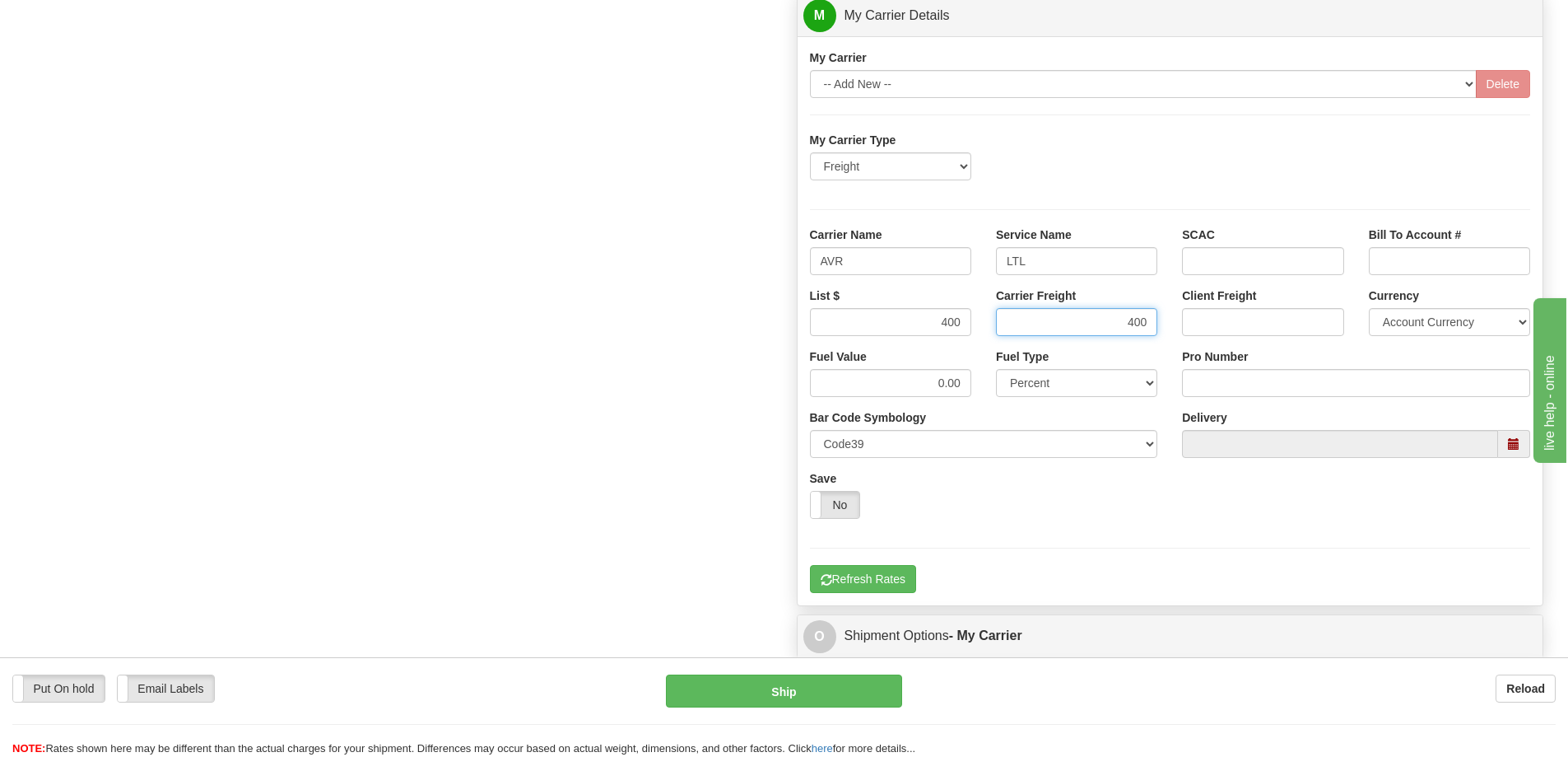
type input "400"
click at [1227, 390] on input "Pro Number" at bounding box center [1357, 382] width 348 height 28
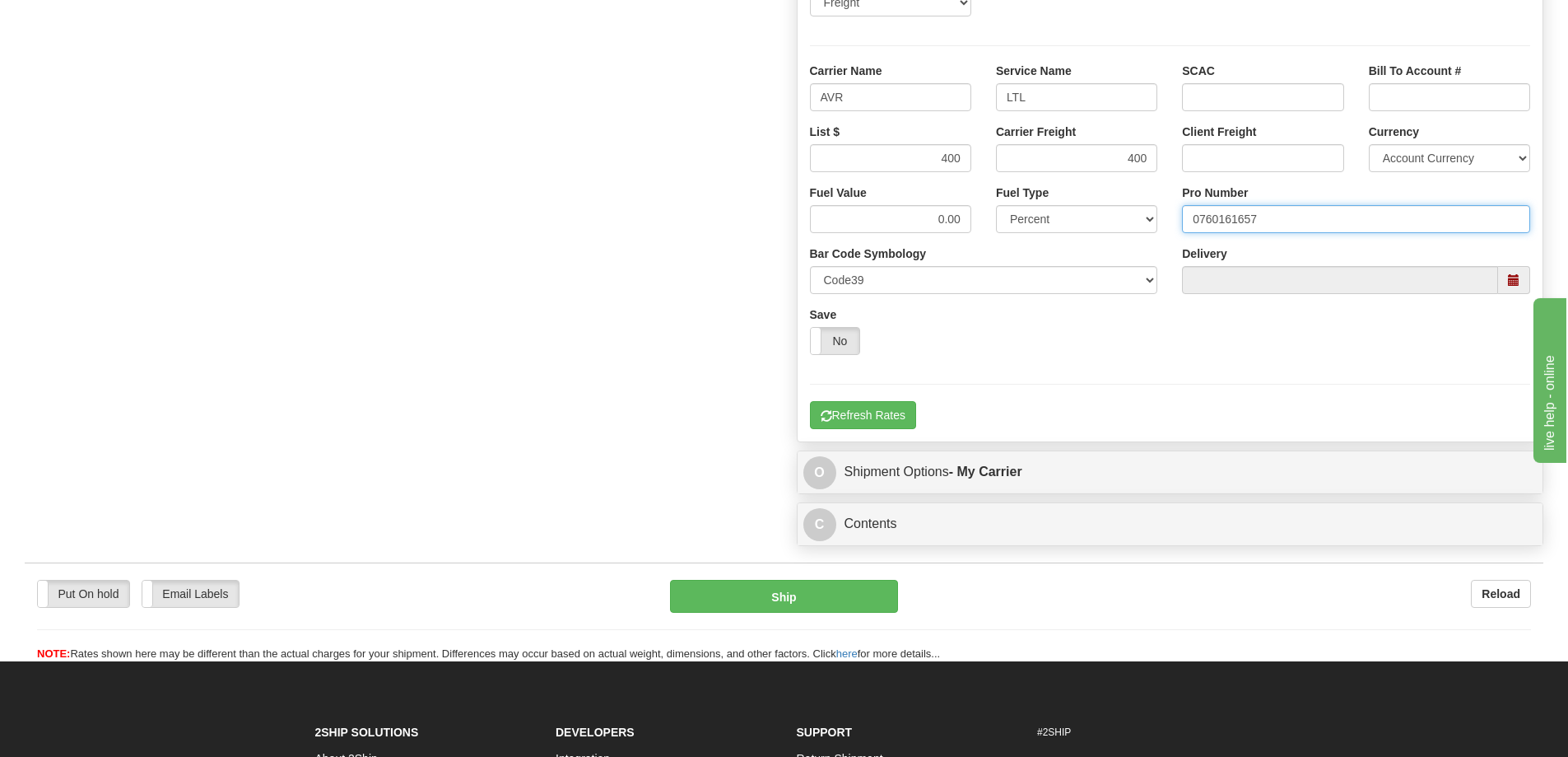
scroll to position [1153, 0]
type input "0760161657"
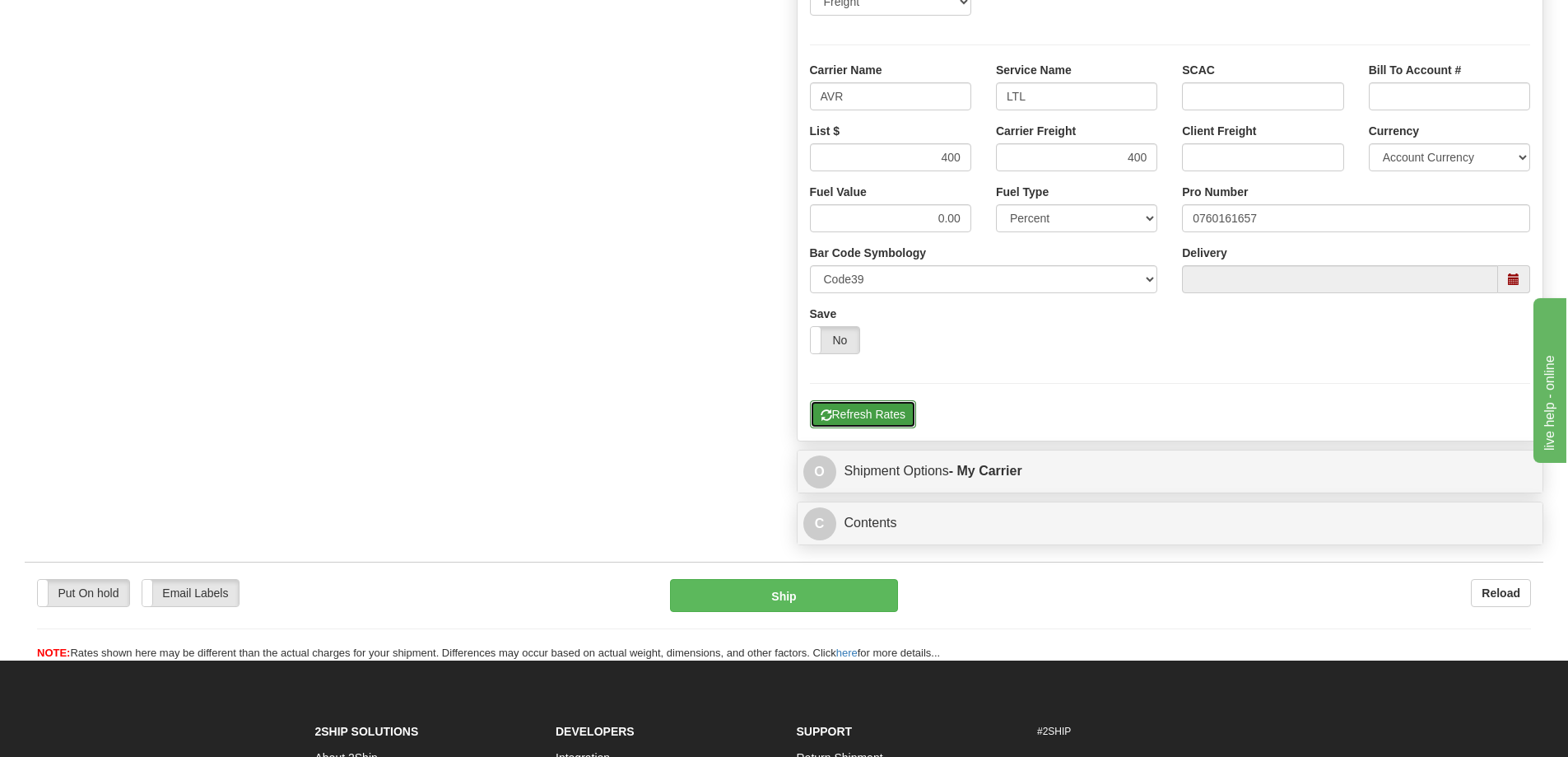
click at [901, 407] on button "Refresh Rates" at bounding box center [863, 414] width 106 height 28
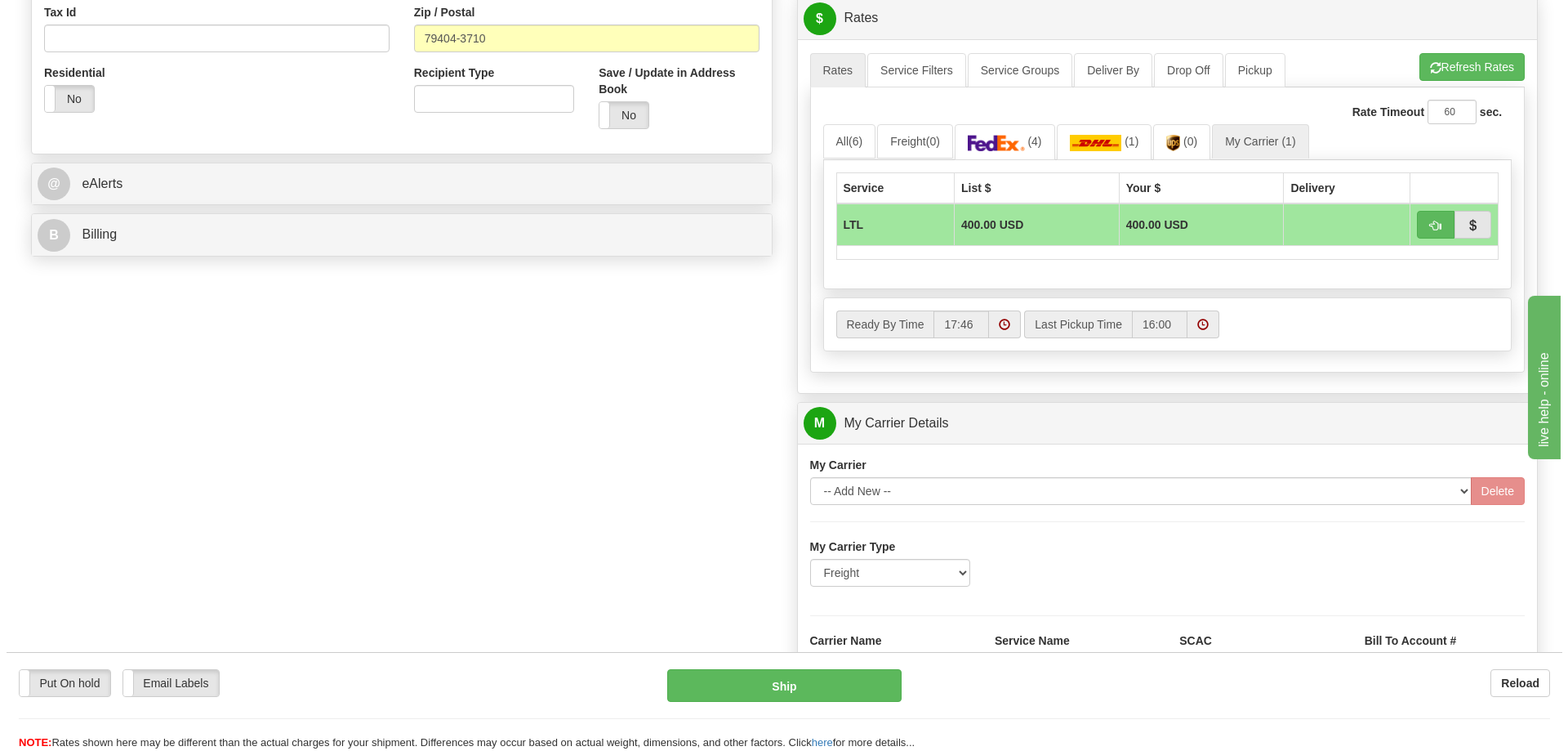
scroll to position [572, 0]
click at [1434, 226] on span "button" at bounding box center [1429, 226] width 12 height 11
type input "00"
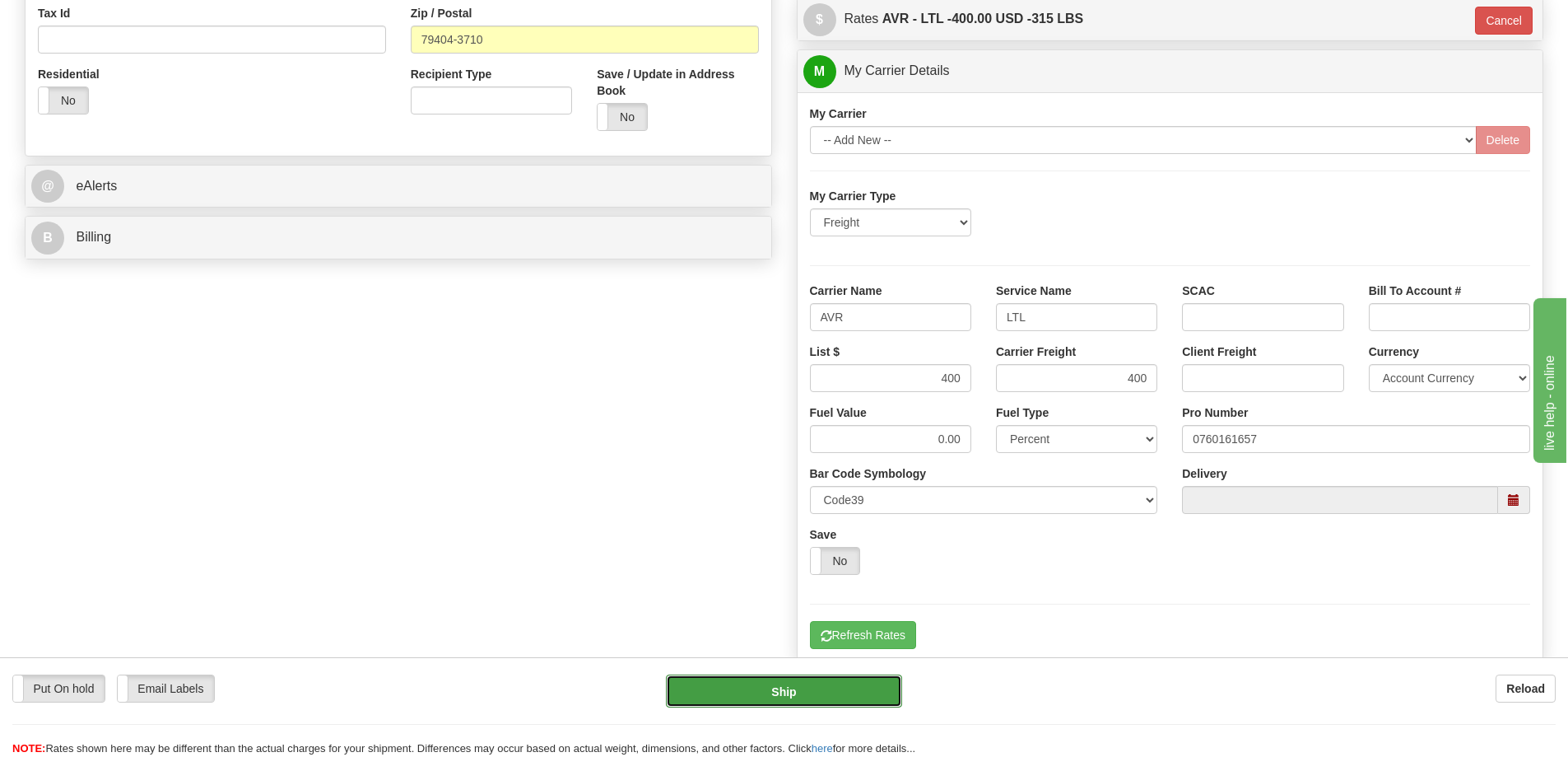
click at [805, 698] on button "Ship" at bounding box center [784, 690] width 236 height 33
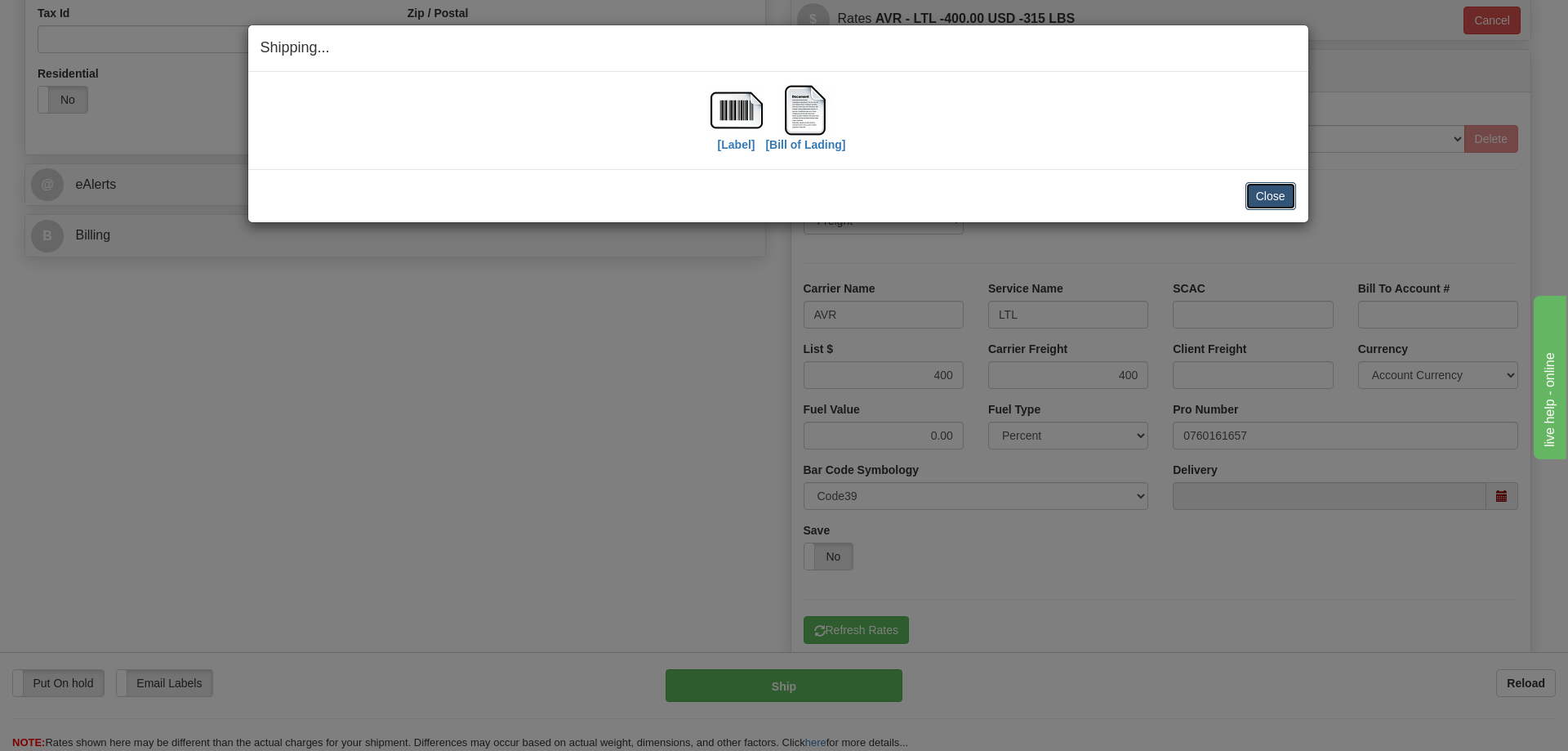
click at [1256, 193] on button "Close" at bounding box center [1271, 196] width 51 height 27
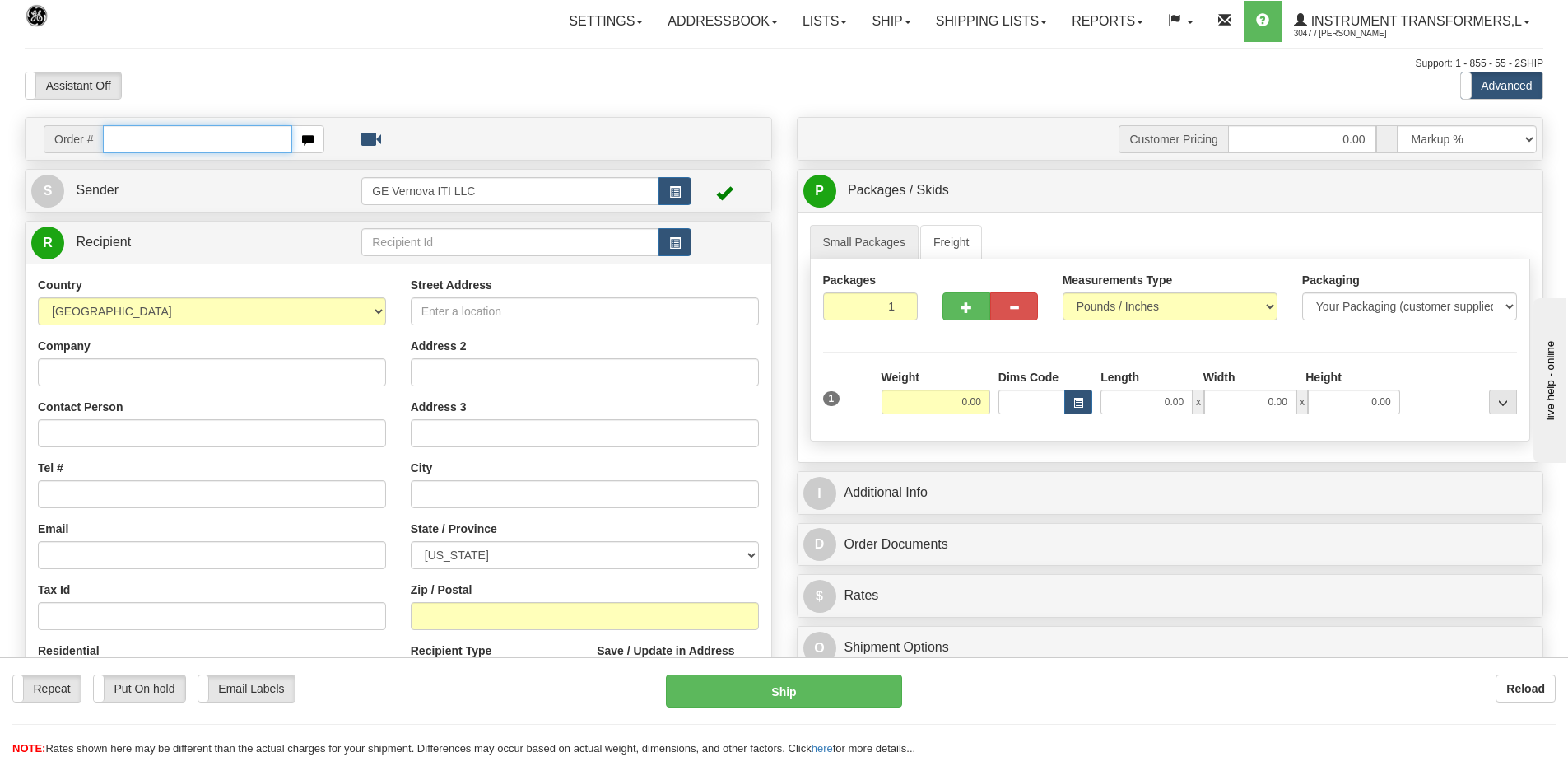
click at [274, 140] on input "text" at bounding box center [198, 139] width 190 height 28
type input "86700969"
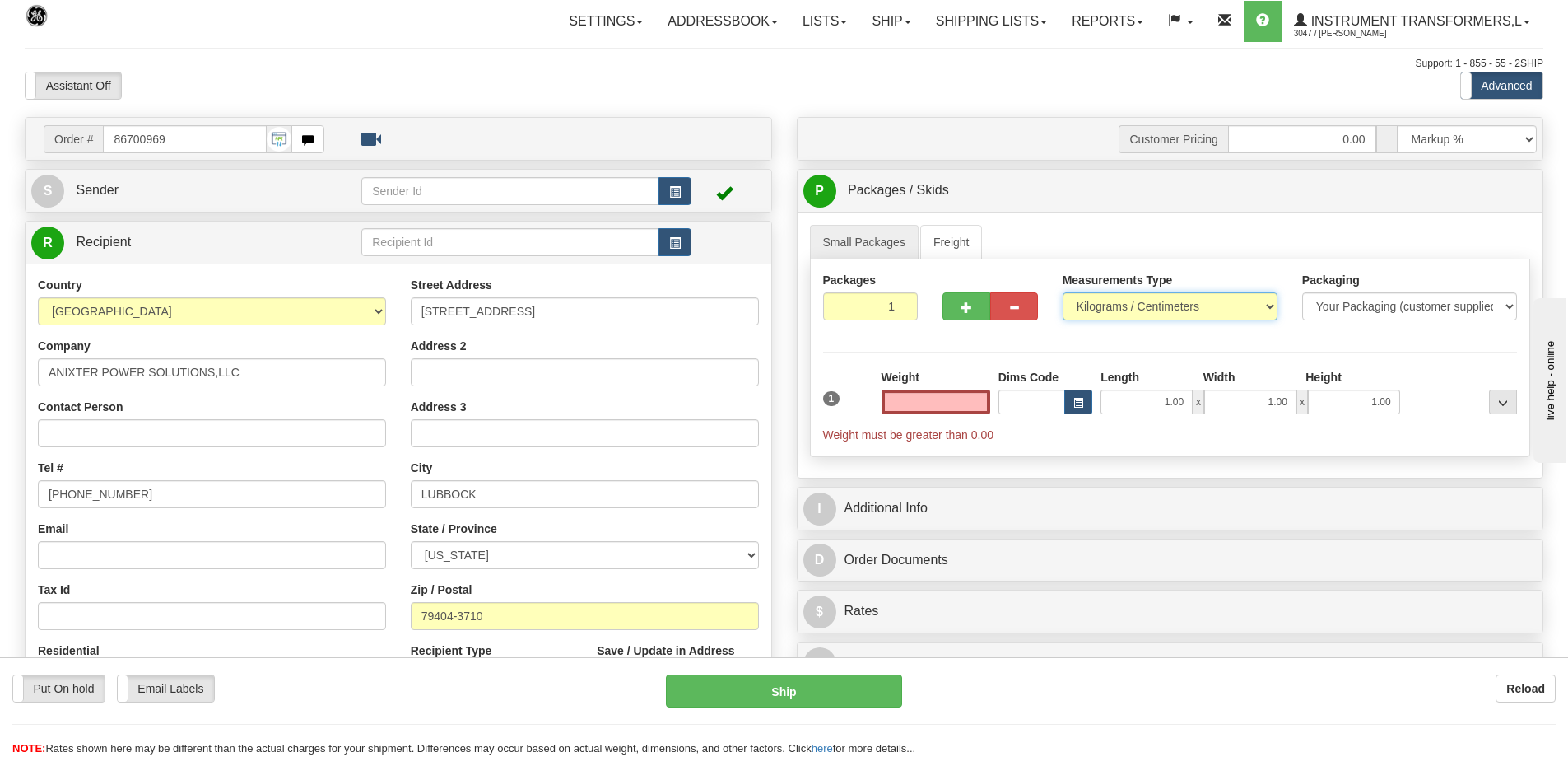
type input "0.00"
click at [1143, 306] on select "Pounds / Inches Kilograms / Centimeters" at bounding box center [1170, 306] width 214 height 28
select select "0"
click at [1063, 293] on select "Pounds / Inches Kilograms / Centimeters" at bounding box center [1170, 306] width 214 height 28
click at [973, 404] on input "0.00" at bounding box center [936, 401] width 109 height 25
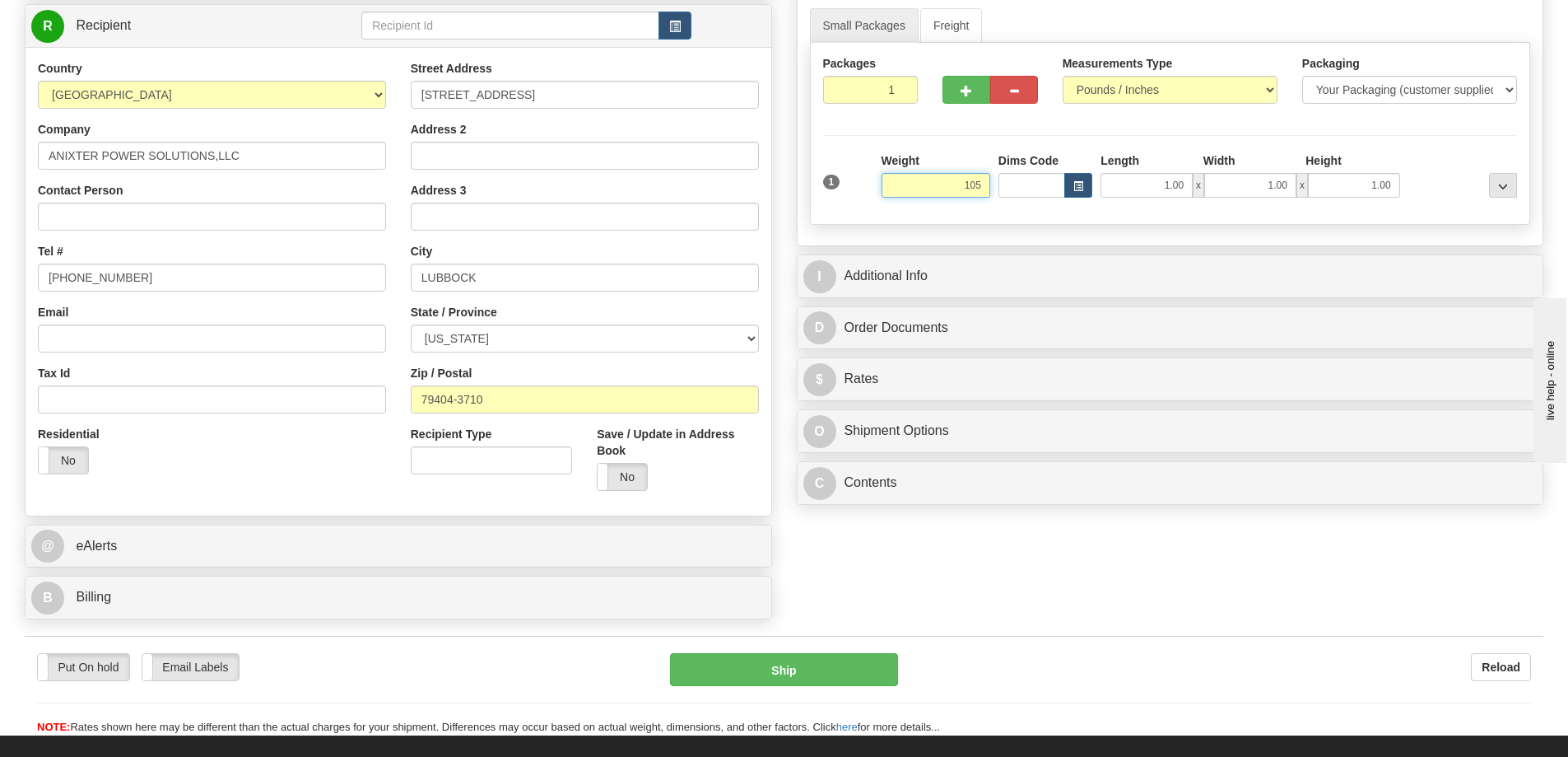
scroll to position [165, 0]
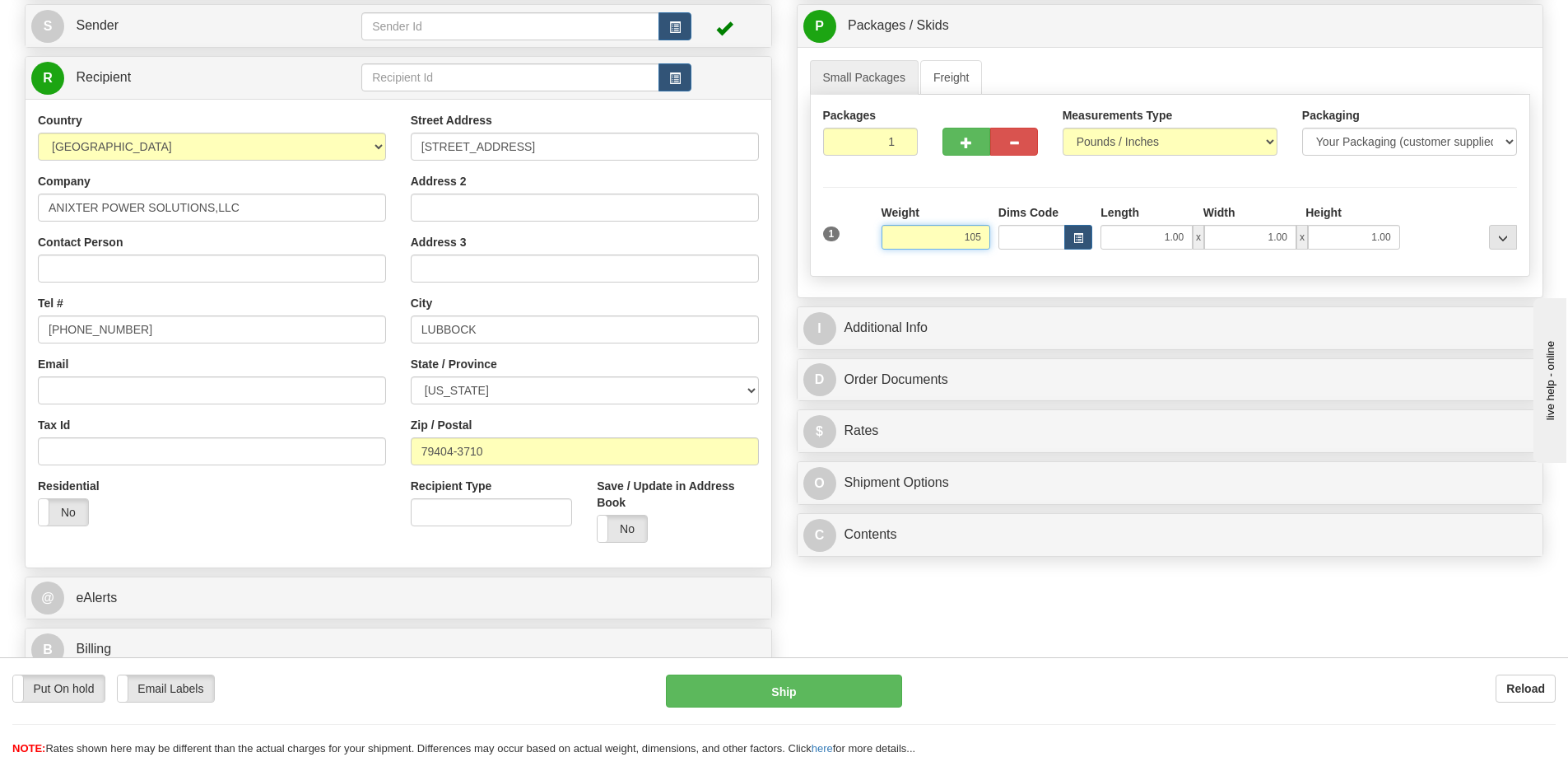
click button "Delete" at bounding box center [0, 0] width 0 height 0
type input "105.00"
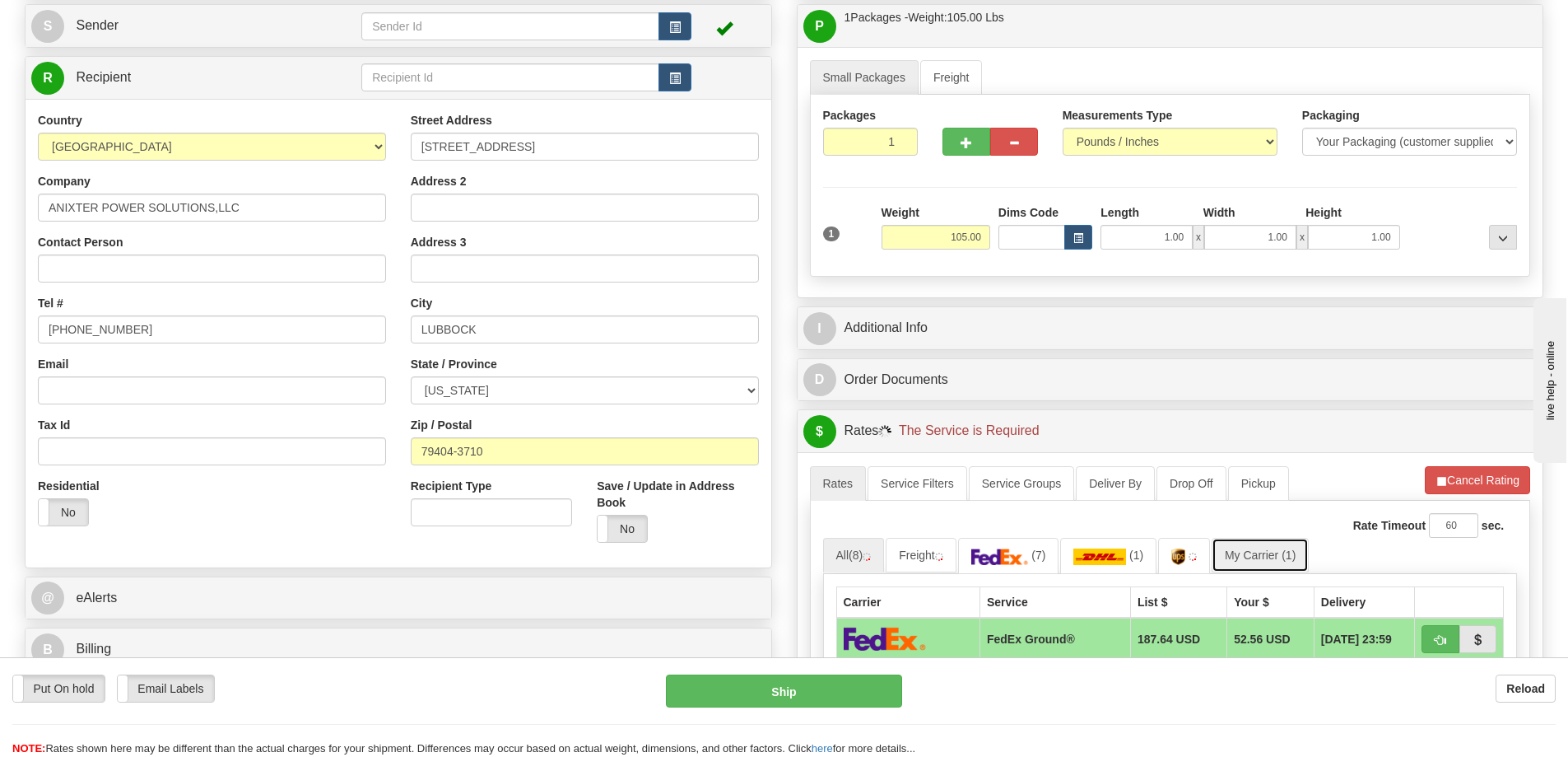
click at [1282, 559] on link "My Carrier (1)" at bounding box center [1261, 554] width 97 height 35
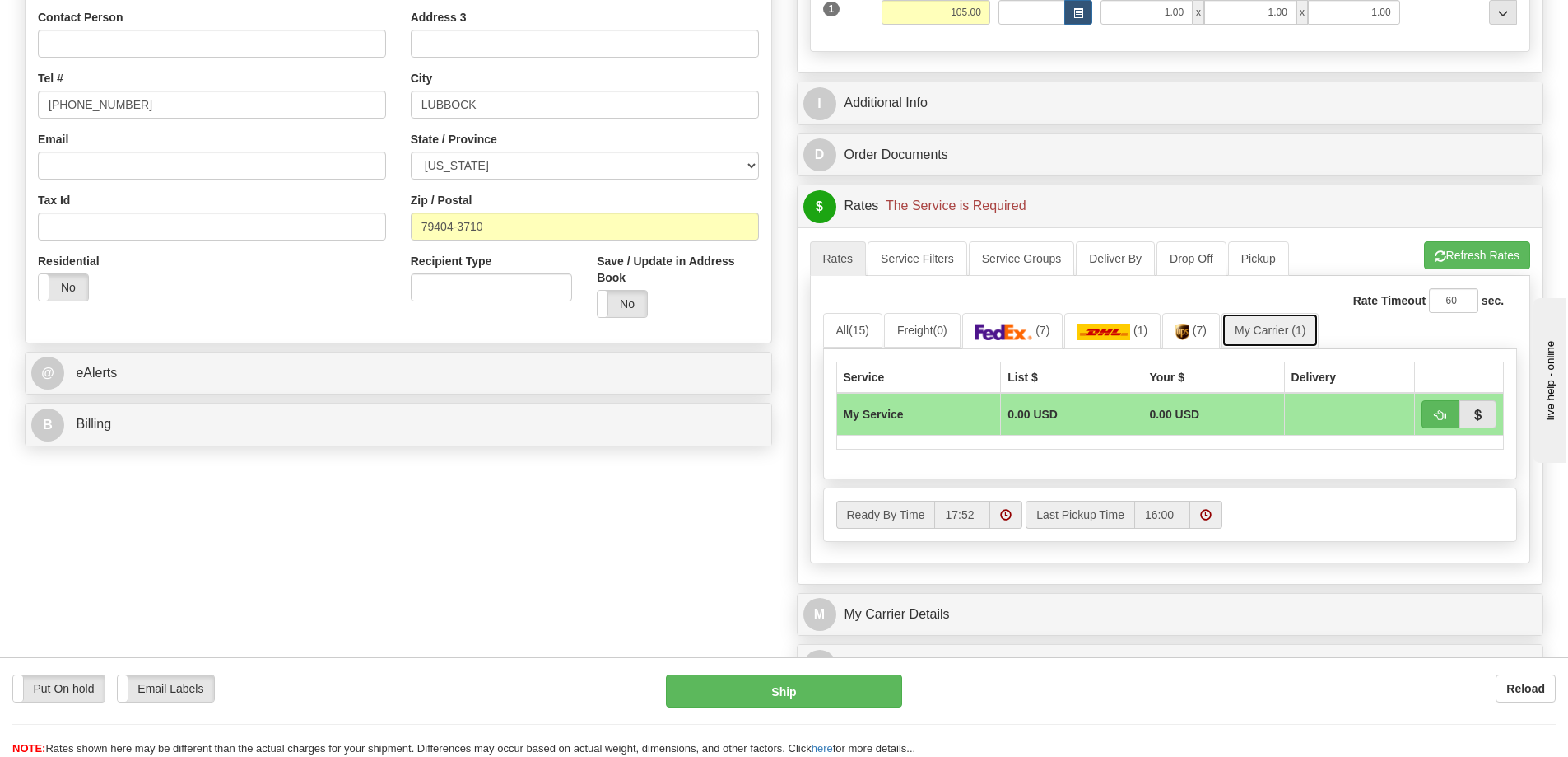
scroll to position [412, 0]
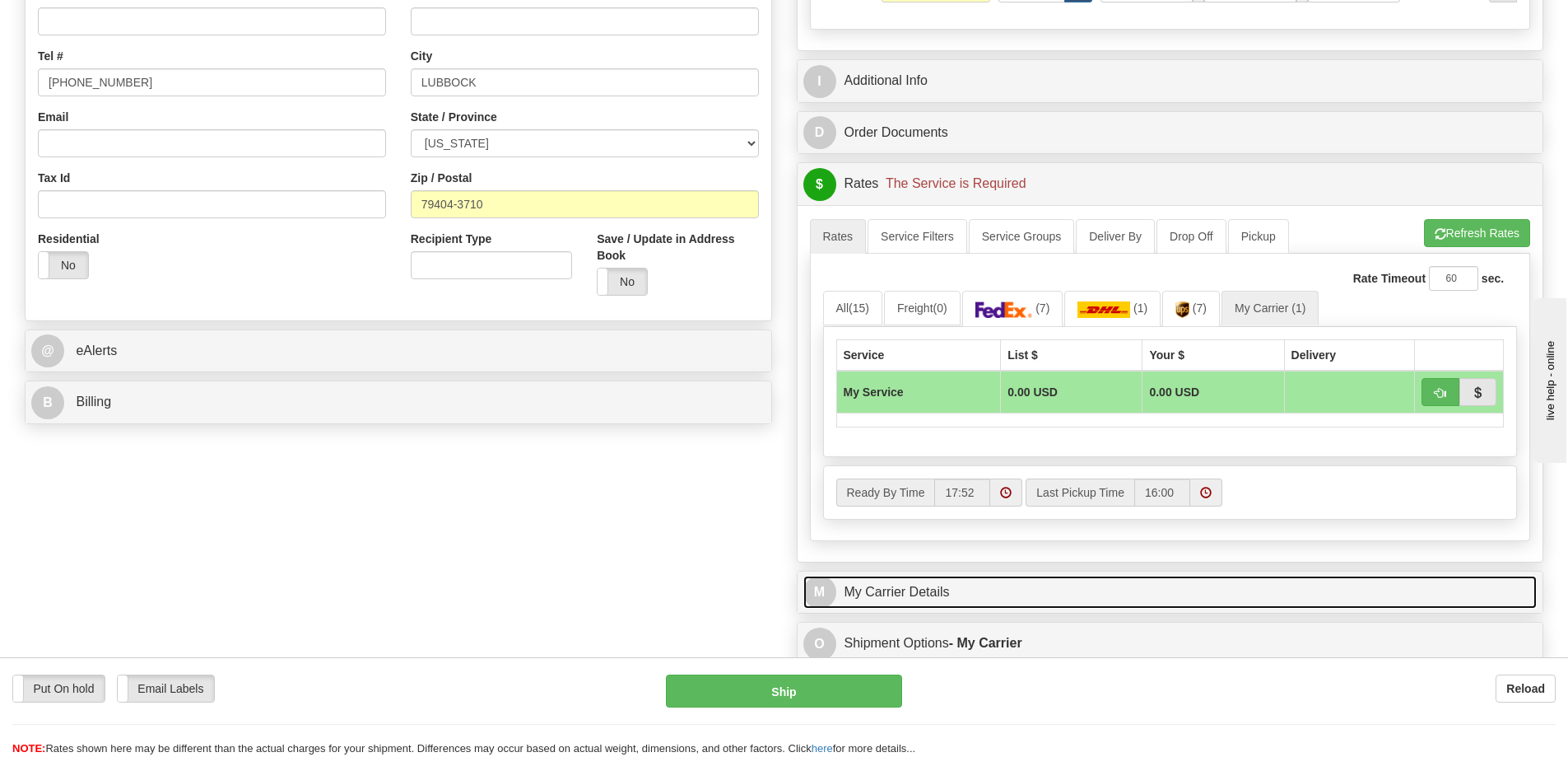
click at [1067, 607] on link "M My Carrier Details" at bounding box center [1170, 592] width 734 height 34
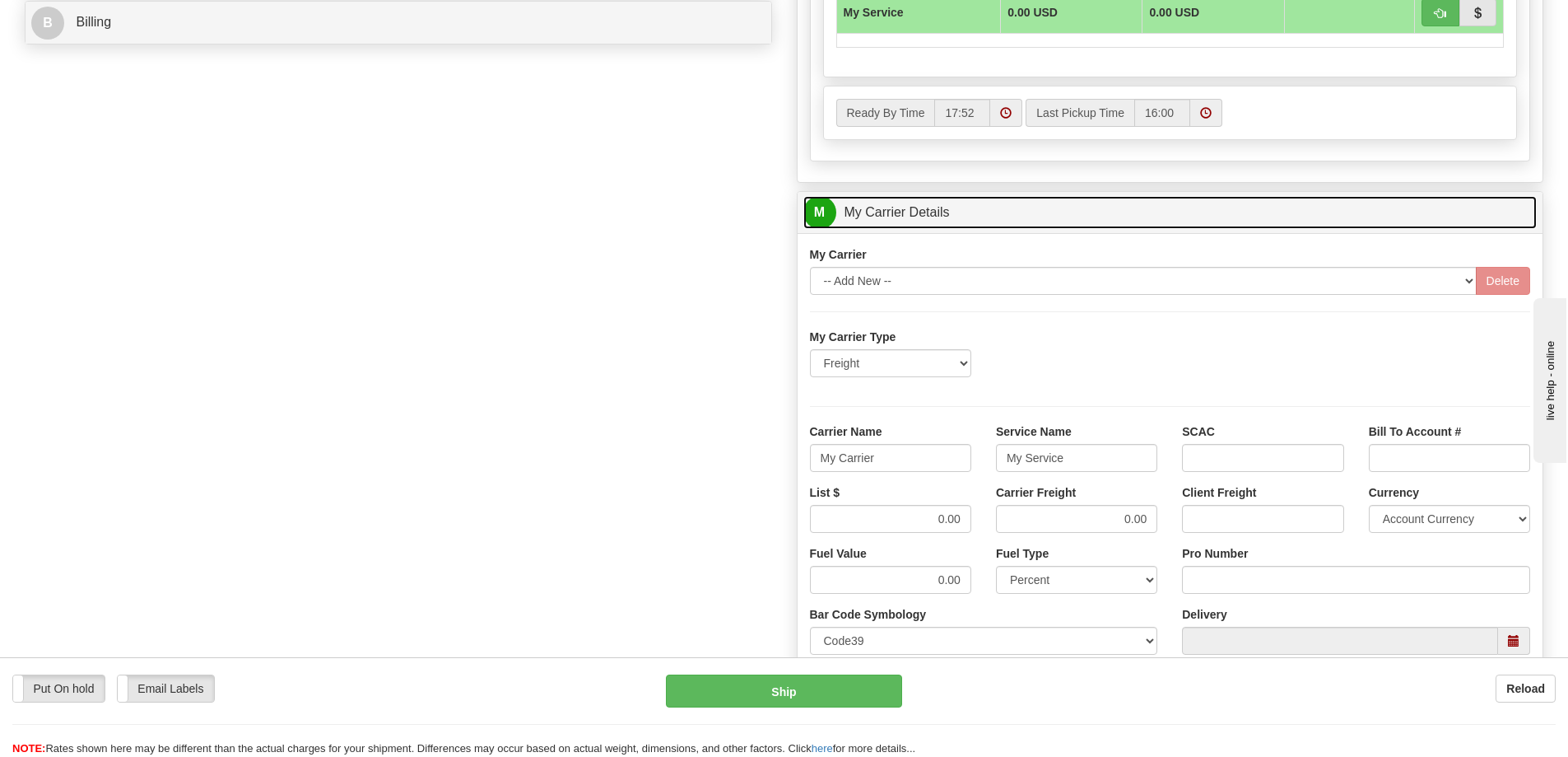
scroll to position [823, 0]
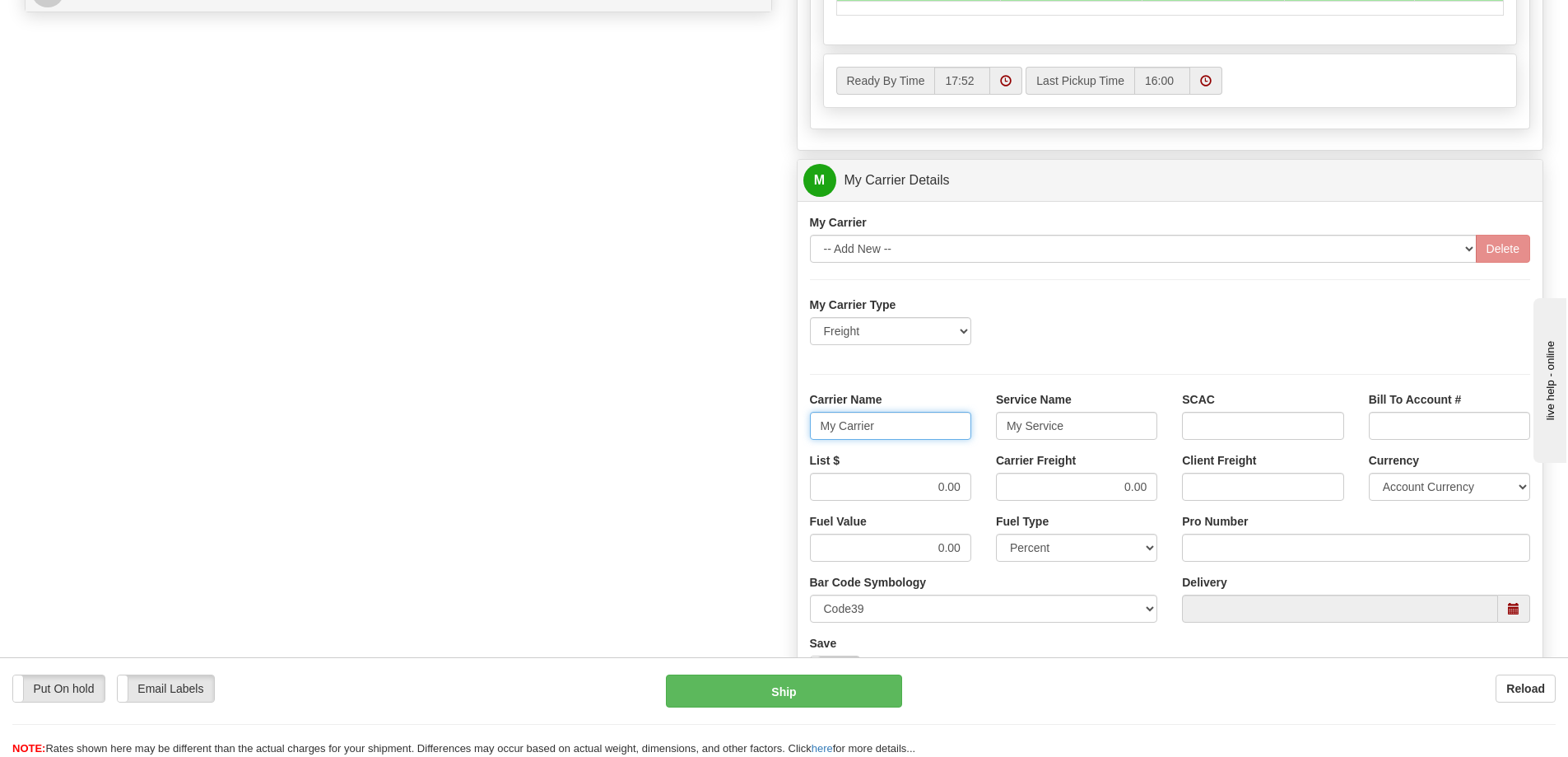
drag, startPoint x: 894, startPoint y: 429, endPoint x: 807, endPoint y: 428, distance: 87.0
click at [807, 428] on div "Carrier Name My Carrier" at bounding box center [890, 422] width 186 height 61
drag, startPoint x: 1060, startPoint y: 422, endPoint x: 987, endPoint y: 432, distance: 73.7
click at [987, 432] on div "Service Name My Service" at bounding box center [1077, 422] width 186 height 61
type input "e"
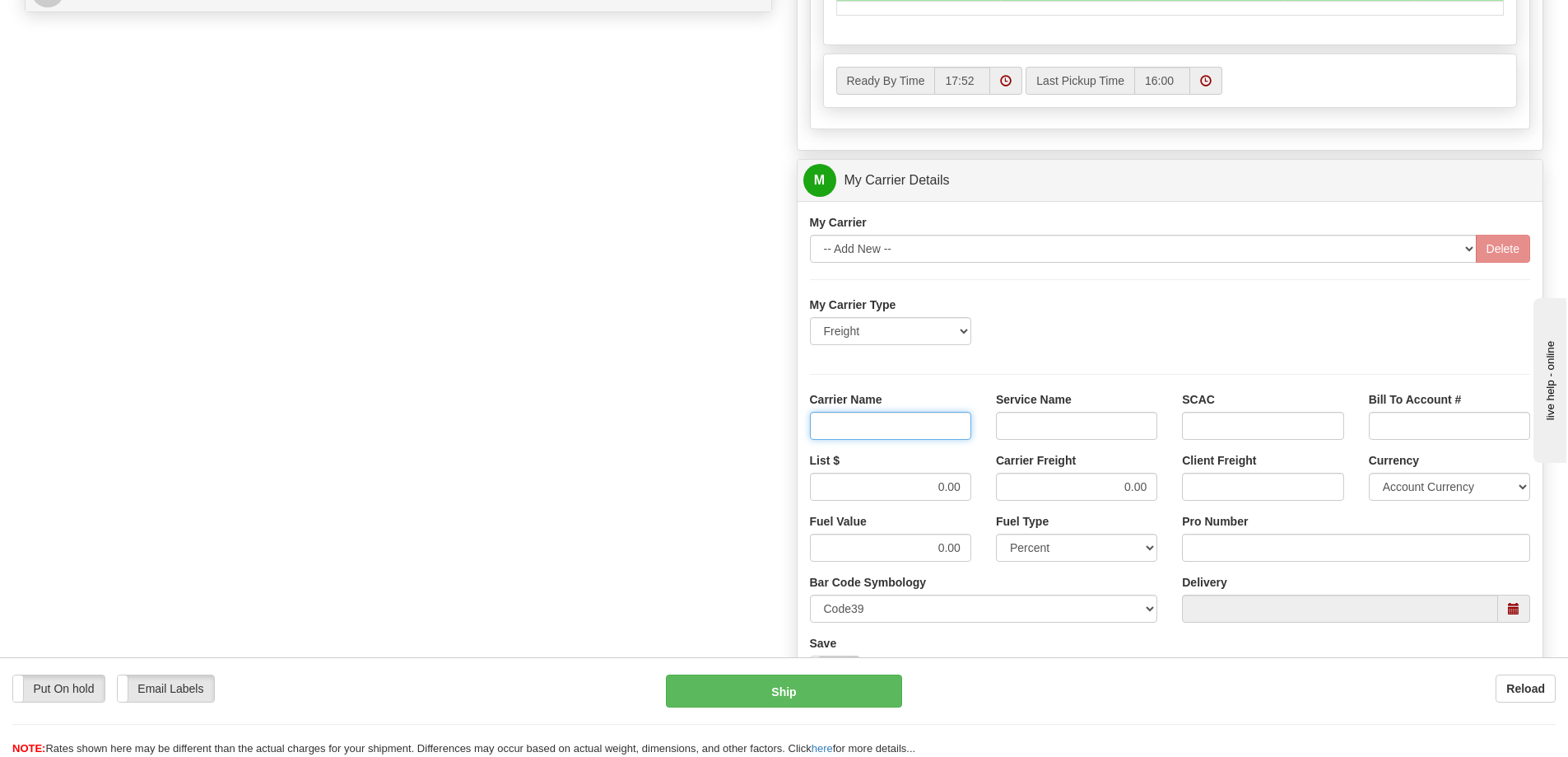
click at [952, 426] on input "Carrier Name" at bounding box center [890, 426] width 161 height 28
type input "AVR"
click at [1028, 432] on input "Service Name" at bounding box center [1076, 426] width 161 height 28
type input "LTL"
drag, startPoint x: 934, startPoint y: 487, endPoint x: 966, endPoint y: 485, distance: 32.1
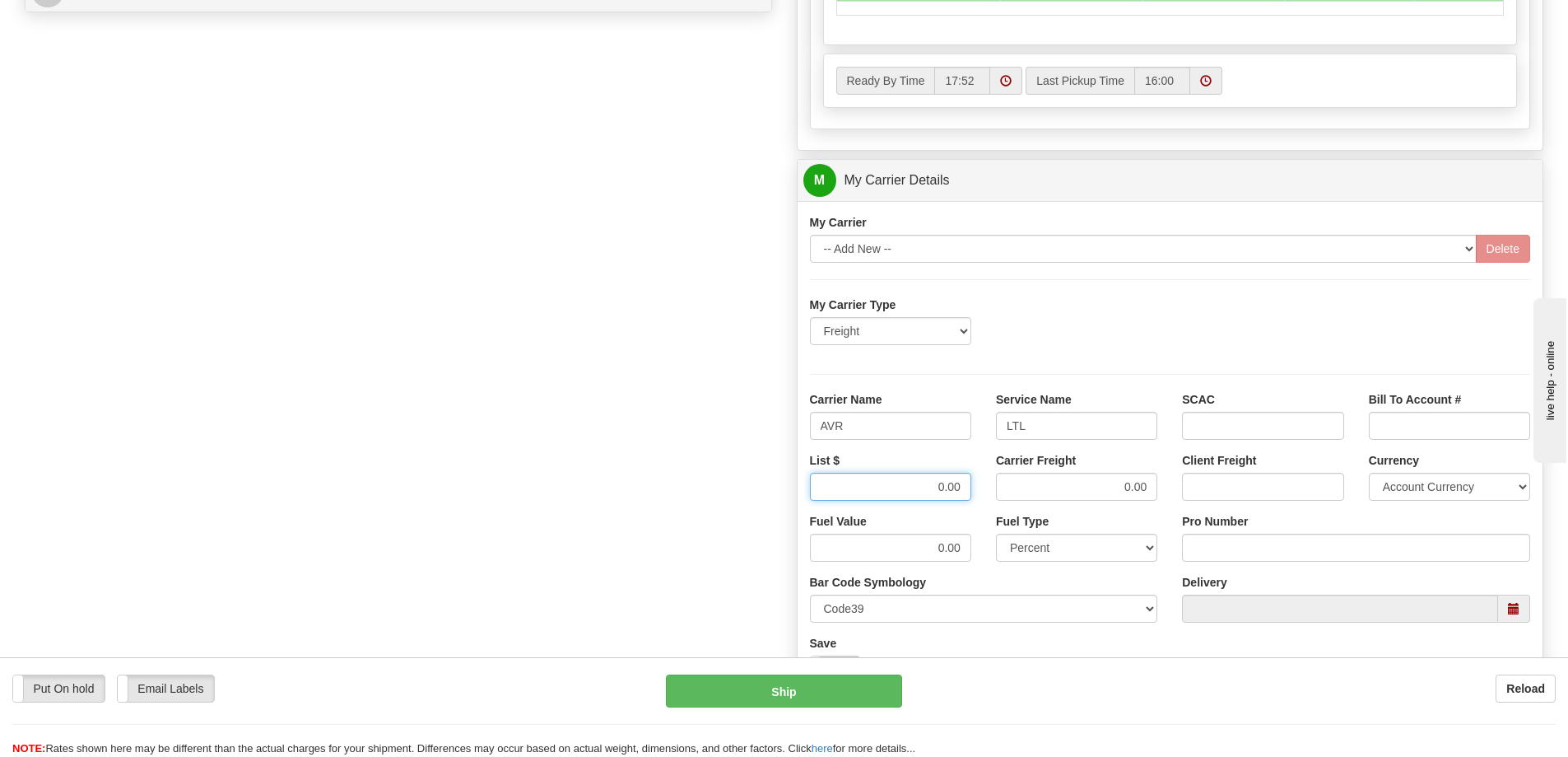
click at [966, 485] on input "0.00" at bounding box center [890, 486] width 161 height 28
drag, startPoint x: 1121, startPoint y: 489, endPoint x: 1165, endPoint y: 487, distance: 44.0
click at [1165, 487] on div "Carrier Freight 0.00" at bounding box center [1077, 482] width 186 height 61
click at [958, 486] on input "List $" at bounding box center [890, 486] width 161 height 28
type input ".01"
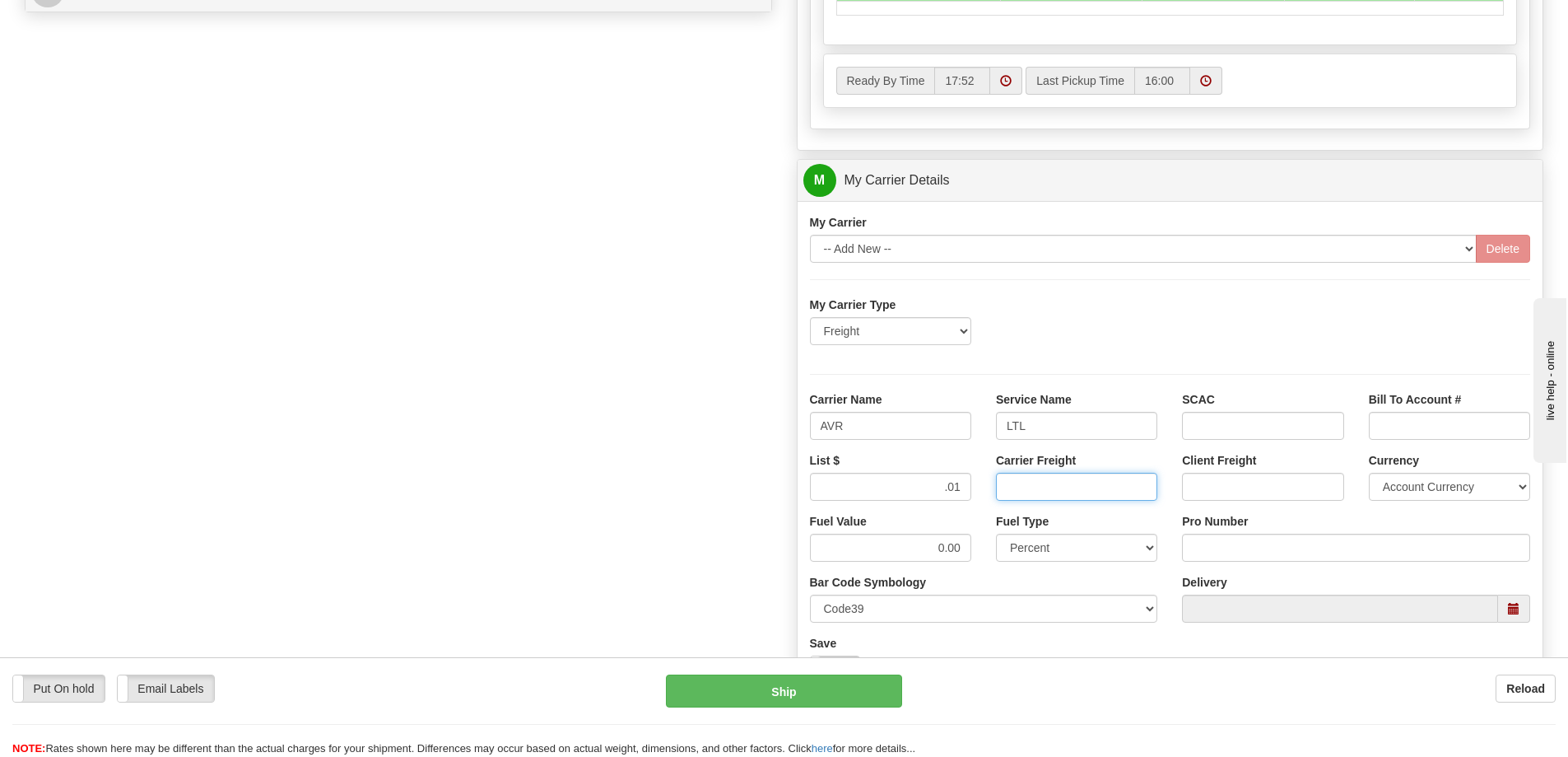
click at [1022, 489] on input "Carrier Freight" at bounding box center [1076, 486] width 161 height 28
type input ".01"
click at [1217, 547] on input "Pro Number" at bounding box center [1357, 547] width 348 height 28
type input "0760161657"
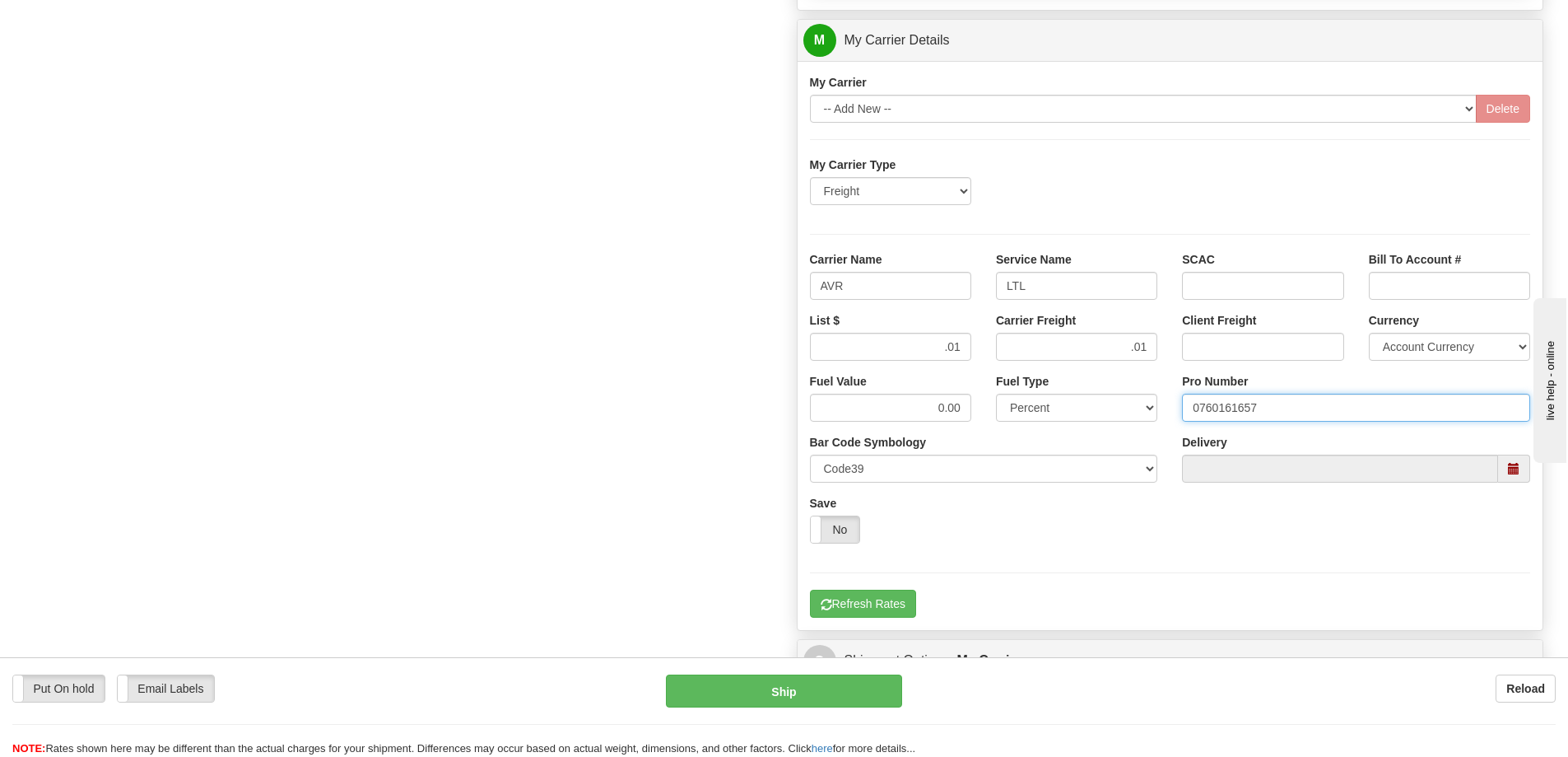
scroll to position [988, 0]
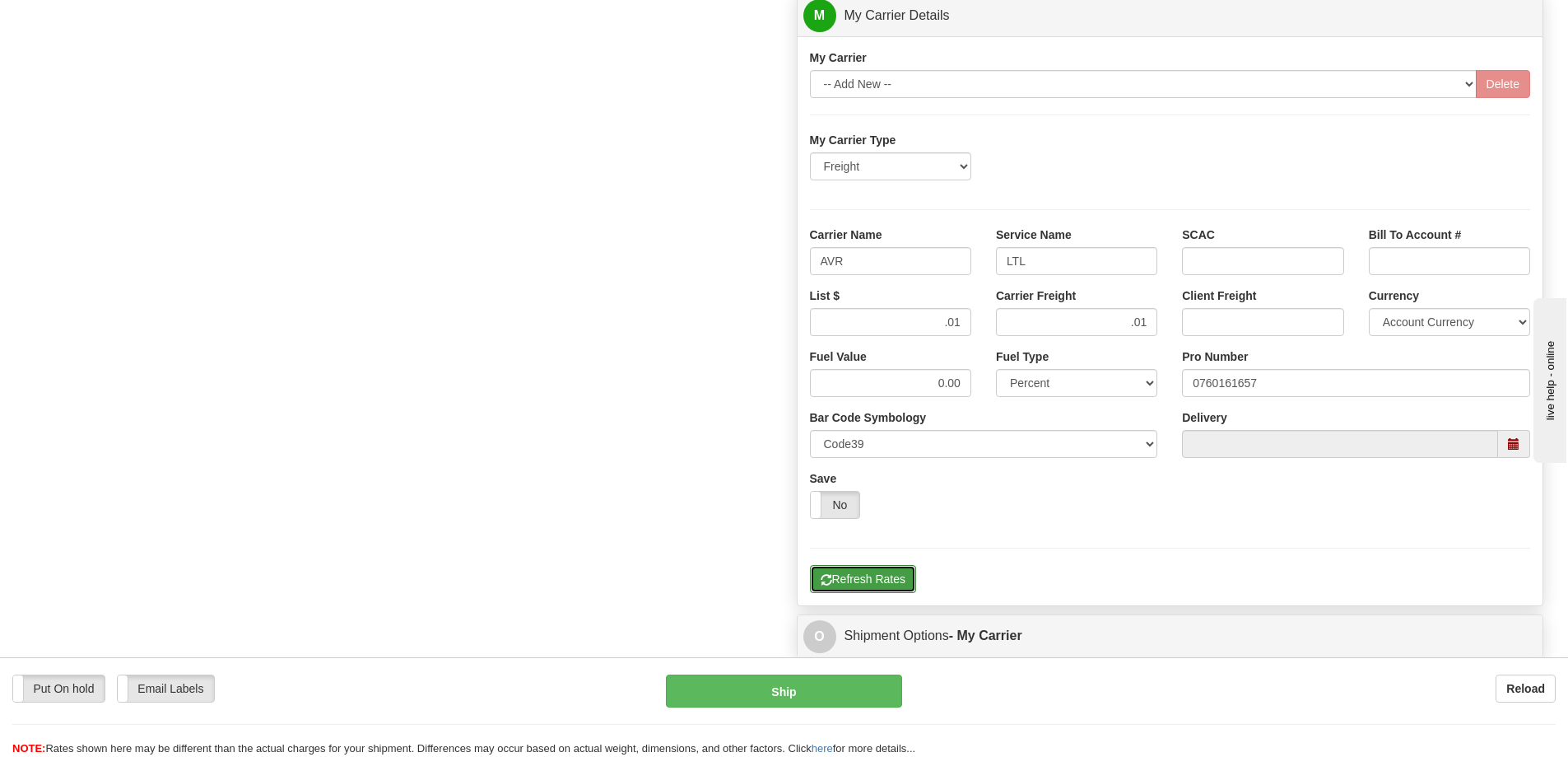
click at [867, 573] on button "Refresh Rates" at bounding box center [863, 579] width 106 height 28
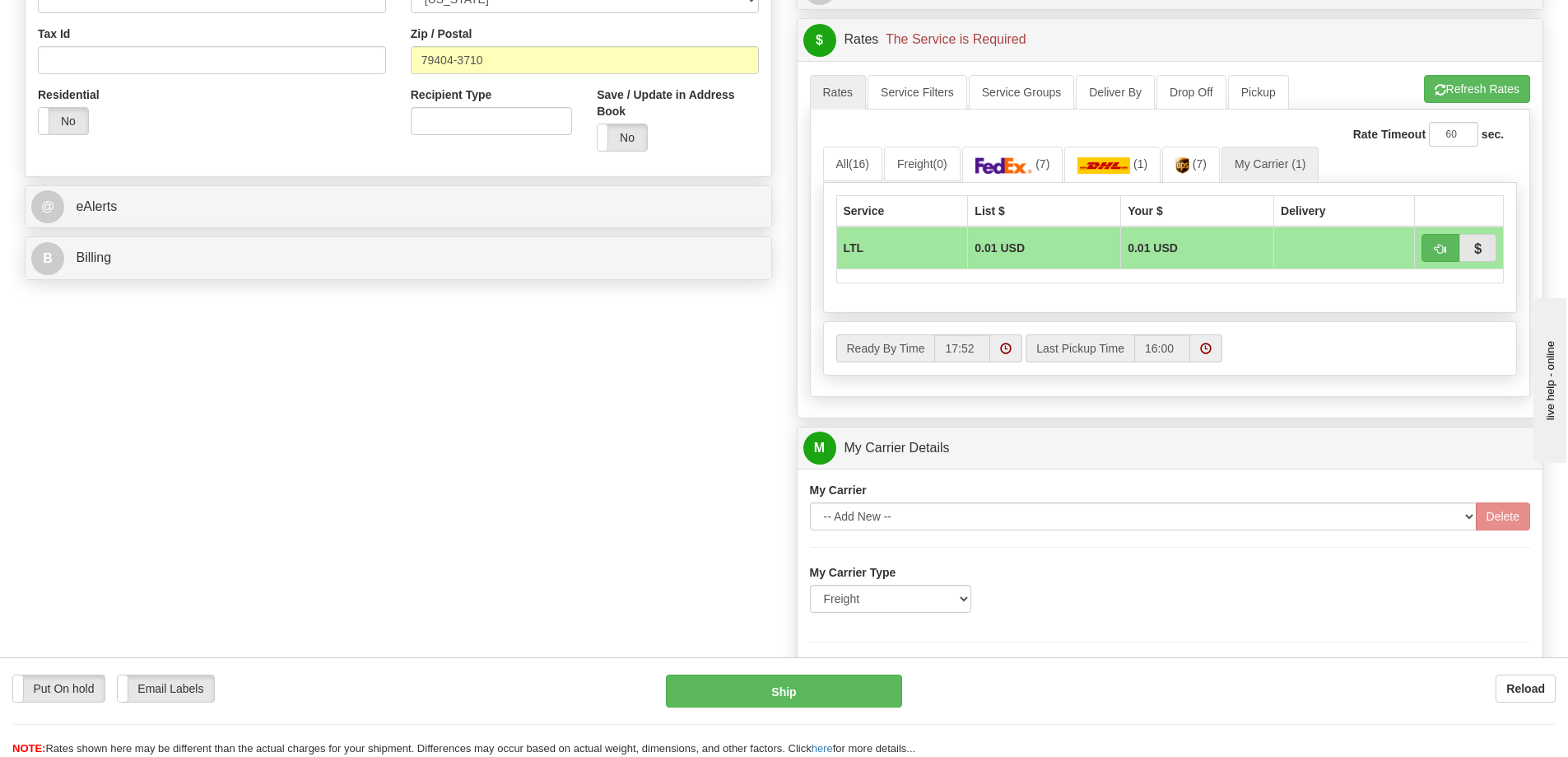
scroll to position [412, 0]
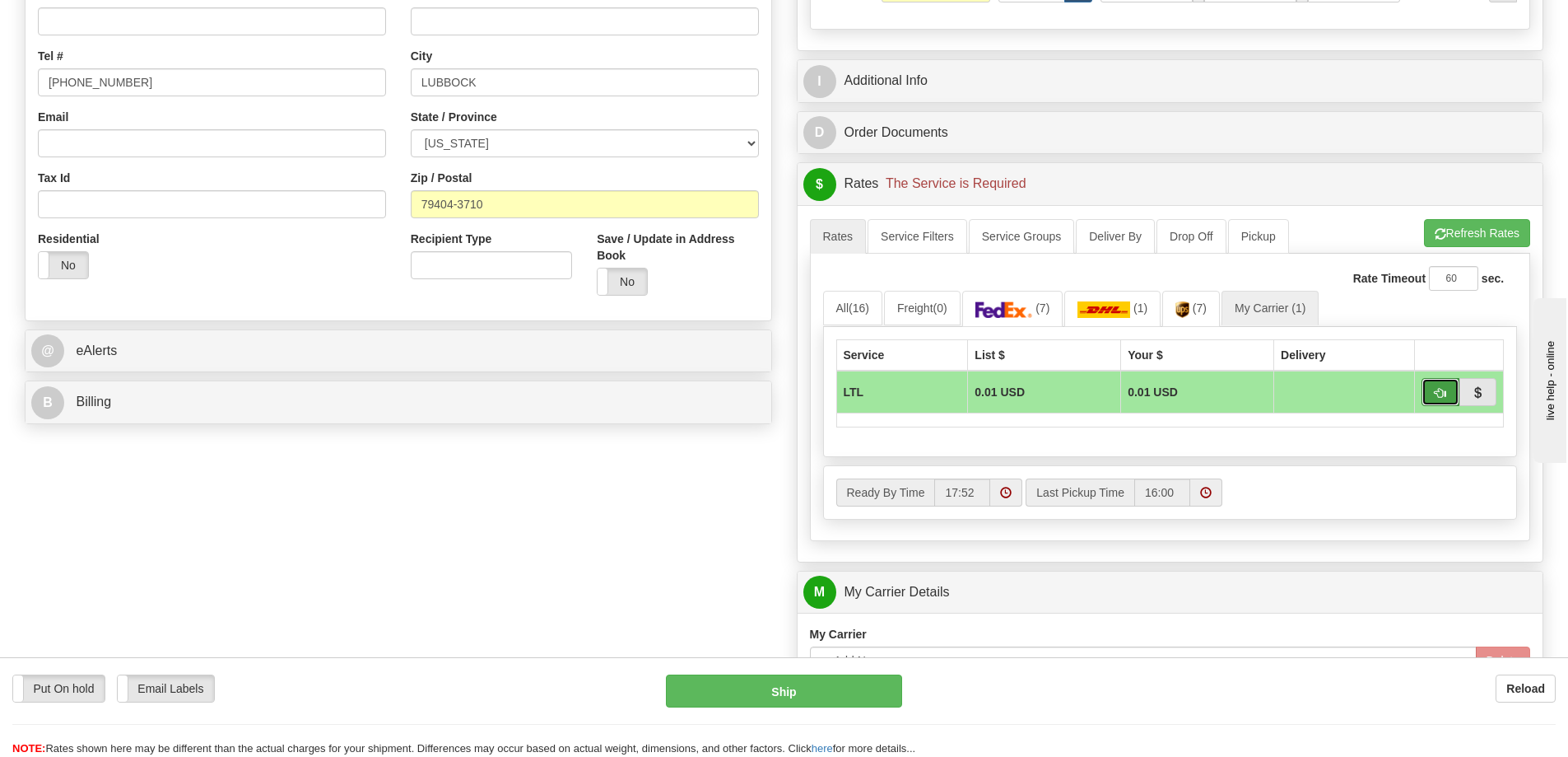
click at [1445, 397] on span "button" at bounding box center [1441, 392] width 12 height 11
type input "00"
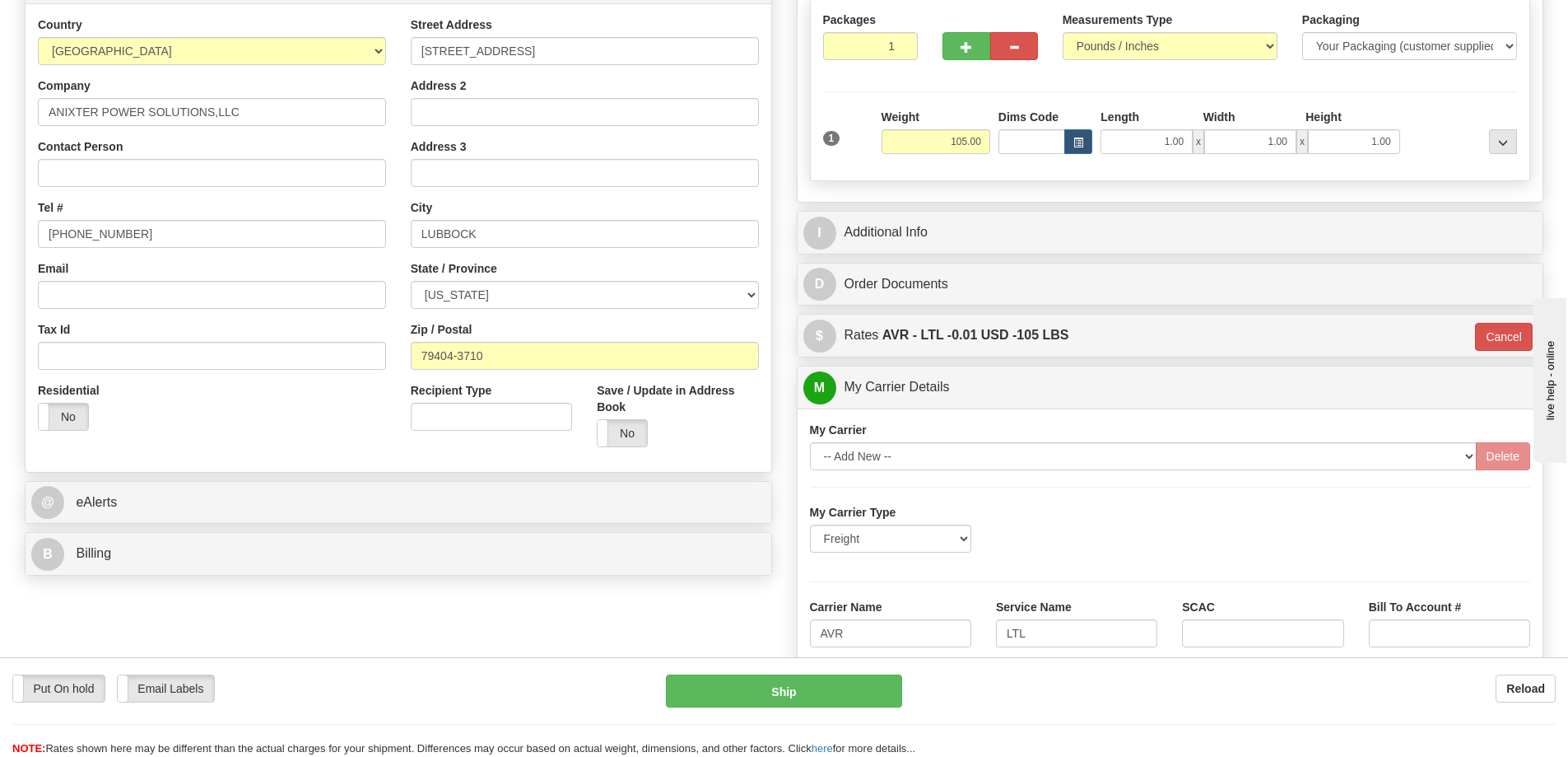
scroll to position [247, 0]
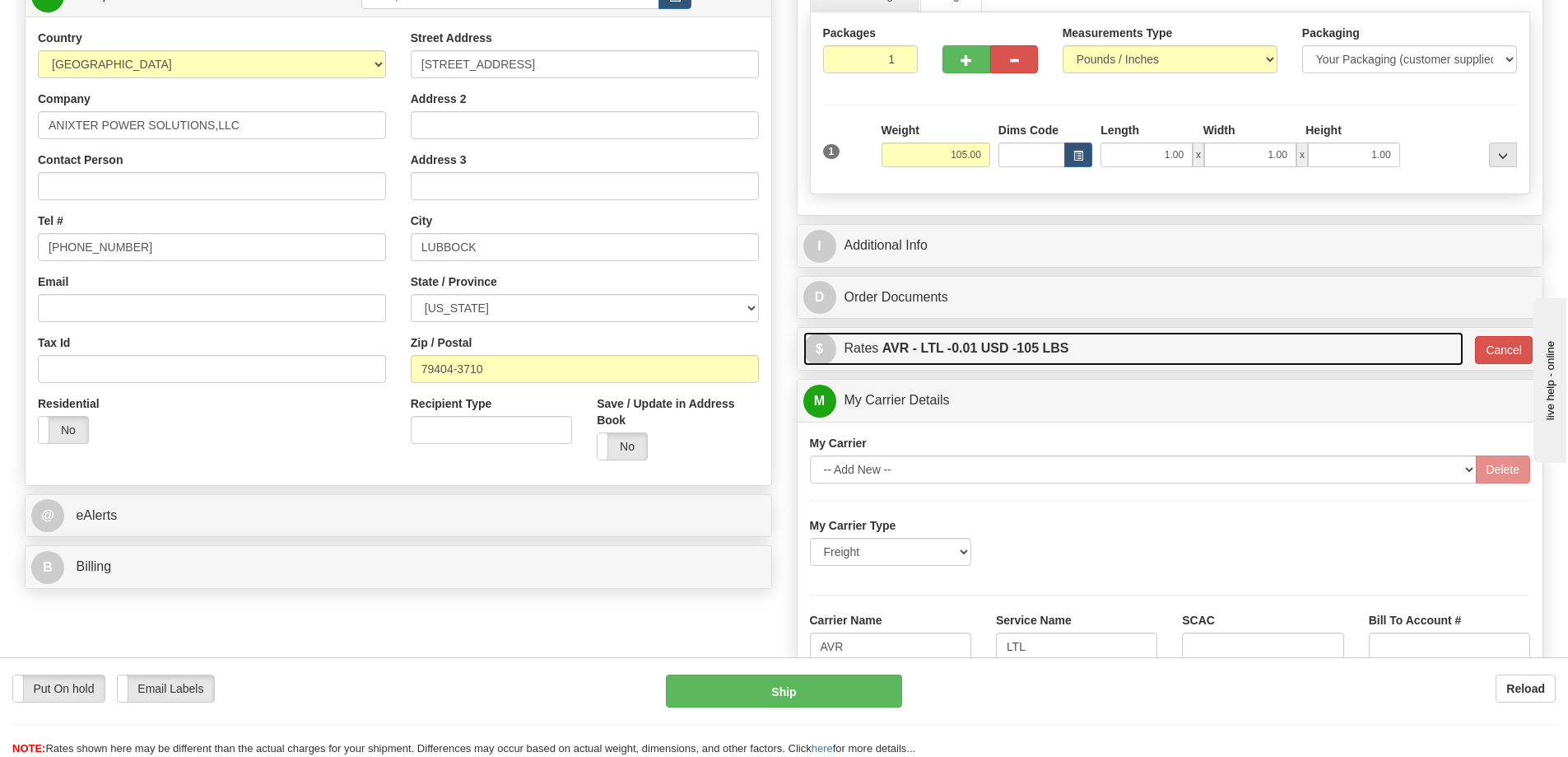
click at [962, 358] on label "AVR - LTL - 0.01 USD - 105 LBS" at bounding box center [975, 348] width 187 height 33
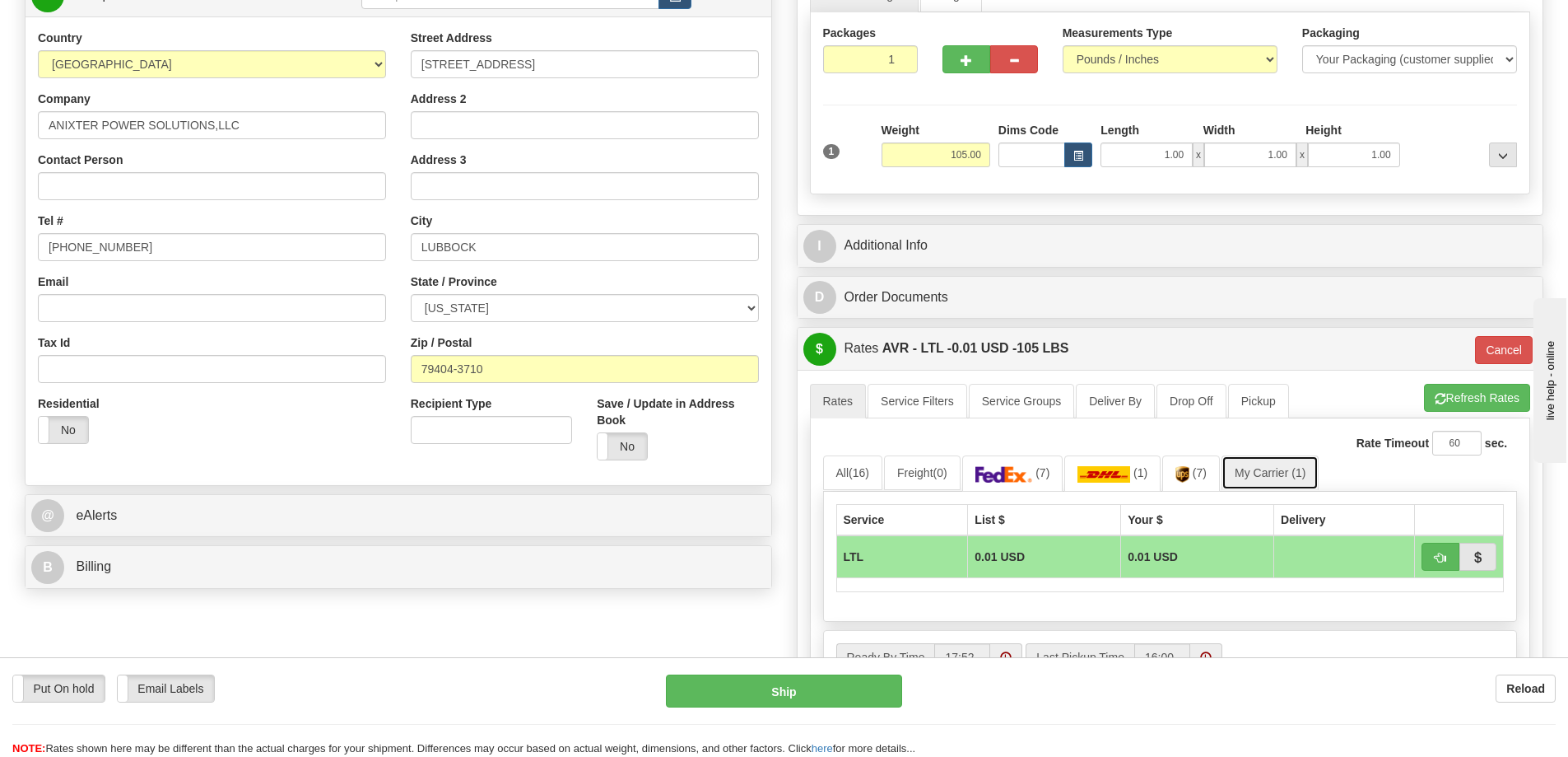
click at [1294, 481] on link "My Carrier (1)" at bounding box center [1271, 472] width 97 height 35
click at [1291, 478] on link "My Carrier (1)" at bounding box center [1271, 472] width 97 height 35
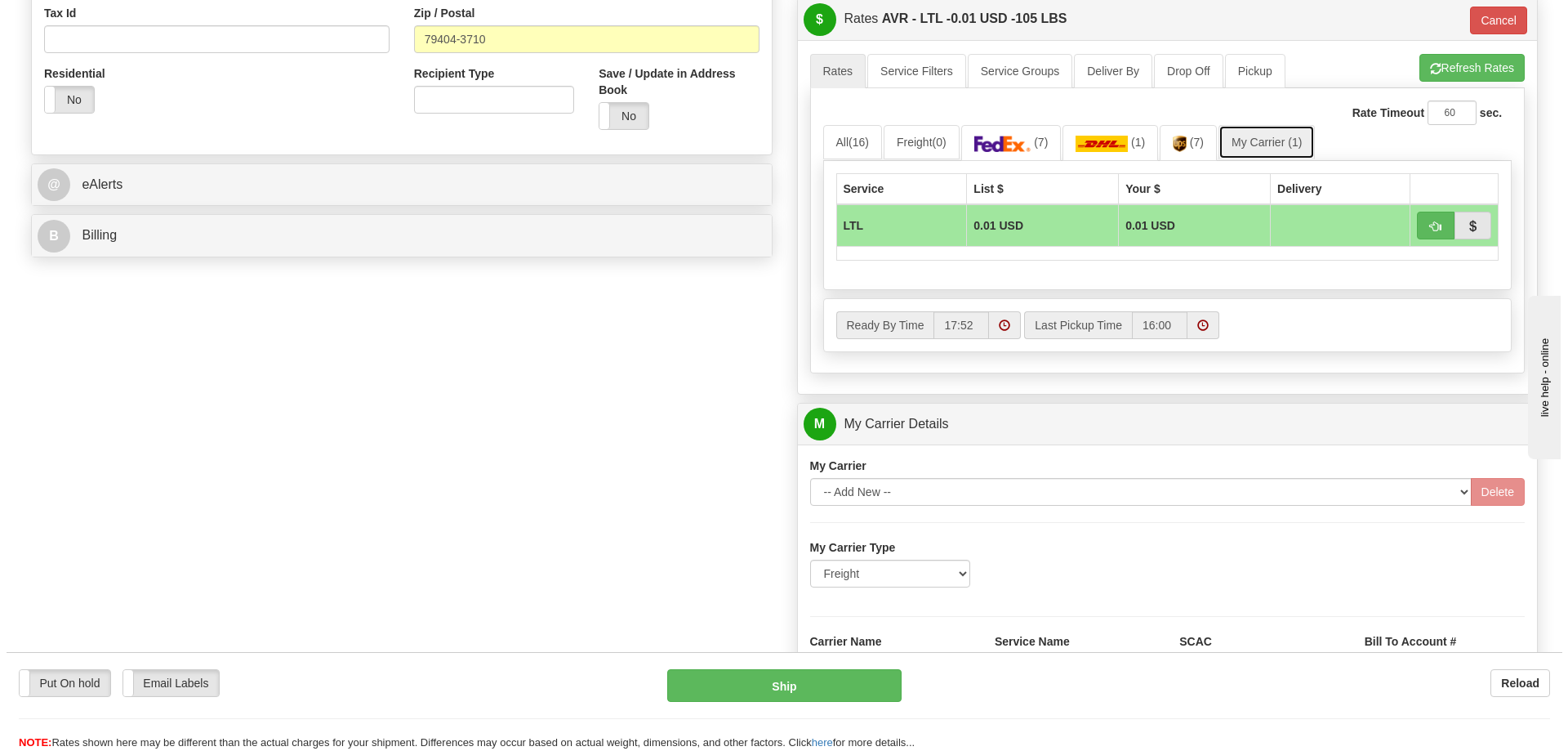
scroll to position [654, 0]
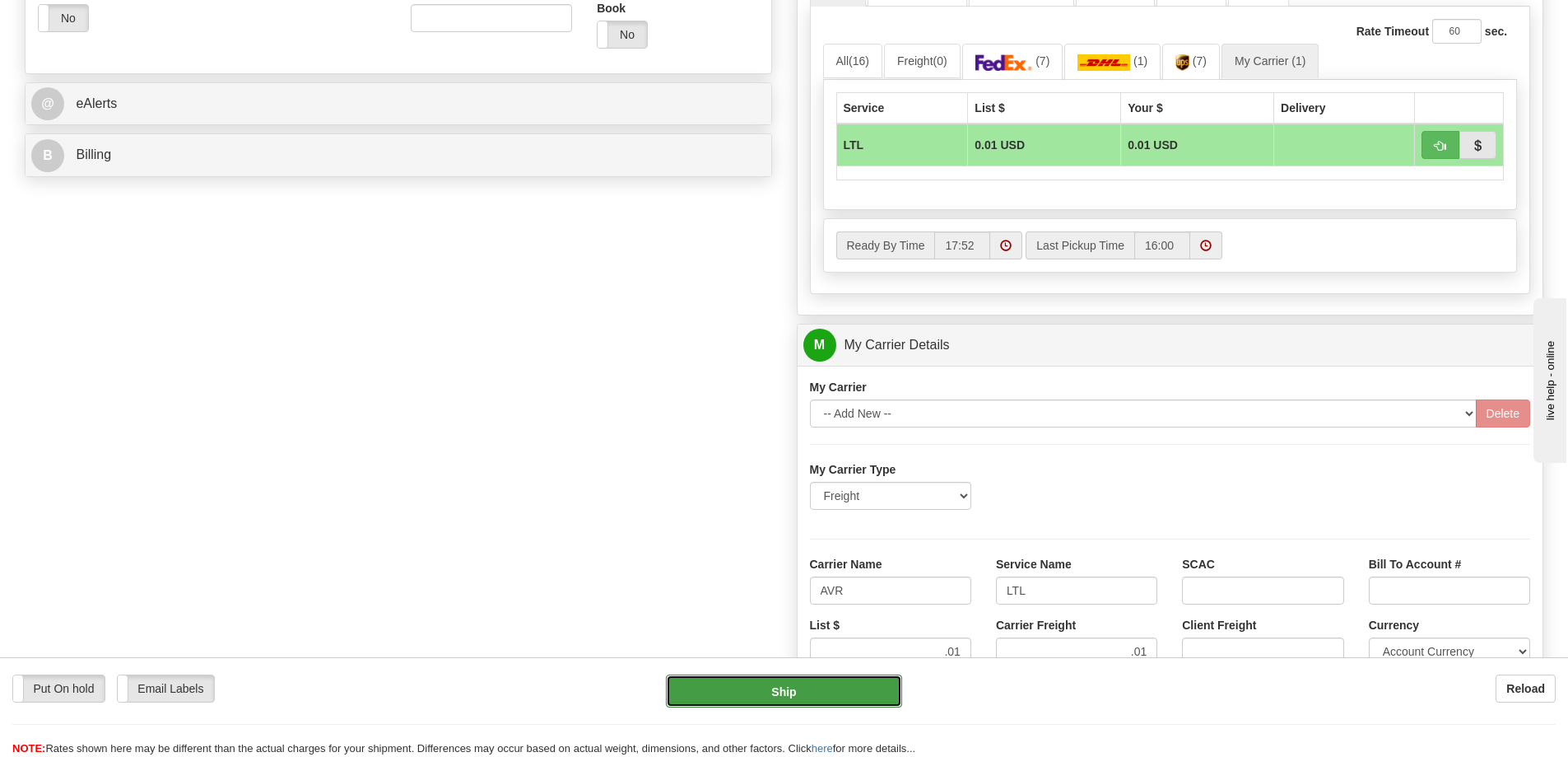
click at [794, 698] on button "Ship" at bounding box center [784, 690] width 236 height 33
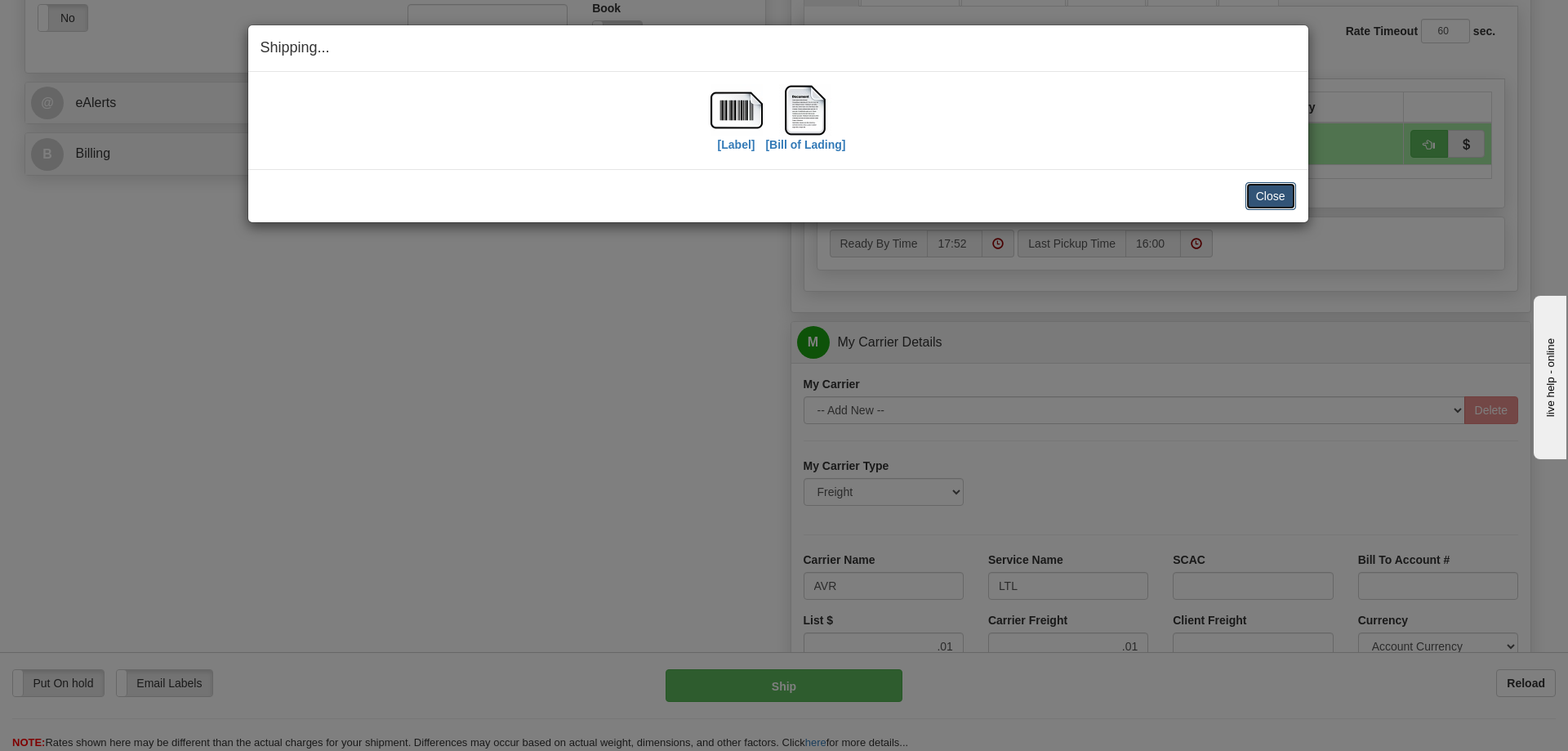
click at [1259, 195] on button "Close" at bounding box center [1271, 196] width 51 height 27
